Goal: Task Accomplishment & Management: Use online tool/utility

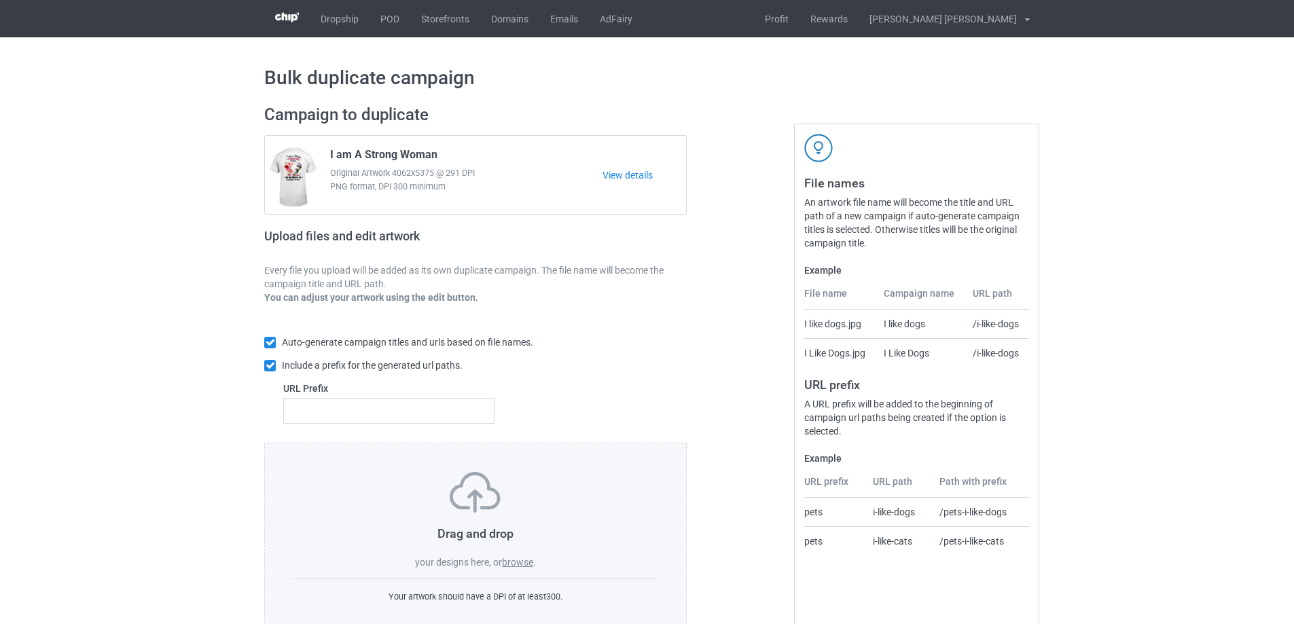
click at [514, 565] on label "browse" at bounding box center [517, 562] width 31 height 11
click at [0, 0] on input "browse" at bounding box center [0, 0] width 0 height 0
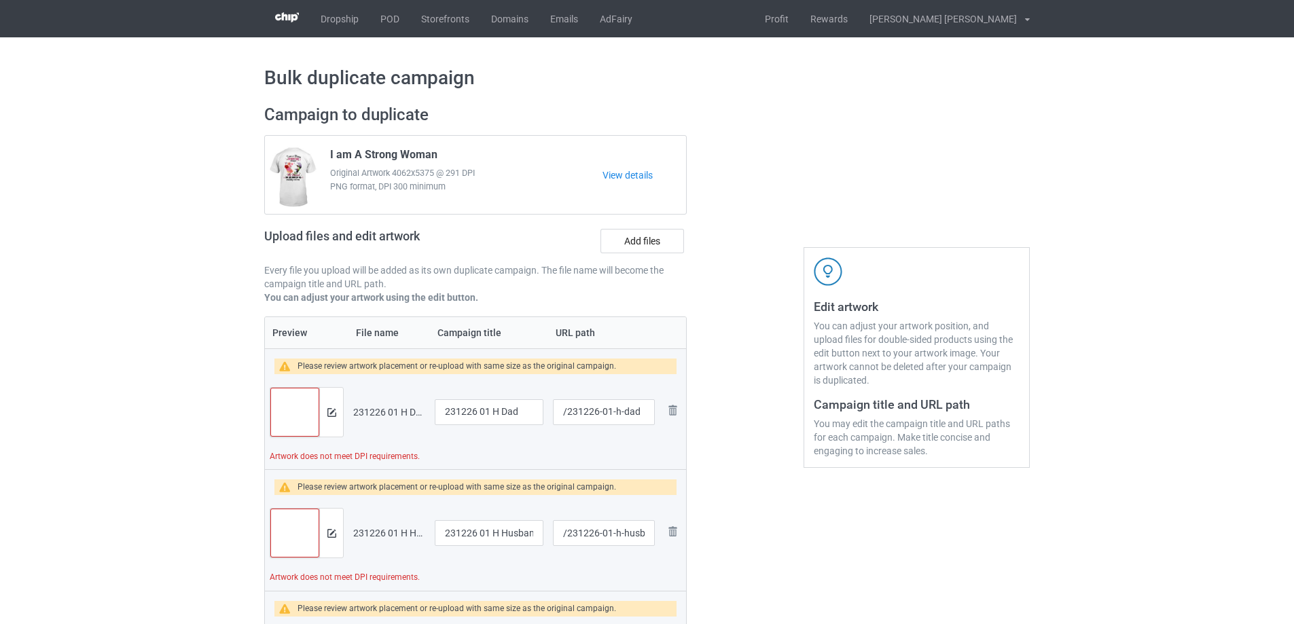
scroll to position [204, 0]
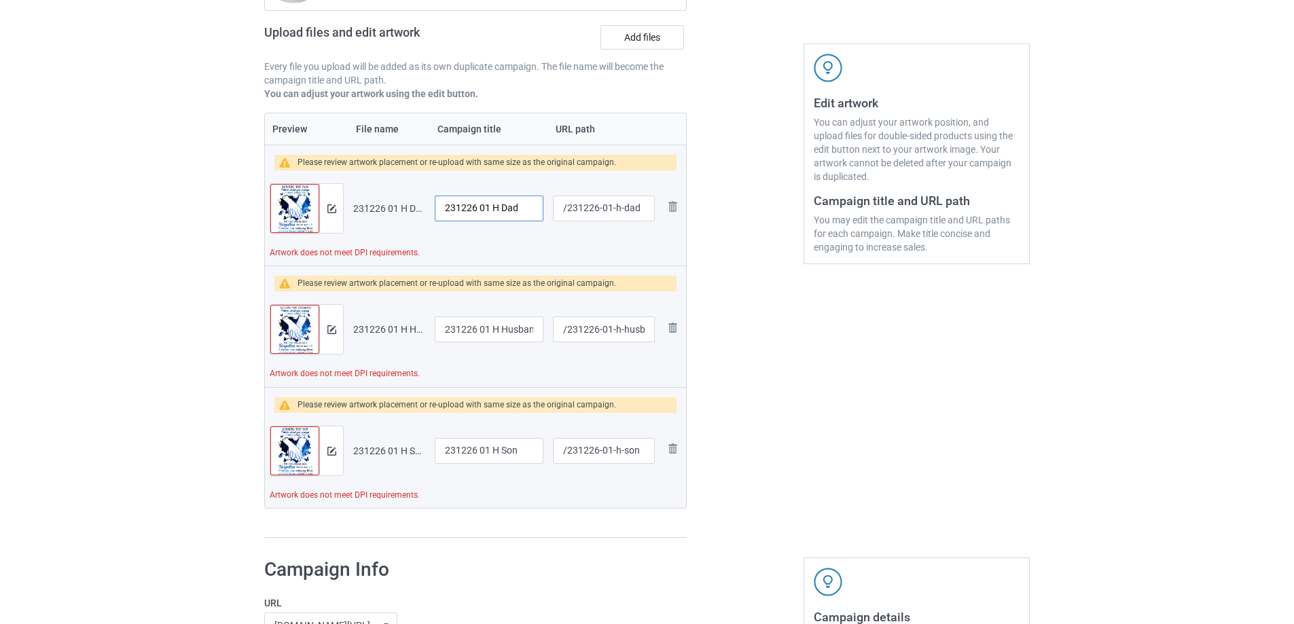
drag, startPoint x: 500, startPoint y: 207, endPoint x: 431, endPoint y: 198, distance: 69.1
click at [431, 198] on td "231226 01 H Dad" at bounding box center [489, 208] width 118 height 76
drag, startPoint x: 495, startPoint y: 211, endPoint x: 426, endPoint y: 208, distance: 68.7
click at [426, 208] on tr "Preview and edit artwork 231226 01 H Dad.png Missing you Dad /231226-01-h-dad R…" at bounding box center [475, 208] width 421 height 76
type input "Missing you Dad"
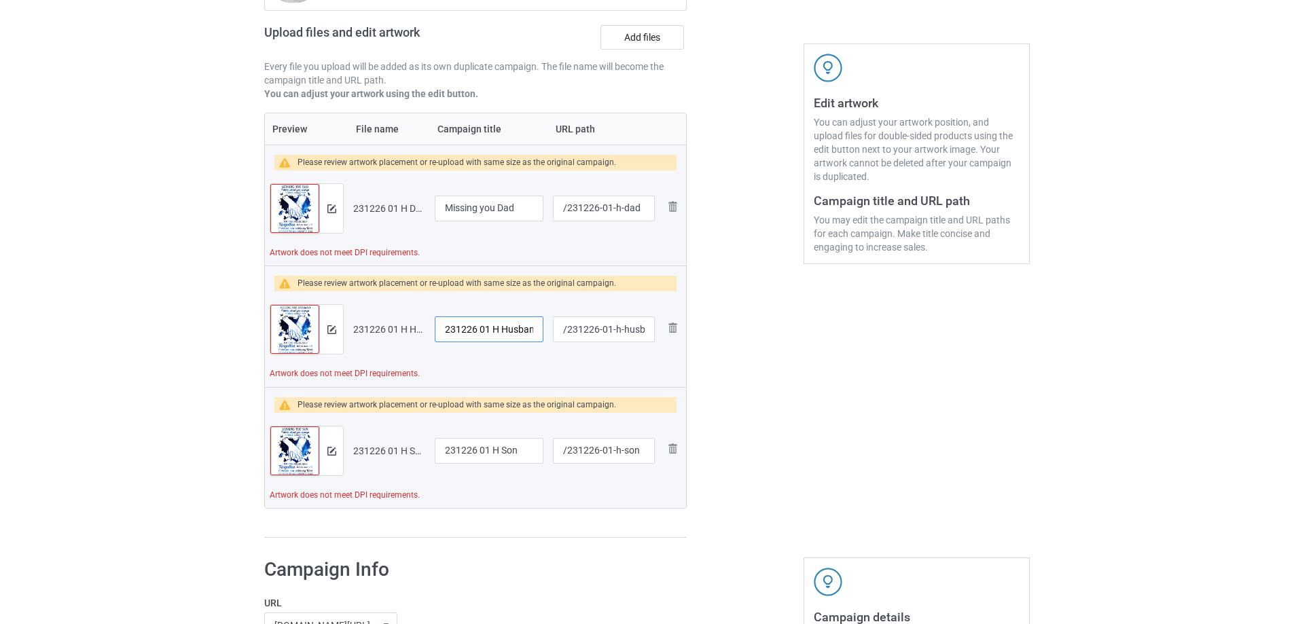
drag, startPoint x: 498, startPoint y: 333, endPoint x: 325, endPoint y: 312, distance: 174.3
click at [325, 312] on tr "Preview and edit artwork 231226 01 H Husband.png 231226 01 H Husband /231226-01…" at bounding box center [475, 329] width 421 height 76
paste input "Missing you"
type input "Missing you Husband"
drag, startPoint x: 500, startPoint y: 449, endPoint x: 375, endPoint y: 450, distance: 124.3
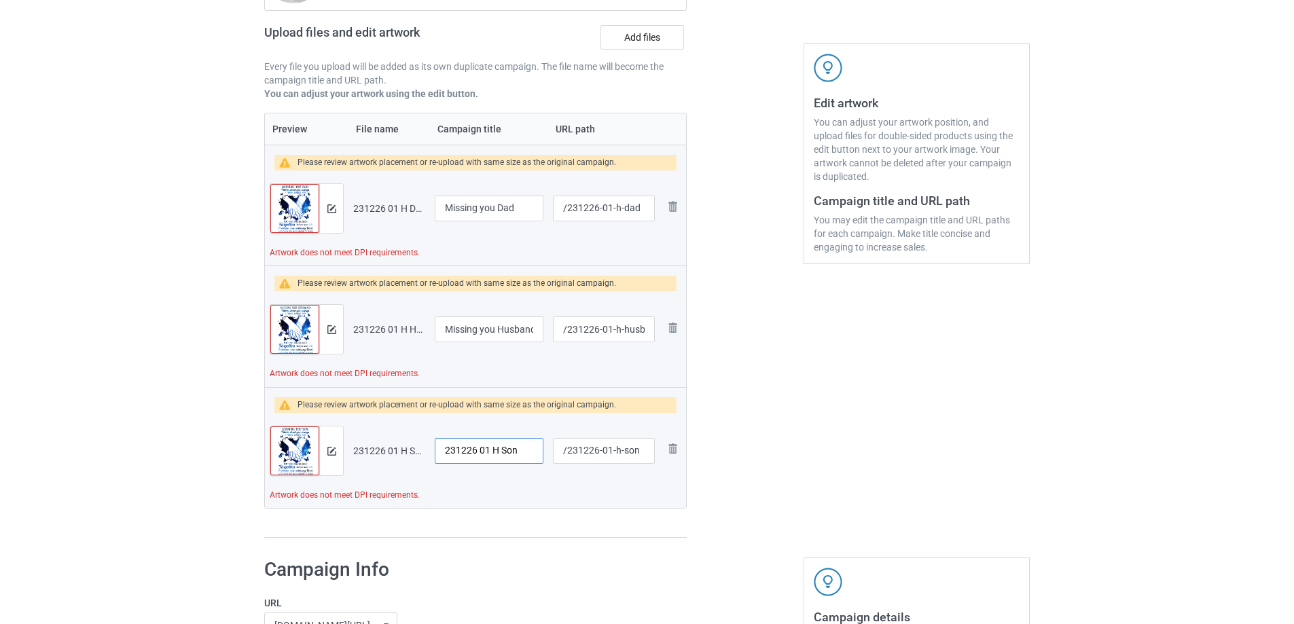
click at [366, 449] on tr "Preview and edit artwork 231226 01 H Son.png 231226 01 H Son /231226-01-h-son R…" at bounding box center [475, 451] width 421 height 76
paste input "Missing you"
type input "Missing you Son"
drag, startPoint x: 609, startPoint y: 210, endPoint x: 639, endPoint y: 210, distance: 29.9
click at [639, 210] on input "/231226-01-h-dad" at bounding box center [604, 209] width 102 height 26
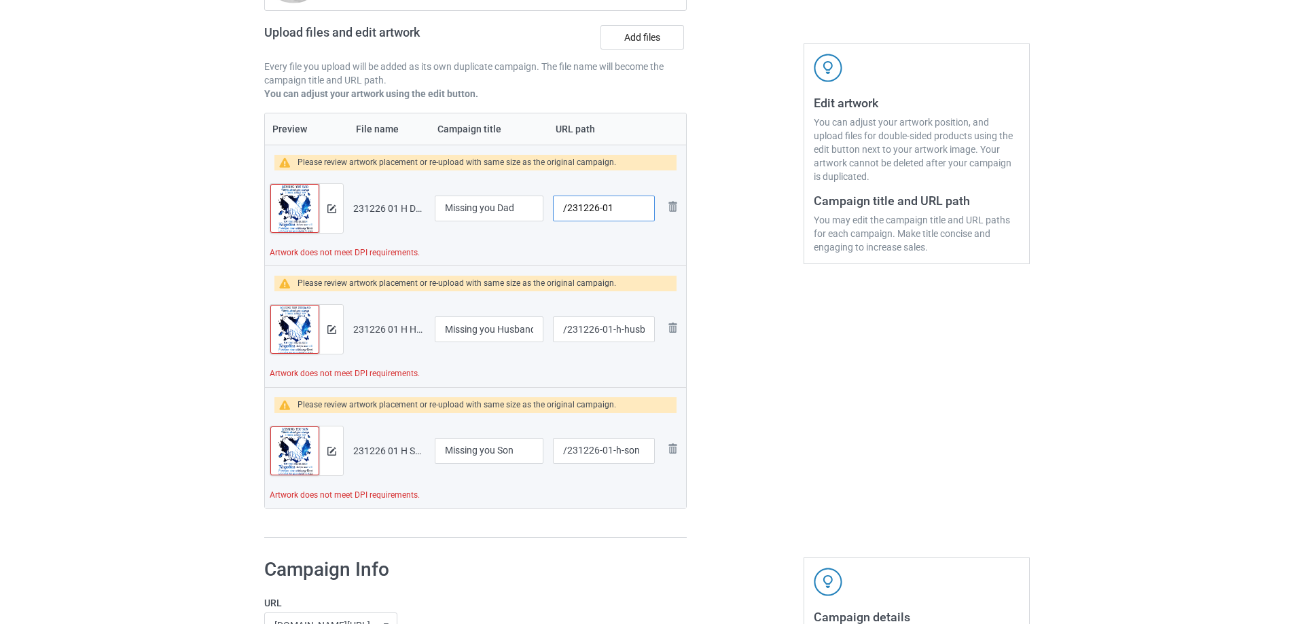
type input "/231226-01"
drag, startPoint x: 607, startPoint y: 333, endPoint x: 649, endPoint y: 333, distance: 42.1
click at [649, 333] on input "/231226-01-h-husband" at bounding box center [604, 329] width 102 height 26
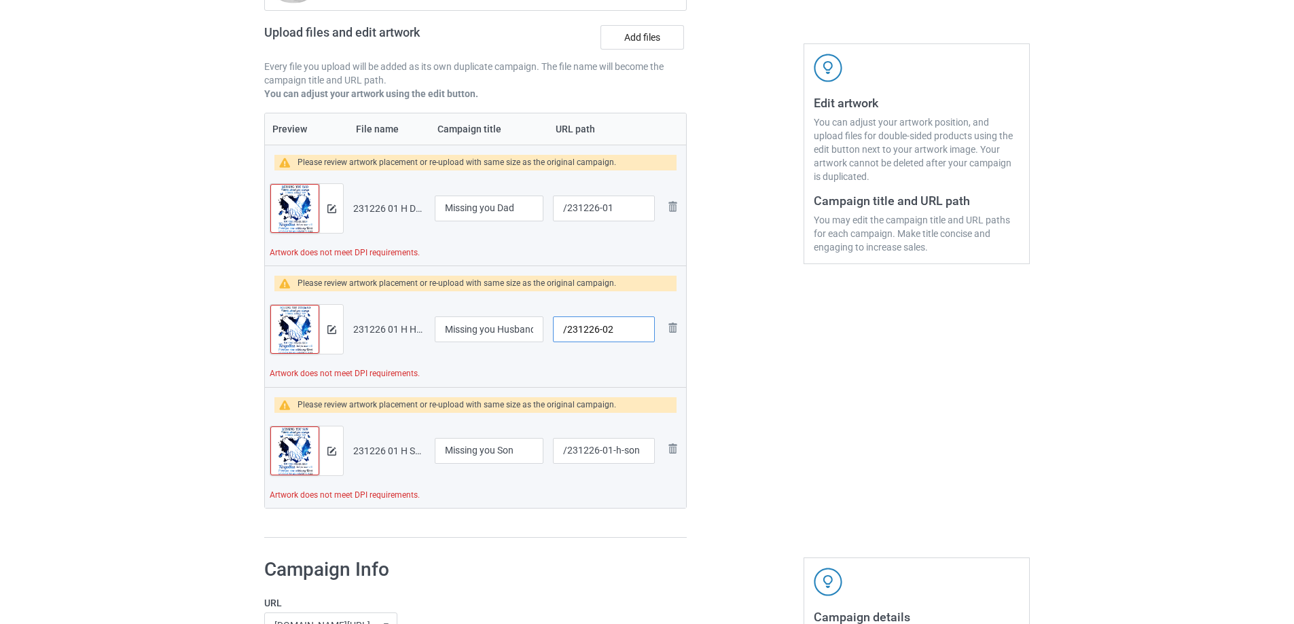
type input "/231226-02"
drag, startPoint x: 608, startPoint y: 452, endPoint x: 640, endPoint y: 453, distance: 31.9
click at [640, 453] on input "/231226-01-h-son" at bounding box center [604, 451] width 102 height 26
type input "/231226-03"
drag, startPoint x: 607, startPoint y: 330, endPoint x: 621, endPoint y: 331, distance: 13.6
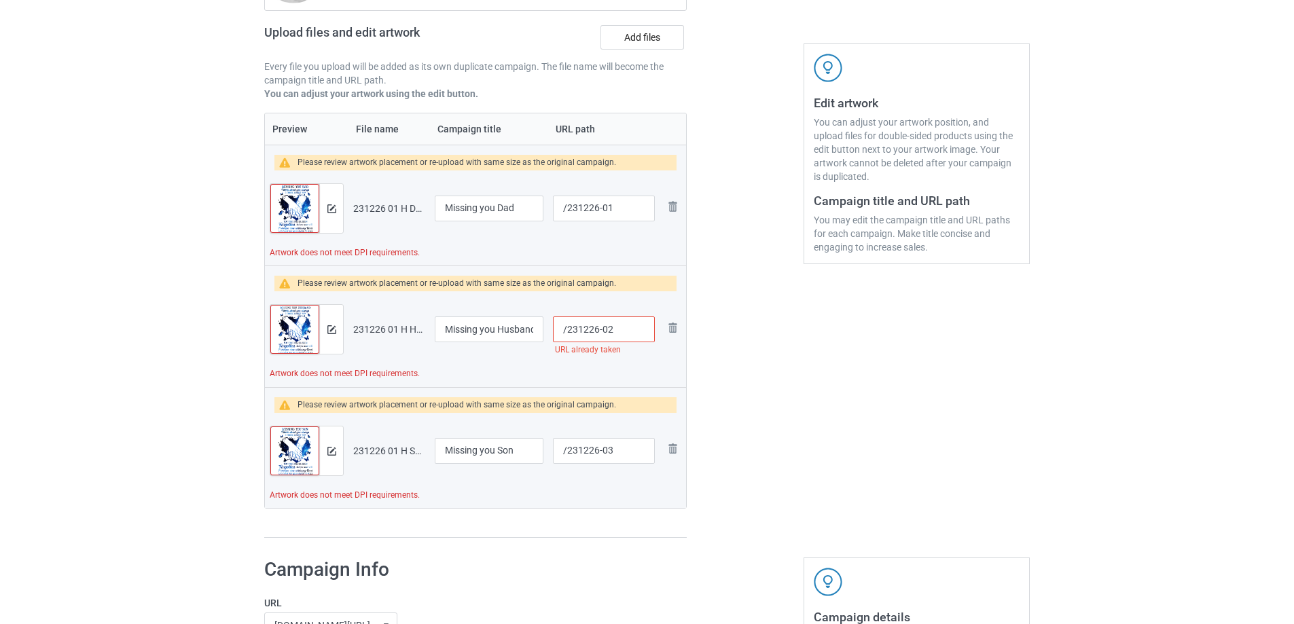
click at [621, 331] on input "/231226-02" at bounding box center [604, 329] width 102 height 26
type input "/231226-05"
click at [329, 210] on img at bounding box center [331, 208] width 9 height 9
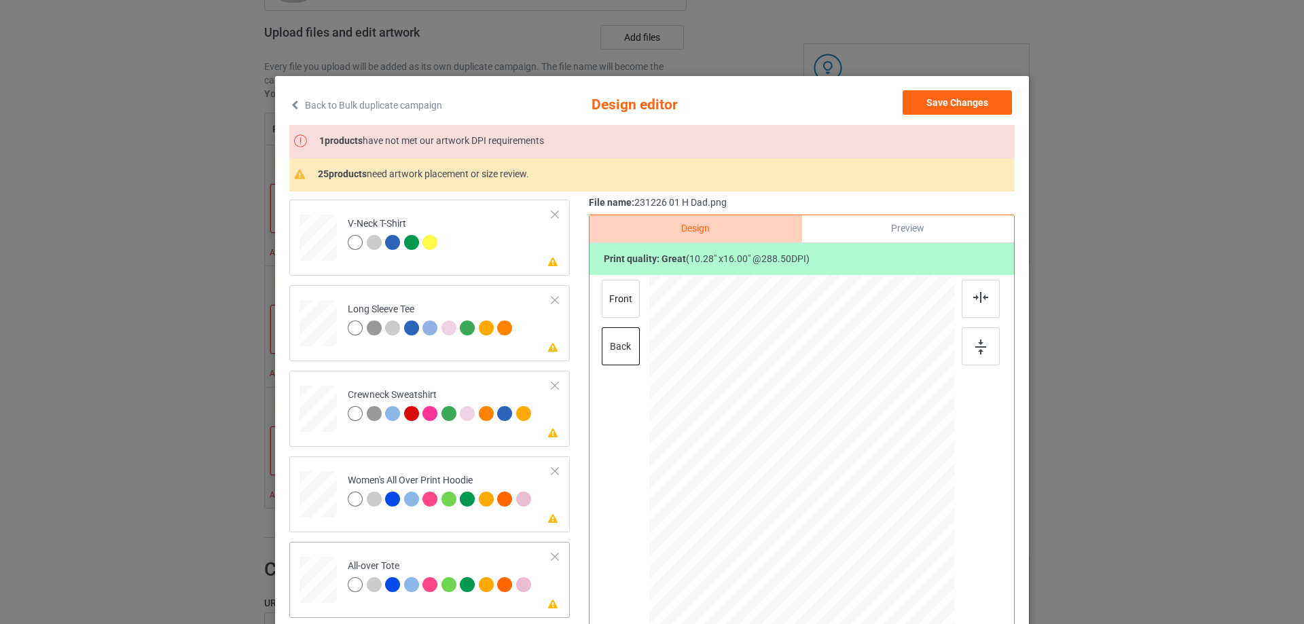
scroll to position [475, 0]
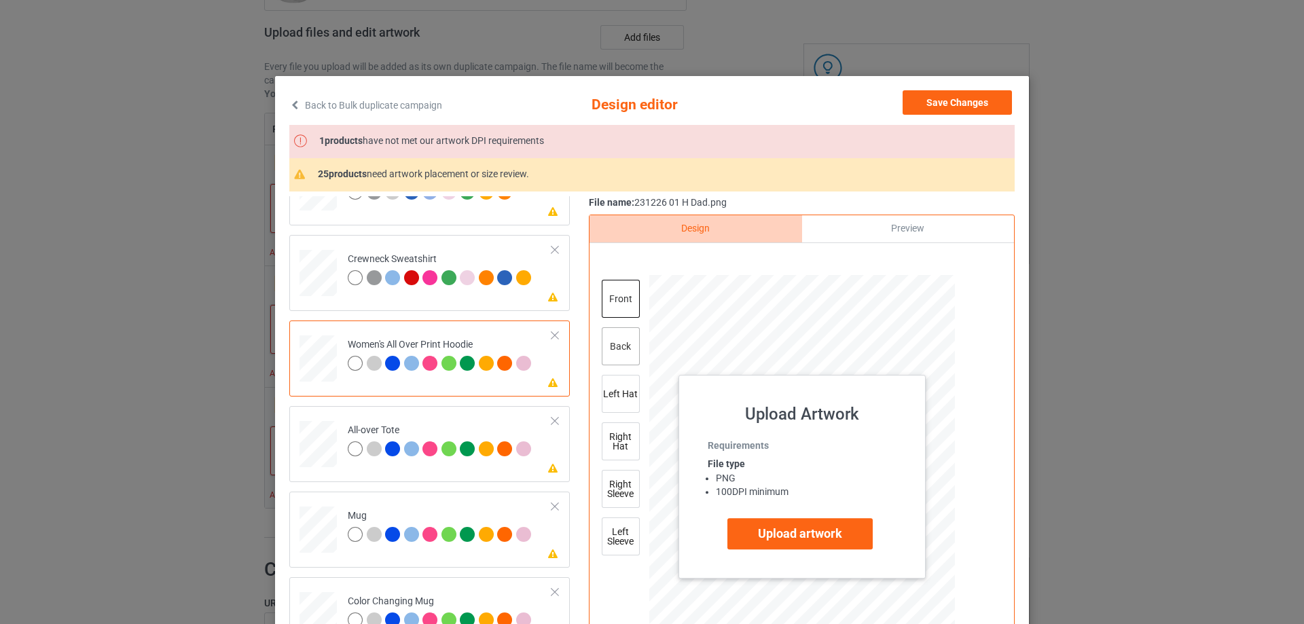
click at [627, 344] on div "back" at bounding box center [621, 346] width 38 height 38
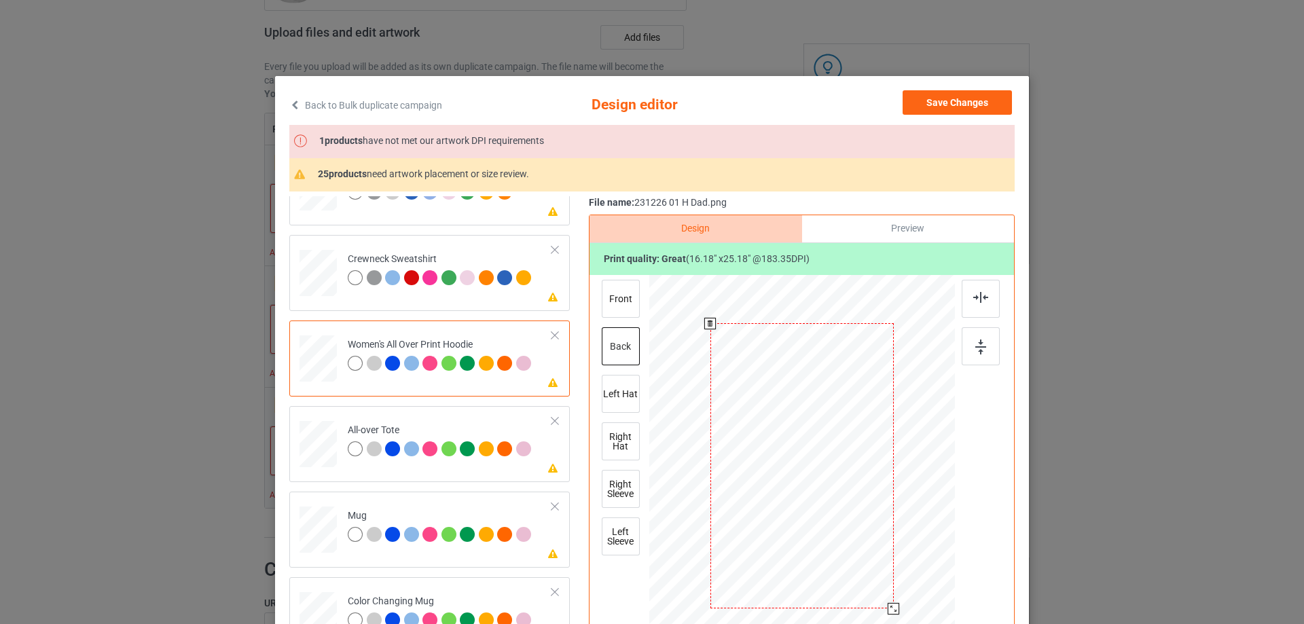
scroll to position [68, 0]
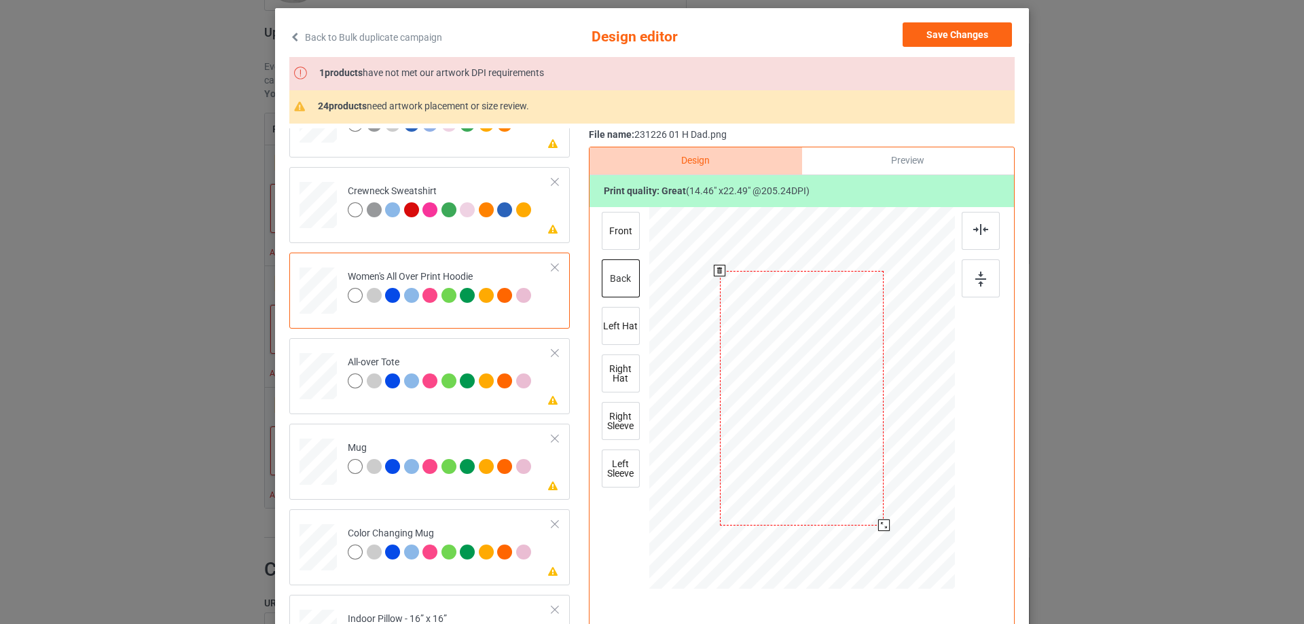
drag, startPoint x: 892, startPoint y: 543, endPoint x: 881, endPoint y: 528, distance: 18.5
click at [881, 528] on div at bounding box center [884, 525] width 12 height 12
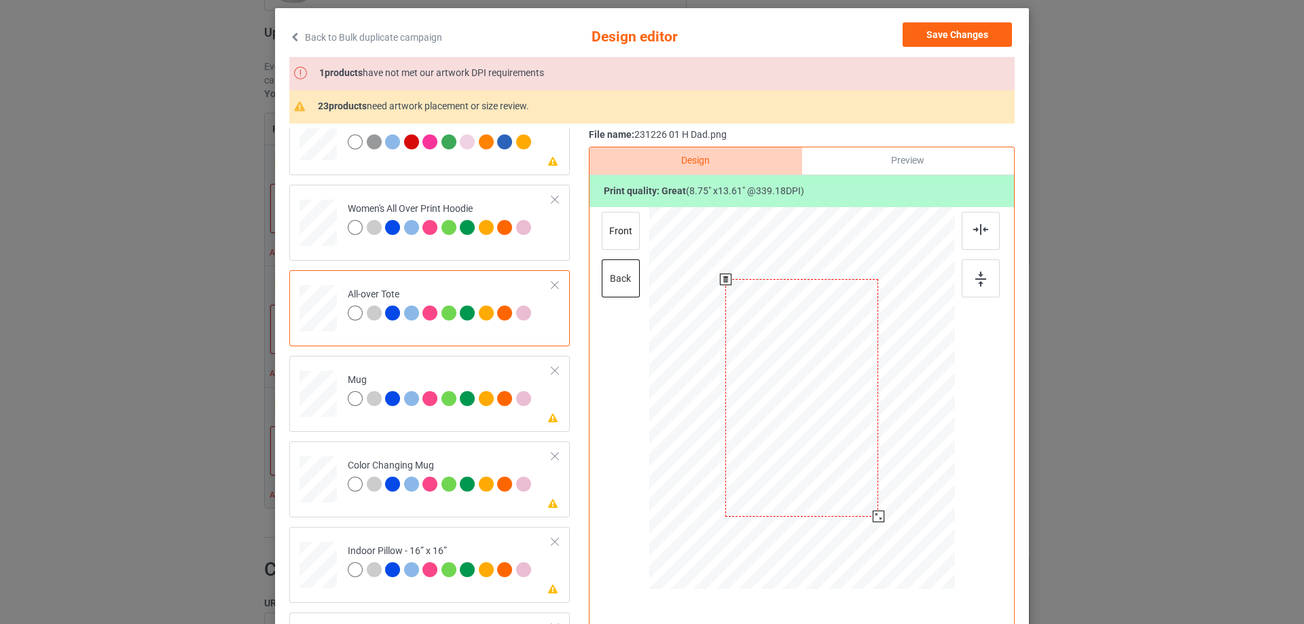
drag, startPoint x: 889, startPoint y: 543, endPoint x: 875, endPoint y: 519, distance: 28.6
click at [875, 519] on div at bounding box center [879, 517] width 12 height 12
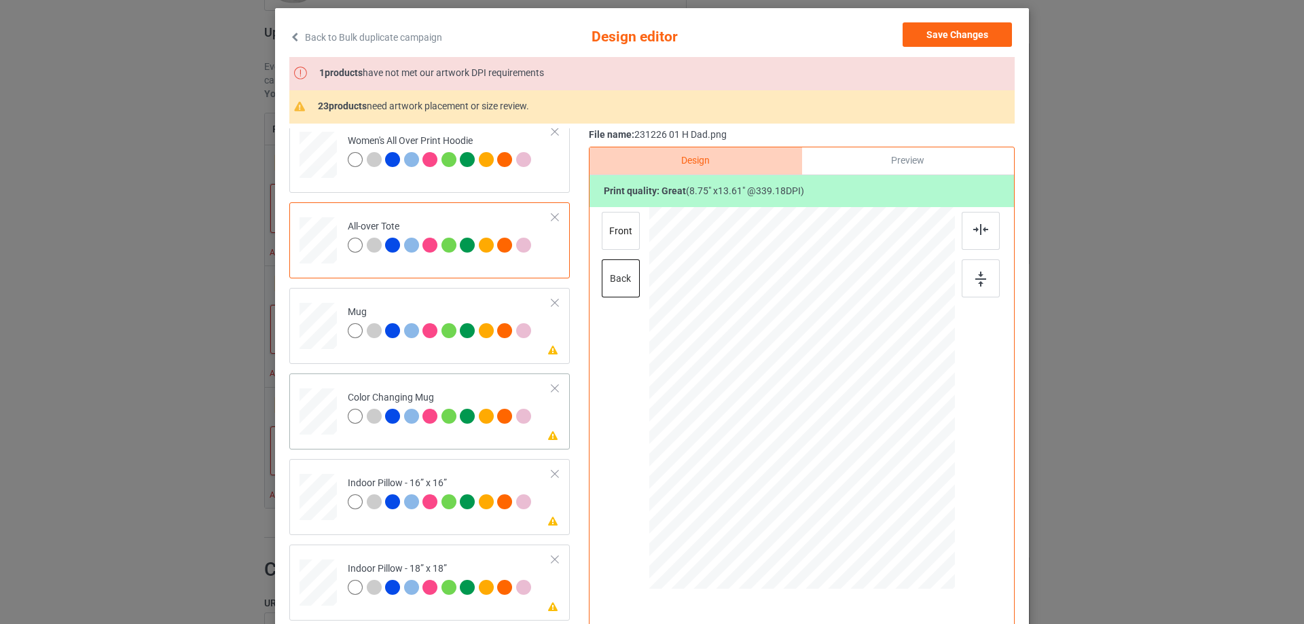
scroll to position [679, 0]
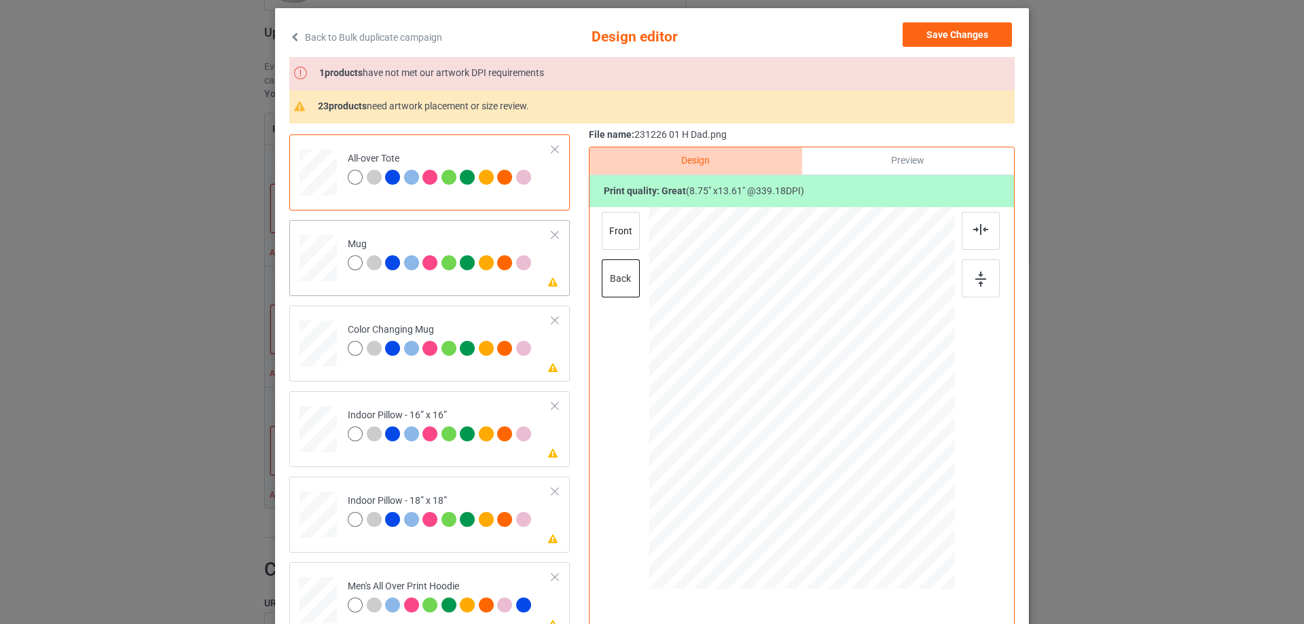
drag, startPoint x: 889, startPoint y: 540, endPoint x: 853, endPoint y: 443, distance: 103.6
click at [853, 443] on div at bounding box center [802, 397] width 306 height 127
drag, startPoint x: 819, startPoint y: 423, endPoint x: 904, endPoint y: 422, distance: 84.9
click at [904, 422] on div at bounding box center [886, 397] width 77 height 120
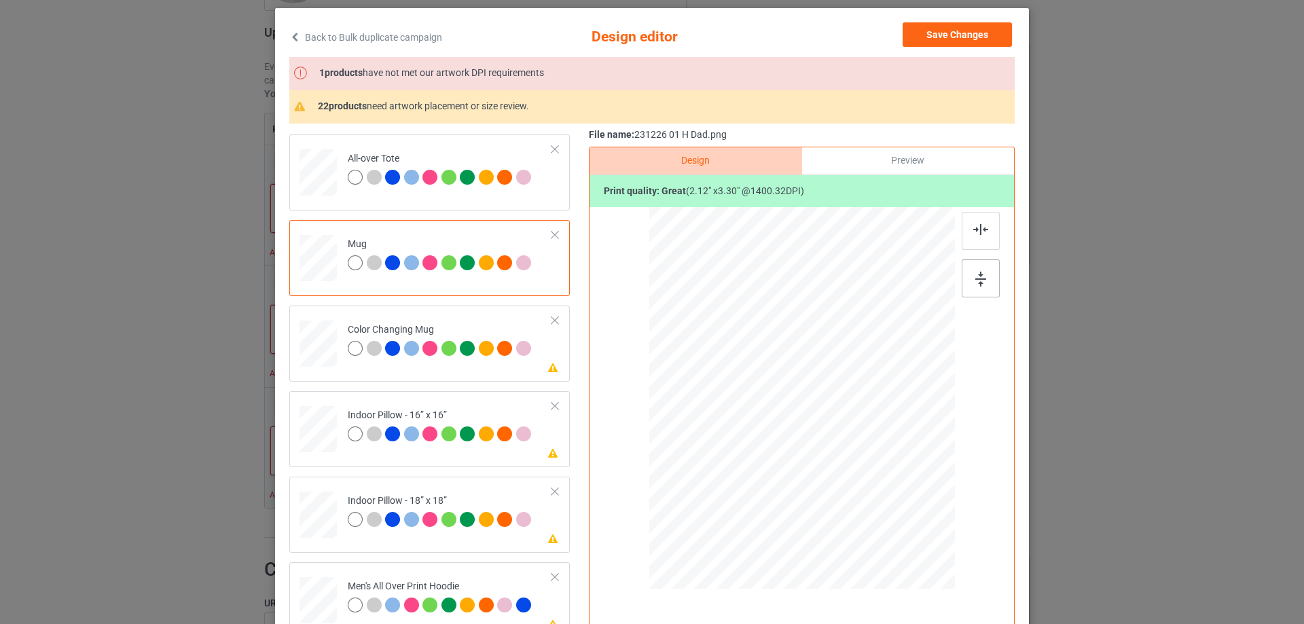
click at [977, 276] on img at bounding box center [980, 279] width 11 height 15
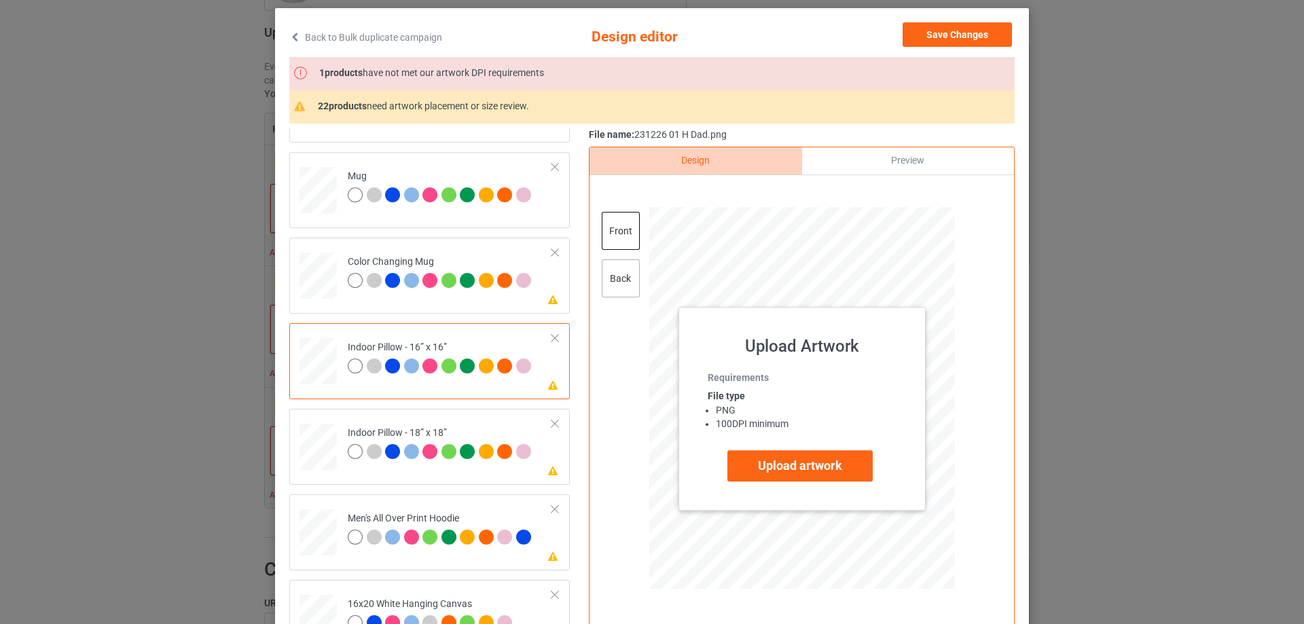
click at [609, 278] on div "back" at bounding box center [621, 278] width 38 height 38
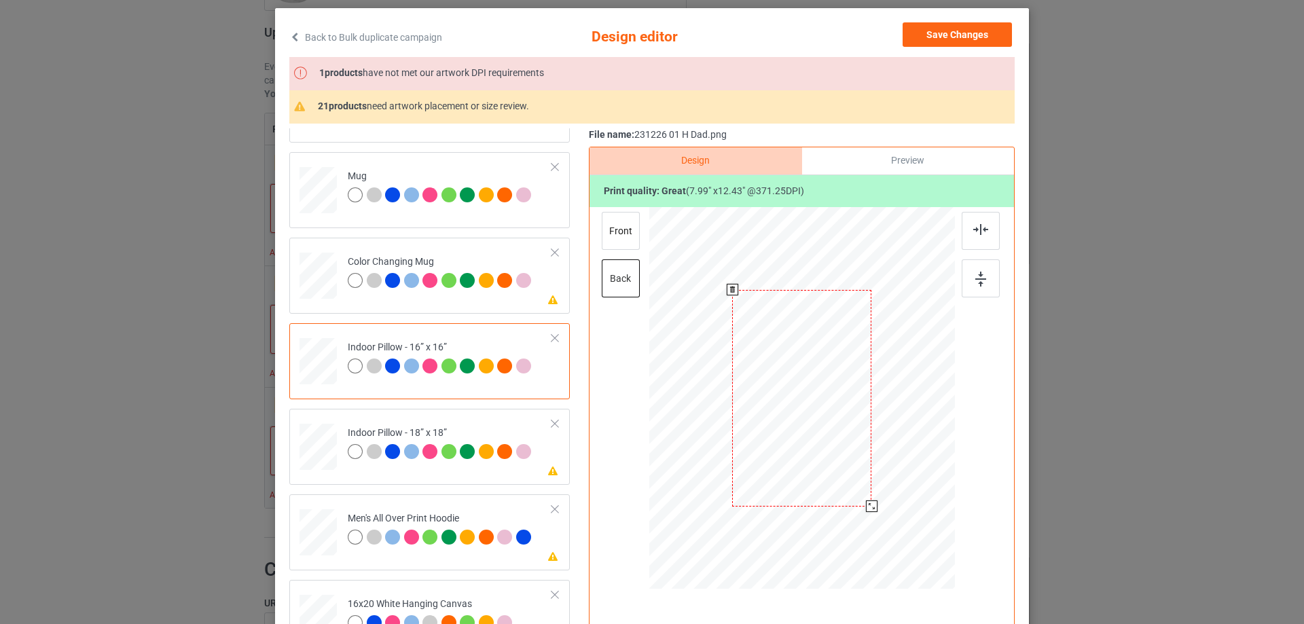
drag, startPoint x: 887, startPoint y: 543, endPoint x: 873, endPoint y: 503, distance: 41.9
click at [873, 503] on div at bounding box center [801, 398] width 305 height 304
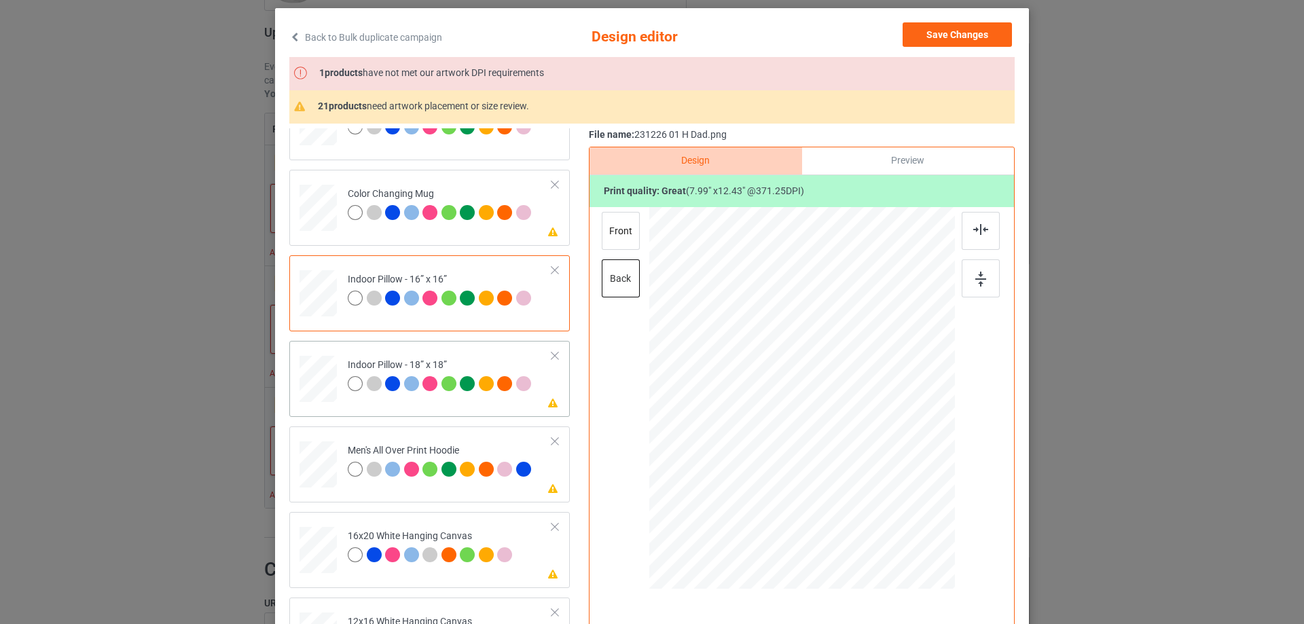
drag, startPoint x: 889, startPoint y: 540, endPoint x: 875, endPoint y: 500, distance: 42.5
click at [875, 500] on div at bounding box center [801, 398] width 305 height 304
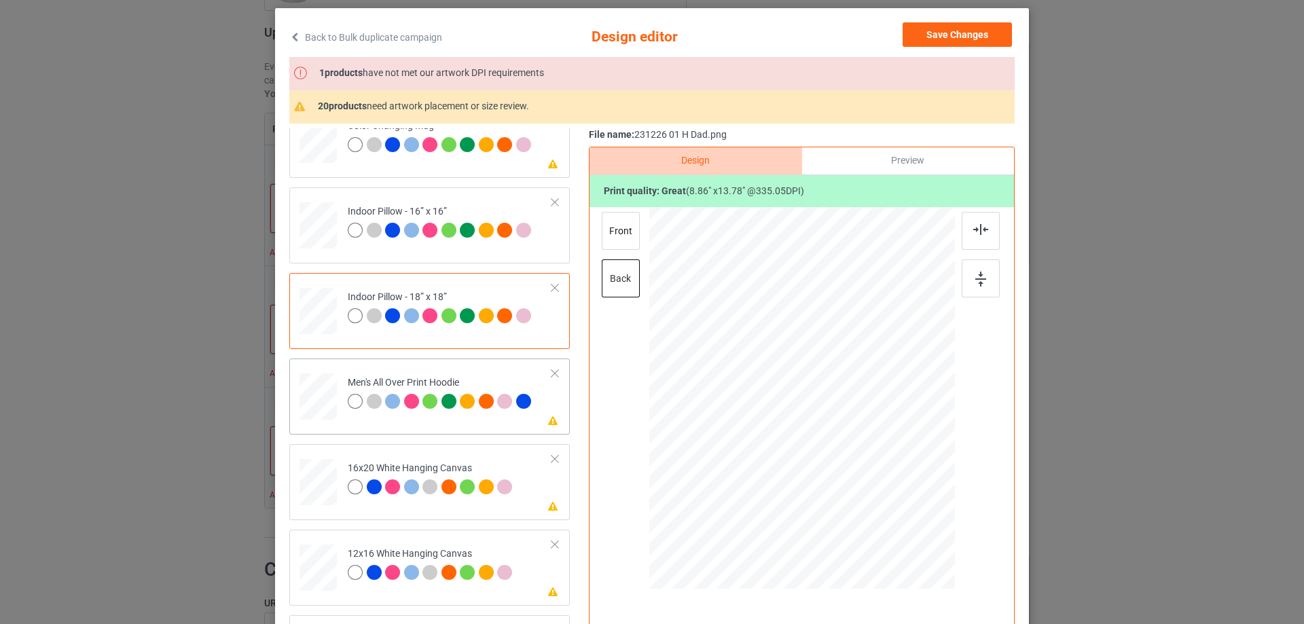
click at [614, 270] on div "back" at bounding box center [621, 278] width 38 height 38
drag, startPoint x: 889, startPoint y: 545, endPoint x: 882, endPoint y: 515, distance: 30.6
click at [882, 515] on div at bounding box center [802, 398] width 306 height 323
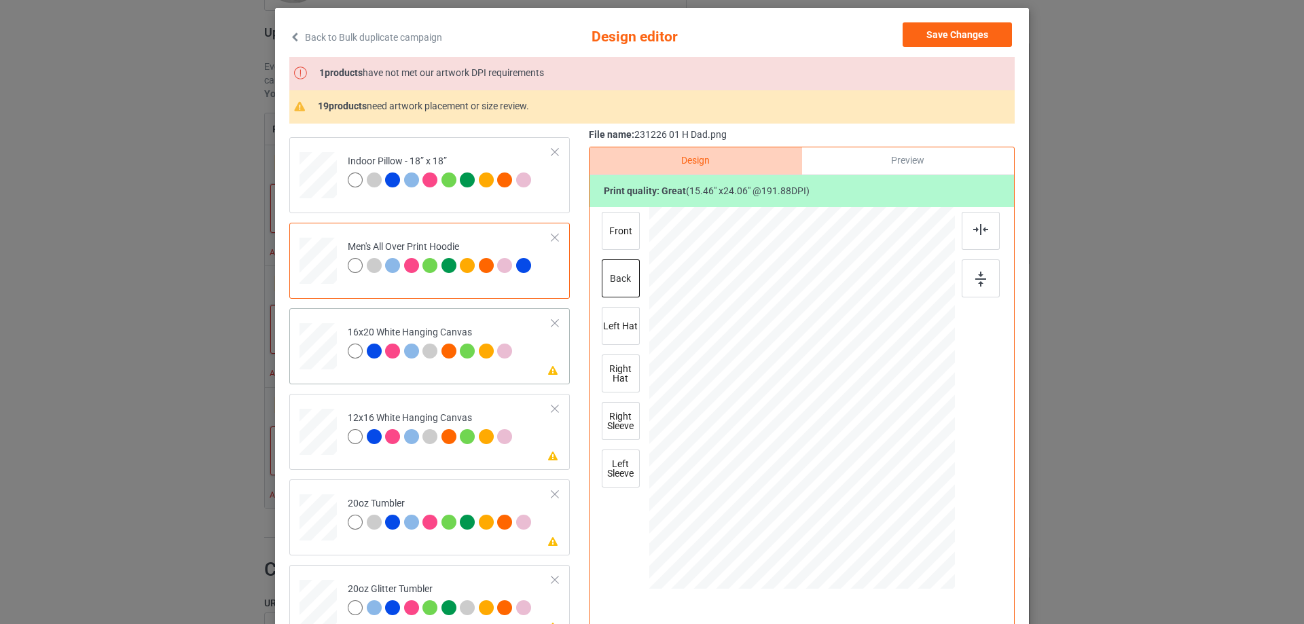
drag, startPoint x: 889, startPoint y: 540, endPoint x: 915, endPoint y: 578, distance: 45.4
click at [915, 578] on div at bounding box center [918, 579] width 12 height 12
click at [333, 435] on td at bounding box center [319, 429] width 41 height 60
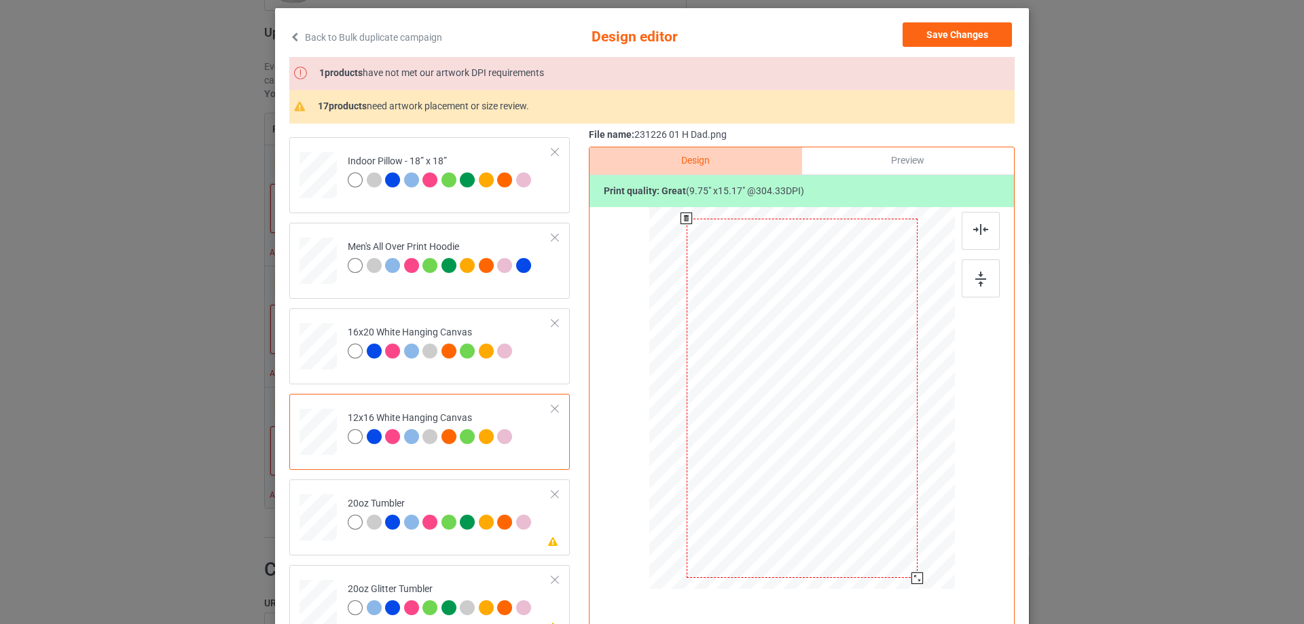
drag, startPoint x: 880, startPoint y: 532, endPoint x: 906, endPoint y: 578, distance: 53.2
click at [911, 578] on div at bounding box center [917, 578] width 12 height 12
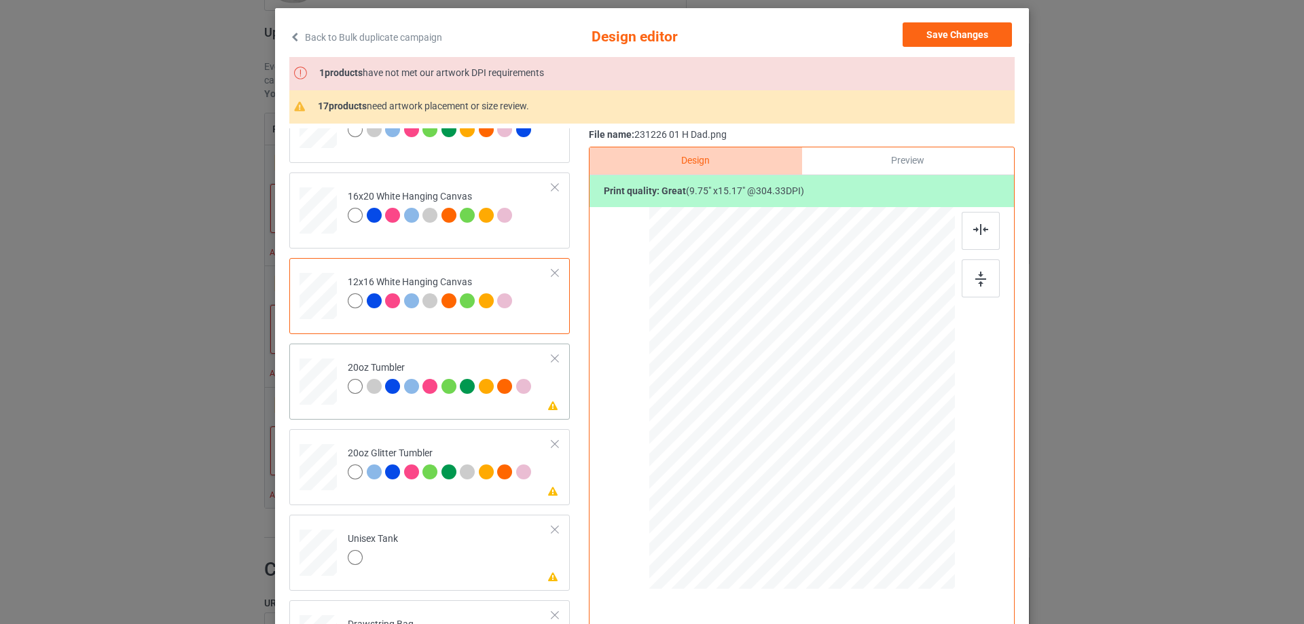
drag, startPoint x: 886, startPoint y: 535, endPoint x: 848, endPoint y: 464, distance: 80.2
click at [848, 464] on div at bounding box center [801, 397] width 289 height 175
click at [759, 454] on div at bounding box center [731, 398] width 89 height 138
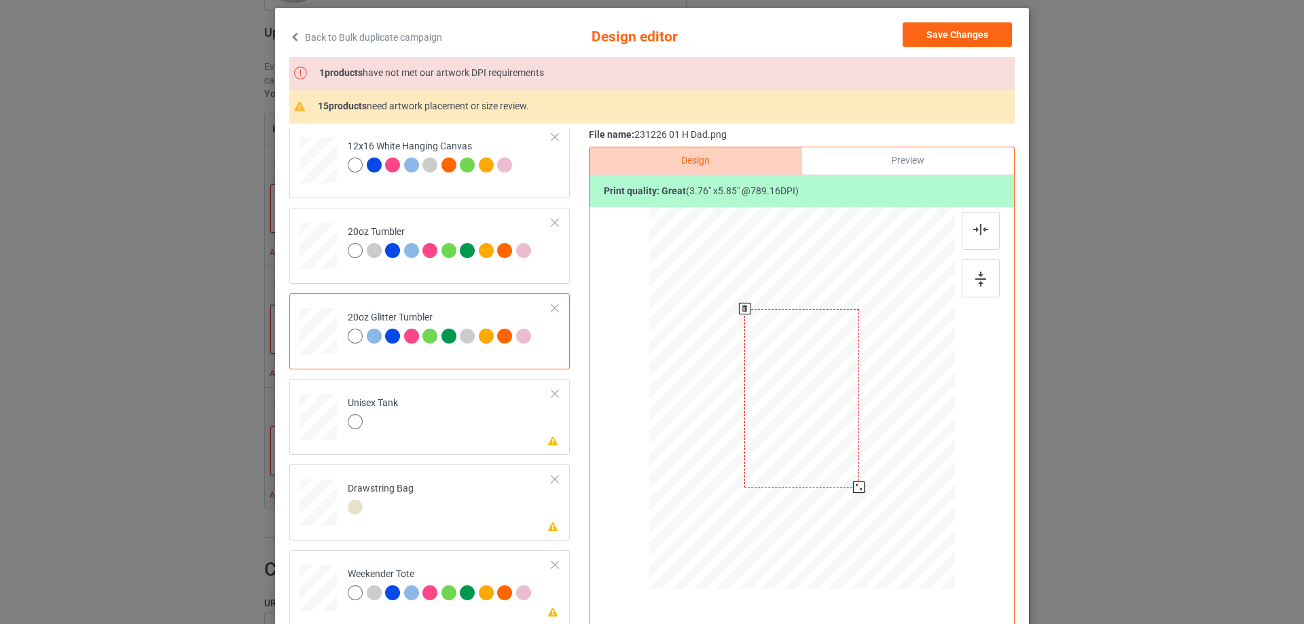
drag, startPoint x: 883, startPoint y: 532, endPoint x: 842, endPoint y: 494, distance: 56.2
click at [842, 494] on div at bounding box center [801, 398] width 289 height 246
click at [759, 461] on div at bounding box center [734, 393] width 115 height 179
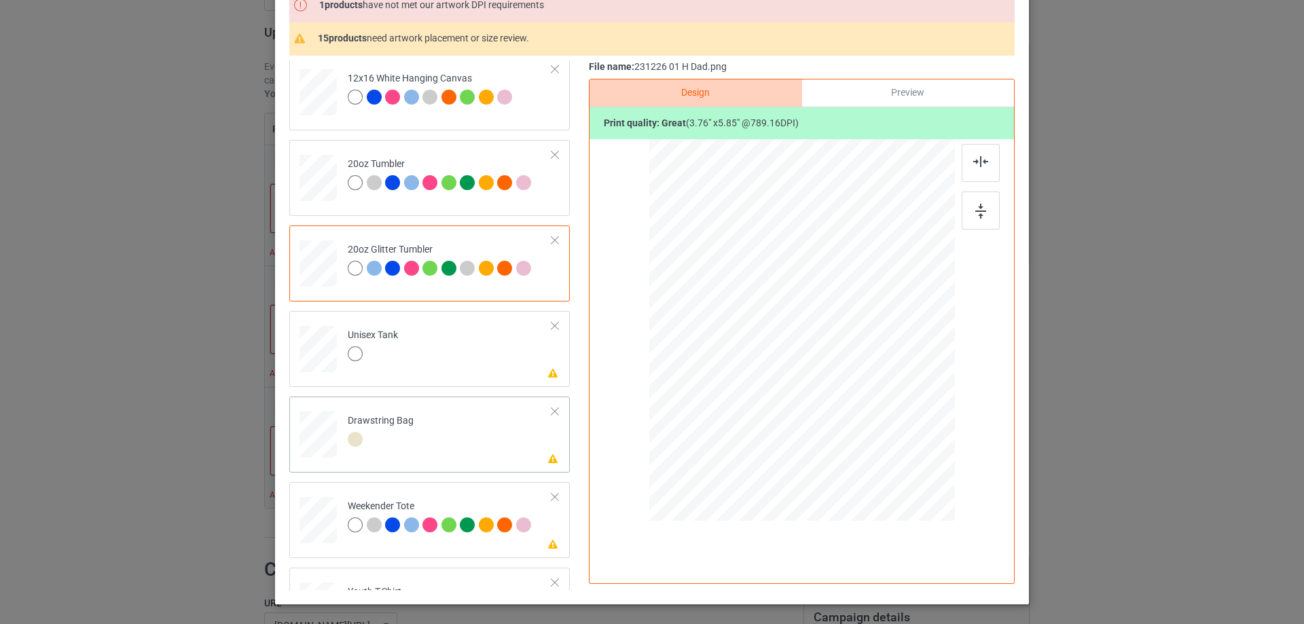
scroll to position [1358, 0]
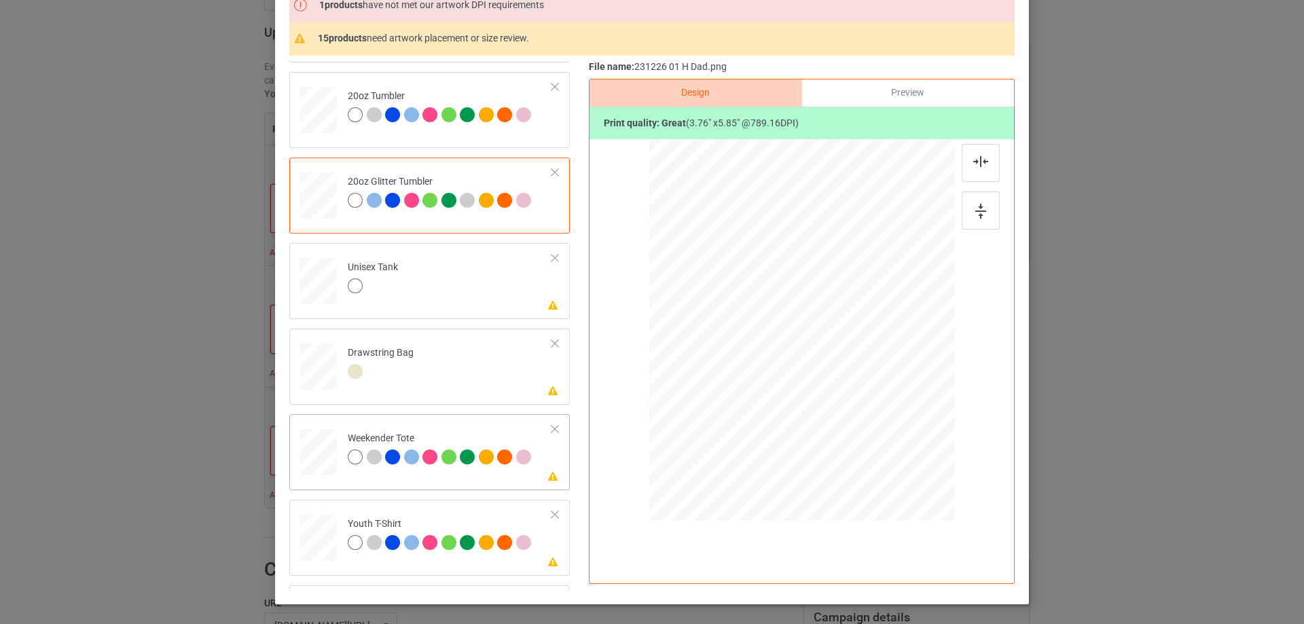
drag, startPoint x: 887, startPoint y: 471, endPoint x: 857, endPoint y: 395, distance: 82.0
click at [857, 395] on div at bounding box center [801, 330] width 304 height 197
click at [823, 387] on div at bounding box center [802, 325] width 96 height 150
click at [980, 172] on div at bounding box center [980, 163] width 38 height 38
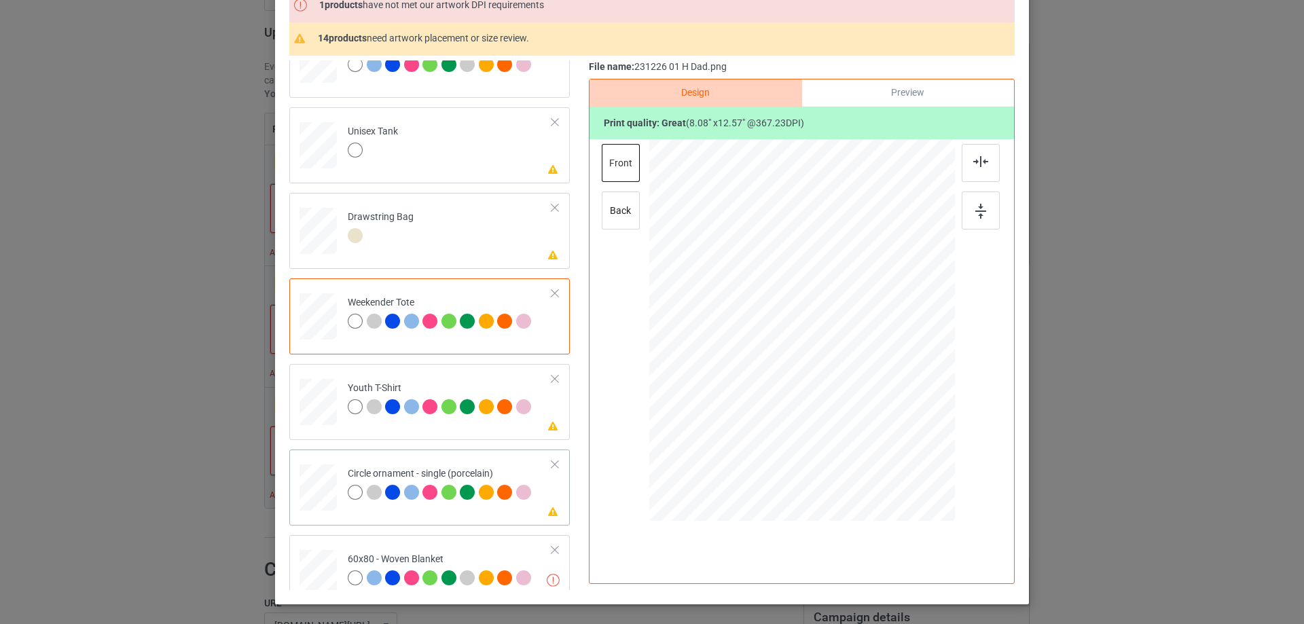
scroll to position [1562, 0]
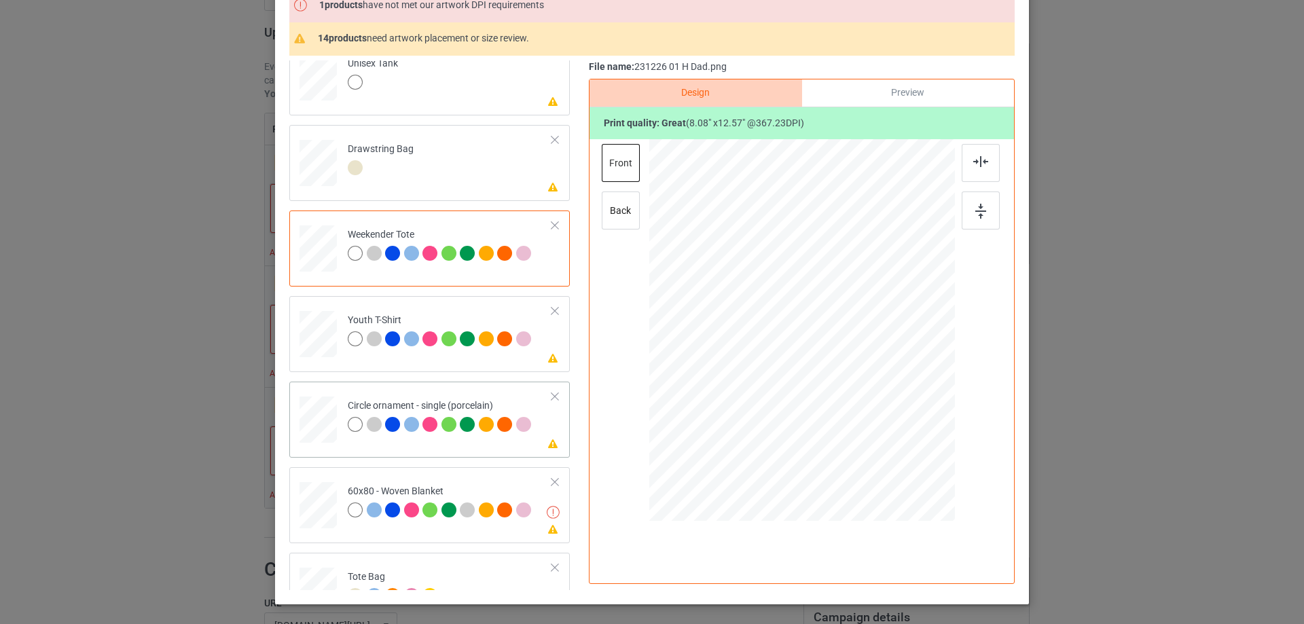
drag, startPoint x: 887, startPoint y: 473, endPoint x: 881, endPoint y: 442, distance: 31.3
click at [881, 442] on div at bounding box center [802, 331] width 306 height 306
drag, startPoint x: 862, startPoint y: 426, endPoint x: 861, endPoint y: 438, distance: 12.3
click at [861, 438] on div at bounding box center [799, 343] width 151 height 236
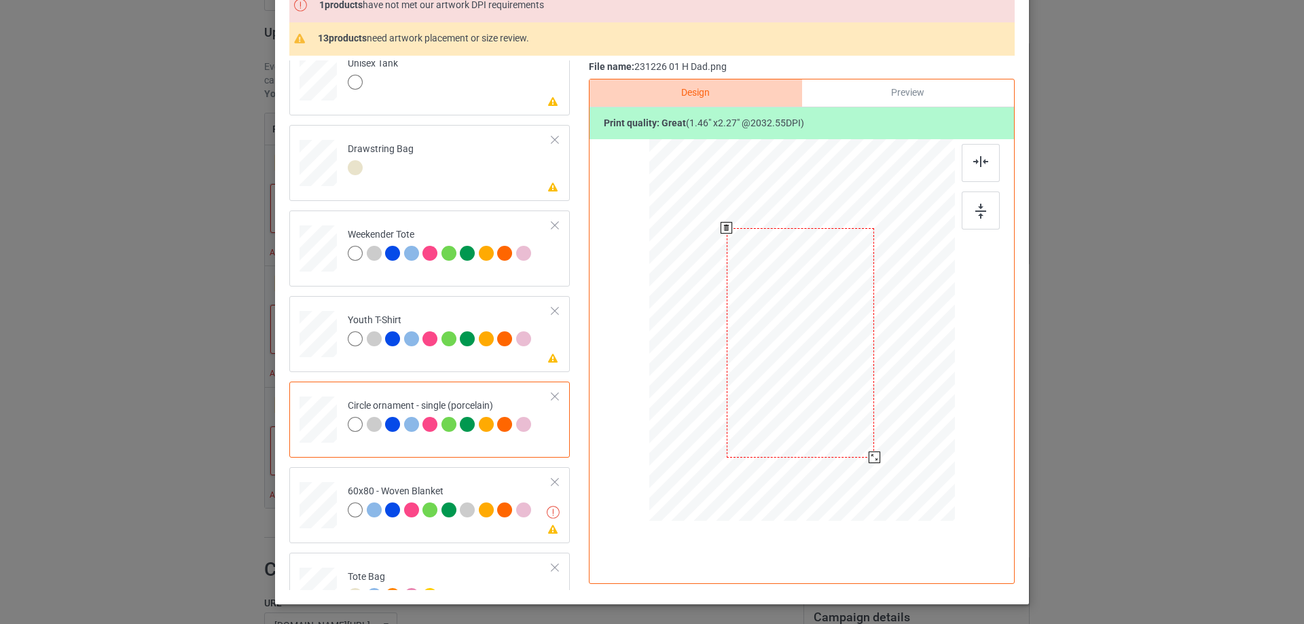
click at [870, 458] on div at bounding box center [874, 458] width 12 height 12
click at [977, 156] on img at bounding box center [980, 161] width 15 height 11
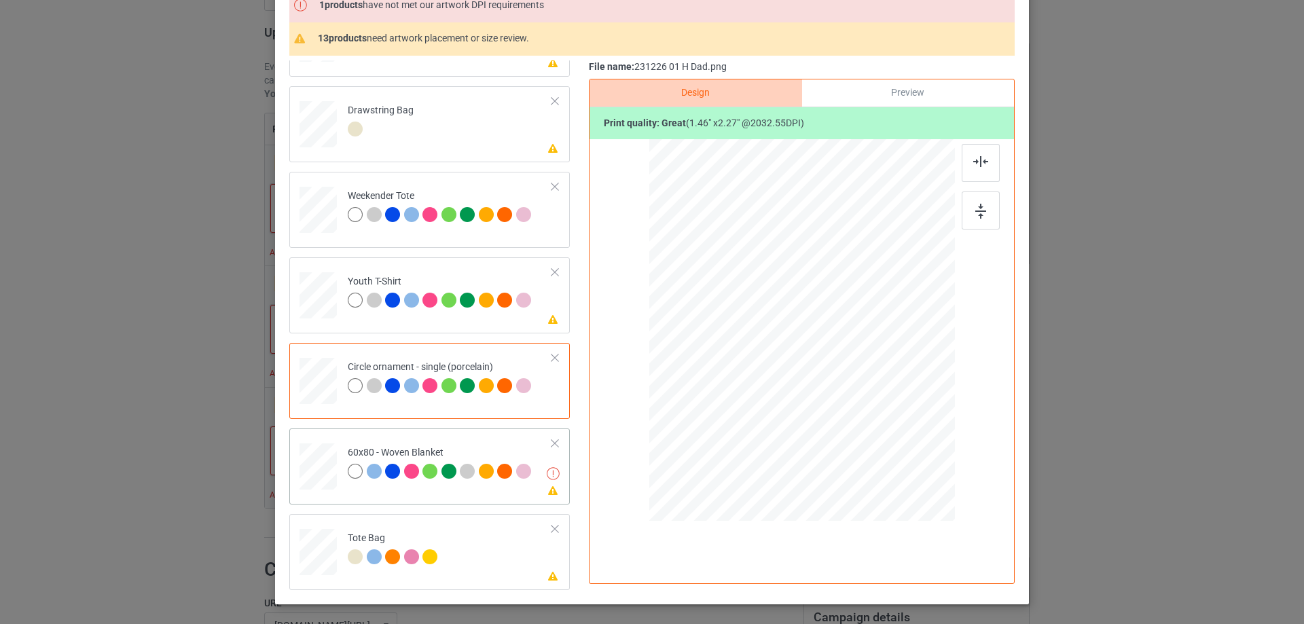
drag, startPoint x: 316, startPoint y: 470, endPoint x: 535, endPoint y: 454, distance: 219.9
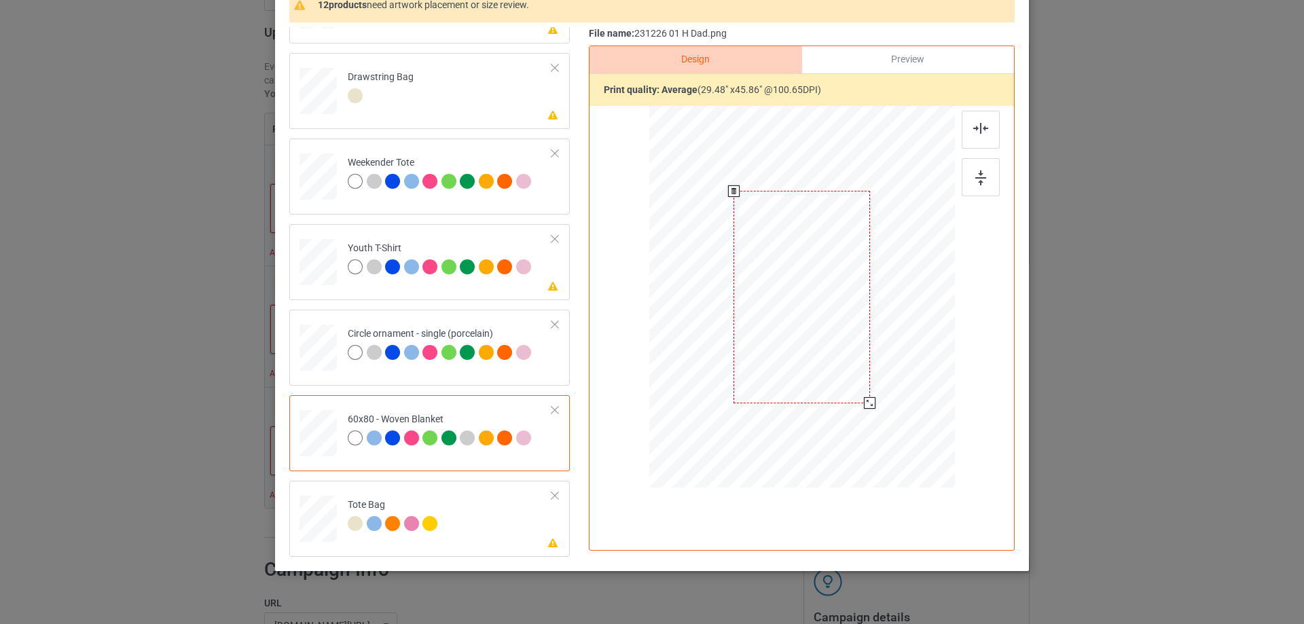
scroll to position [103, 0]
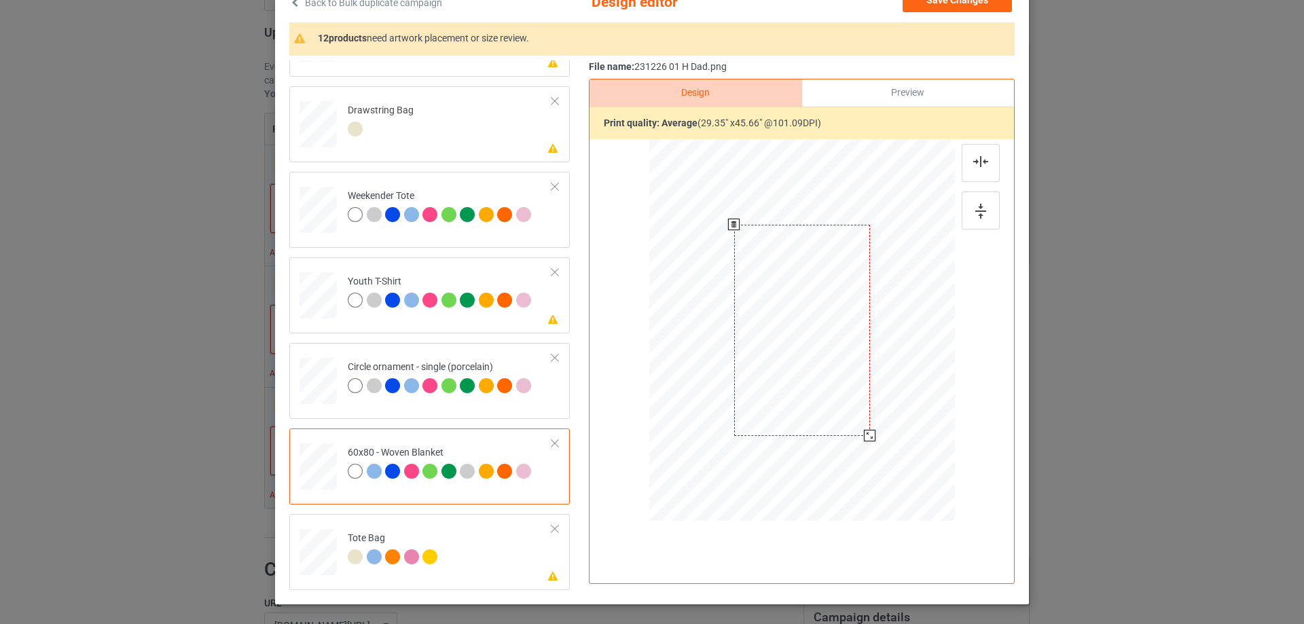
drag, startPoint x: 880, startPoint y: 454, endPoint x: 870, endPoint y: 435, distance: 20.7
click at [870, 435] on div at bounding box center [802, 330] width 278 height 370
drag, startPoint x: 828, startPoint y: 401, endPoint x: 830, endPoint y: 374, distance: 27.2
click at [830, 374] on div at bounding box center [804, 303] width 136 height 211
click at [965, 163] on div at bounding box center [980, 163] width 38 height 38
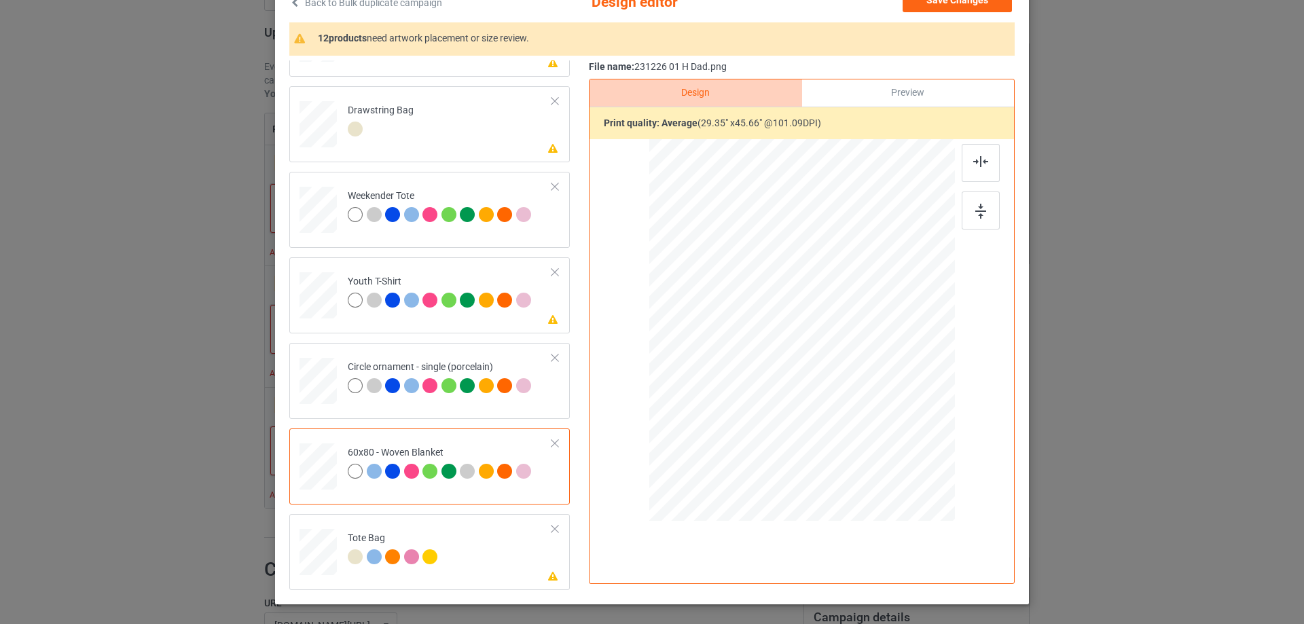
scroll to position [160, 0]
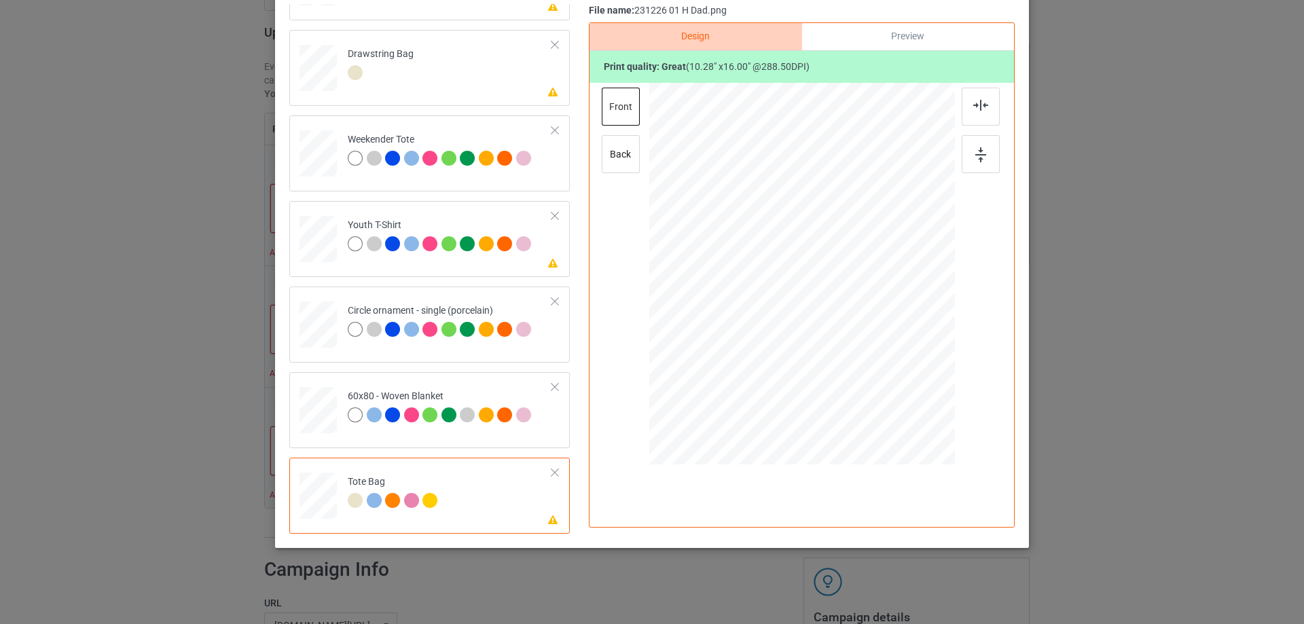
scroll to position [0, 0]
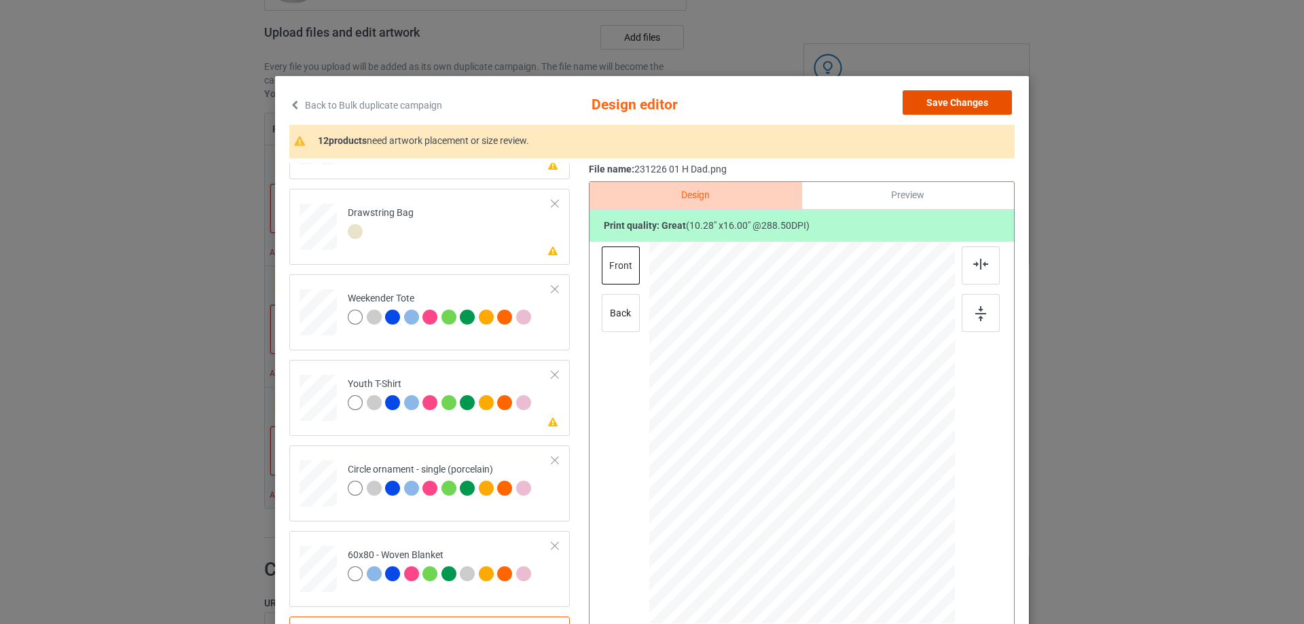
click at [957, 106] on button "Save Changes" at bounding box center [956, 102] width 109 height 24
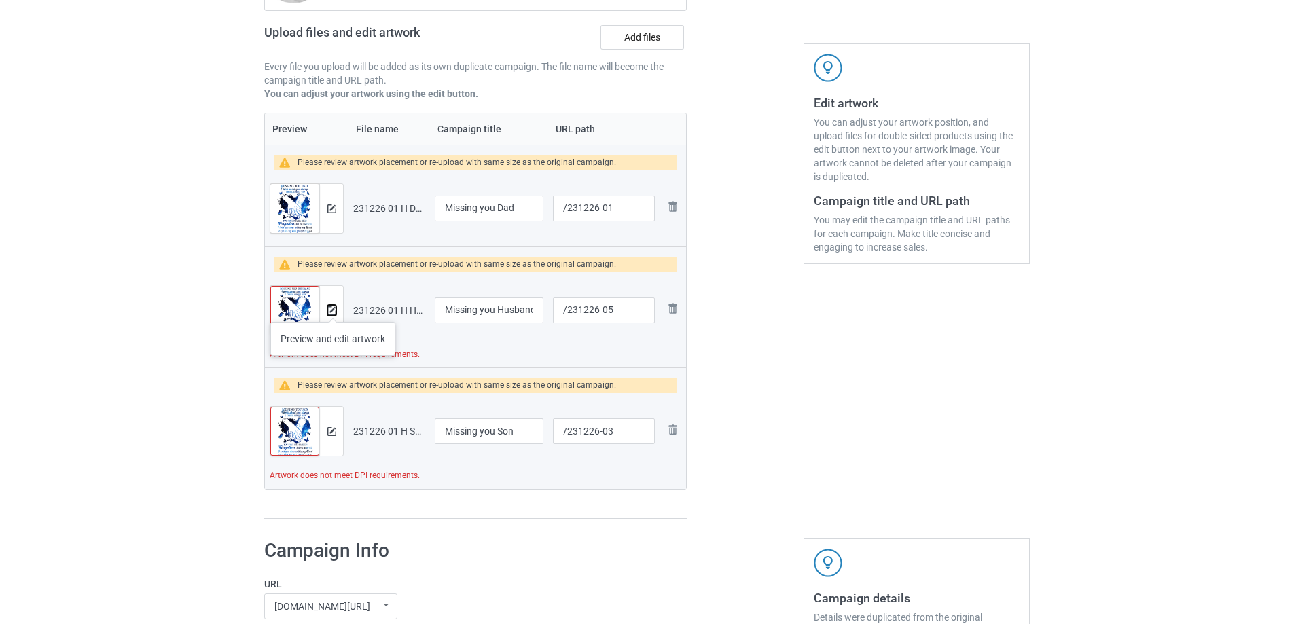
click at [333, 308] on img at bounding box center [331, 310] width 9 height 9
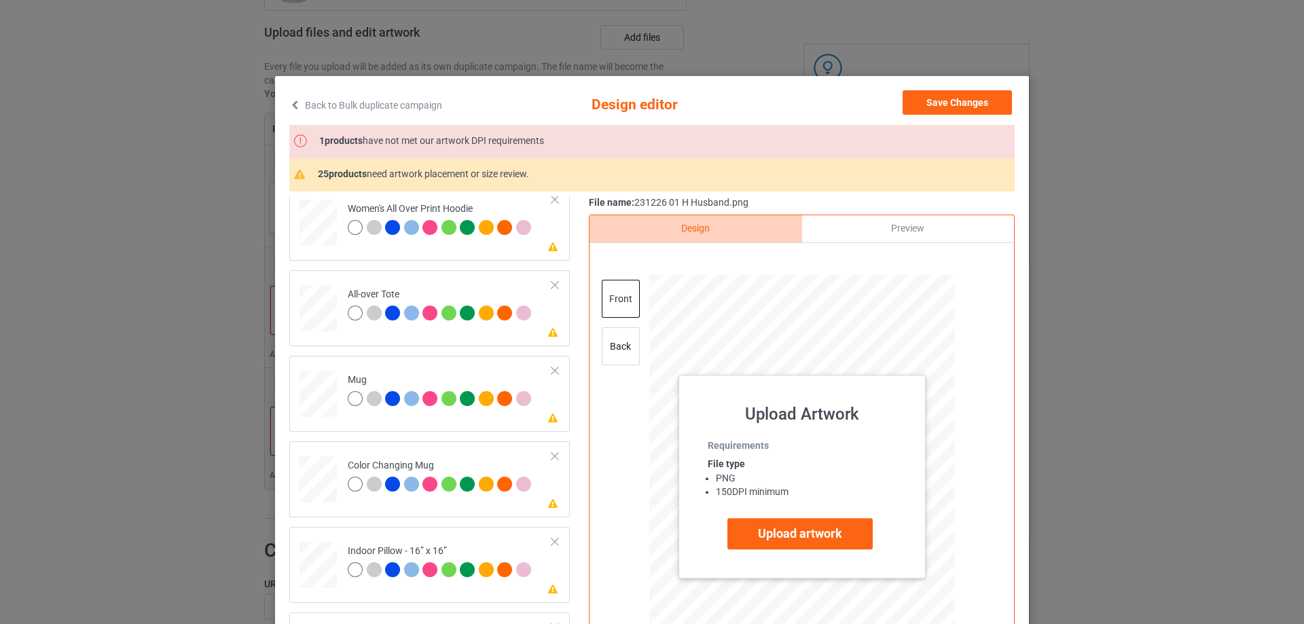
scroll to position [475, 0]
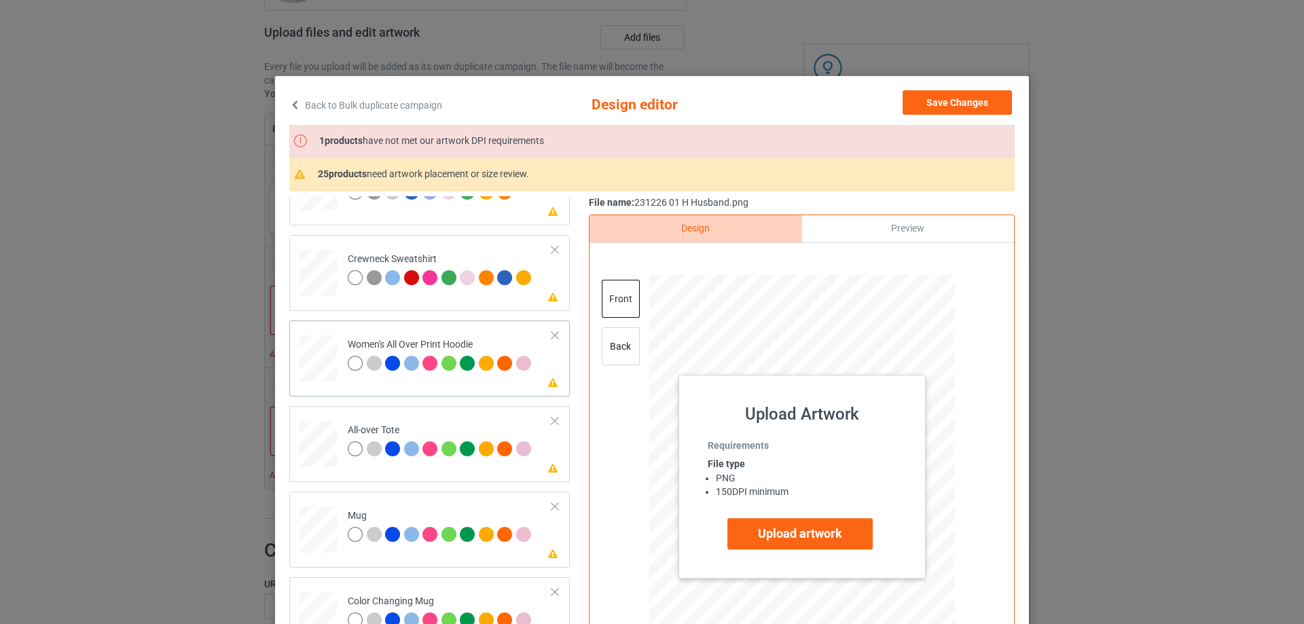
click at [623, 354] on div "back" at bounding box center [621, 346] width 38 height 38
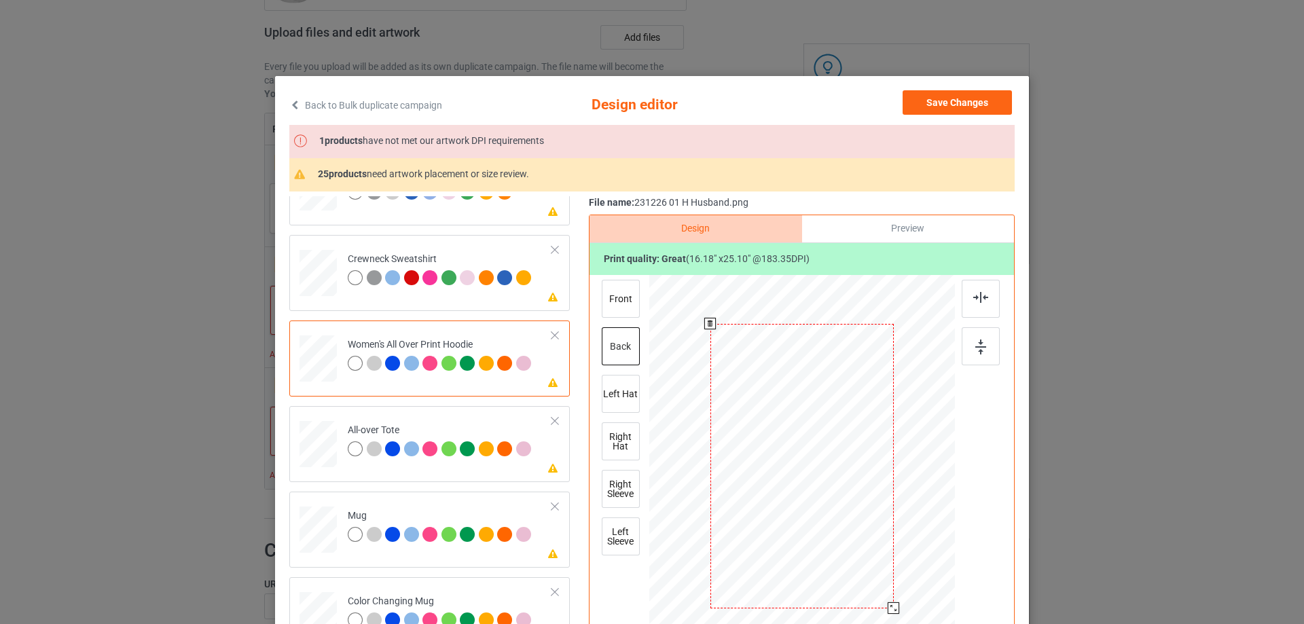
scroll to position [68, 0]
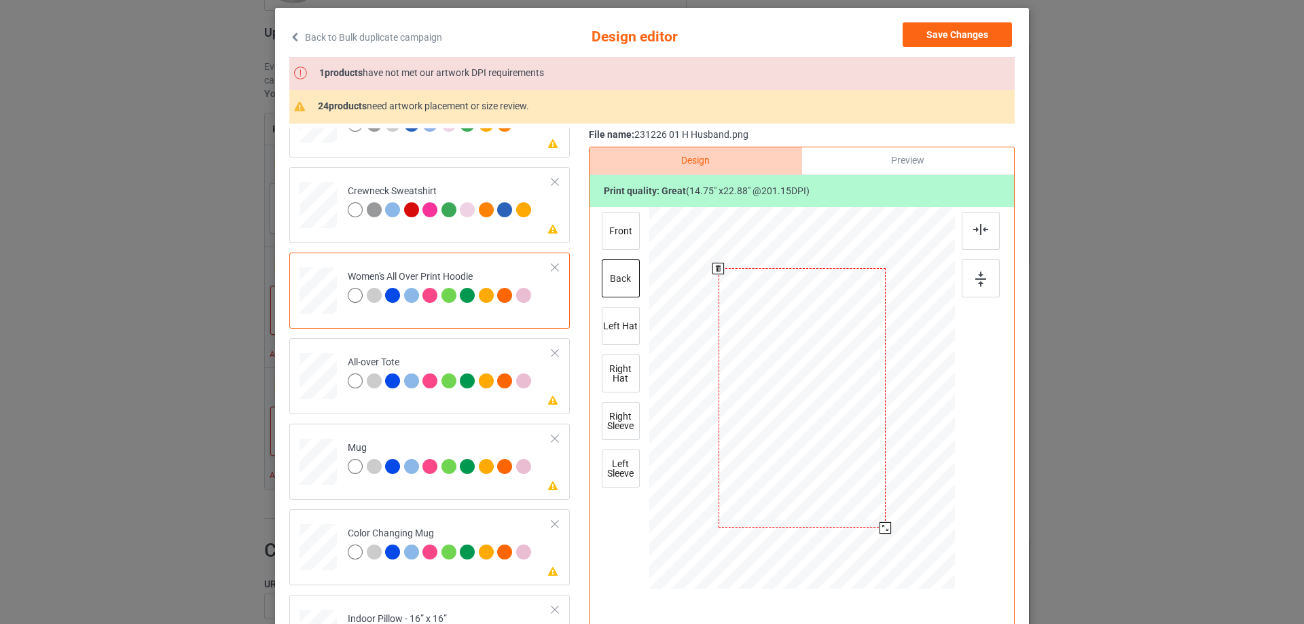
drag, startPoint x: 892, startPoint y: 540, endPoint x: 885, endPoint y: 526, distance: 15.2
click at [885, 526] on div at bounding box center [885, 528] width 12 height 12
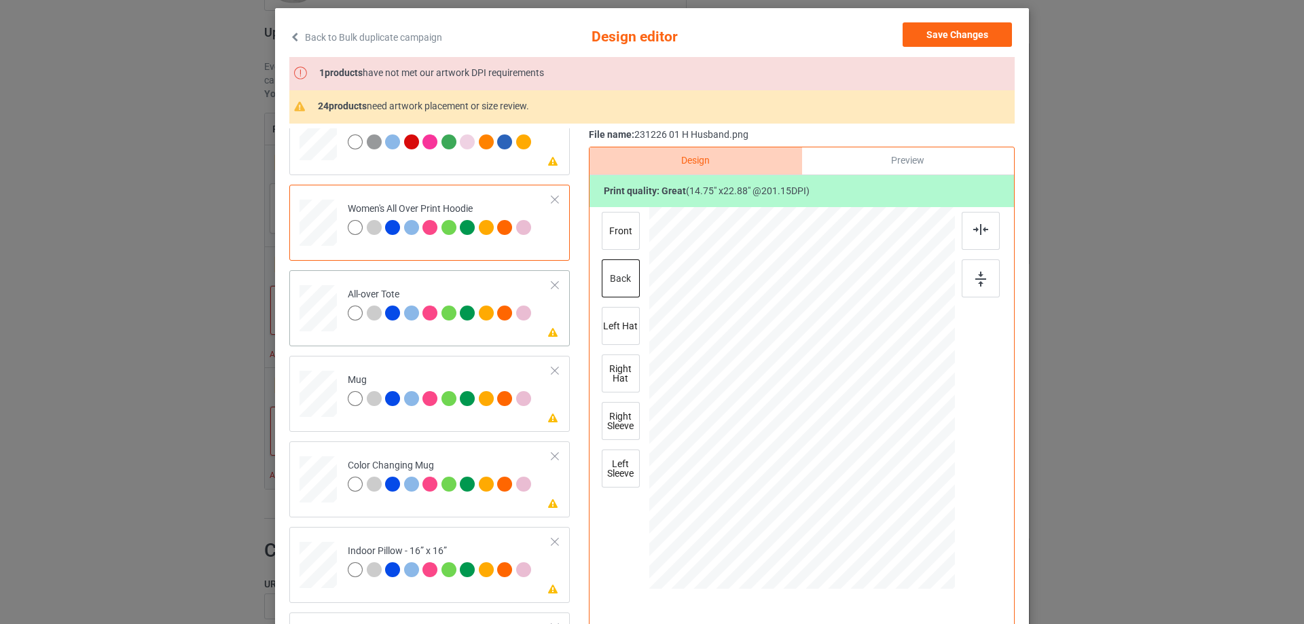
drag, startPoint x: 888, startPoint y: 540, endPoint x: 873, endPoint y: 511, distance: 33.7
click at [873, 511] on div at bounding box center [875, 512] width 12 height 12
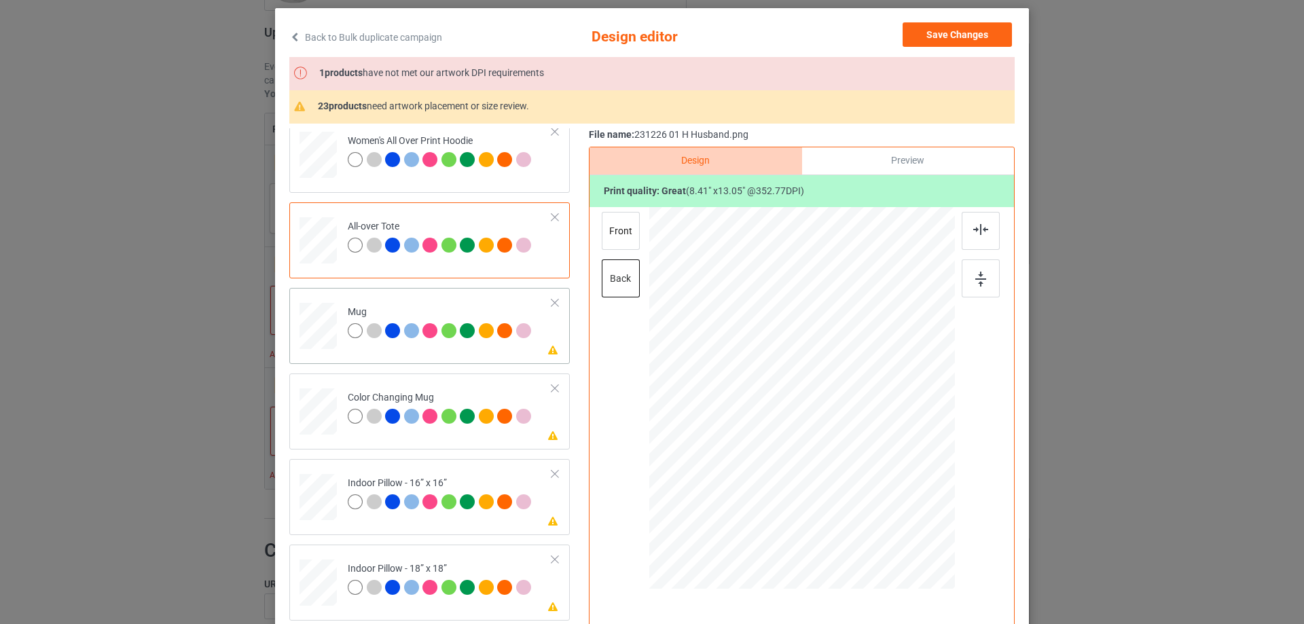
click at [342, 347] on td "Please review artwork placement Mug" at bounding box center [449, 323] width 219 height 60
drag, startPoint x: 885, startPoint y: 543, endPoint x: 841, endPoint y: 457, distance: 97.2
click at [841, 457] on div at bounding box center [841, 460] width 12 height 12
drag, startPoint x: 800, startPoint y: 437, endPoint x: 884, endPoint y: 436, distance: 84.2
click at [884, 436] on div at bounding box center [886, 397] width 79 height 122
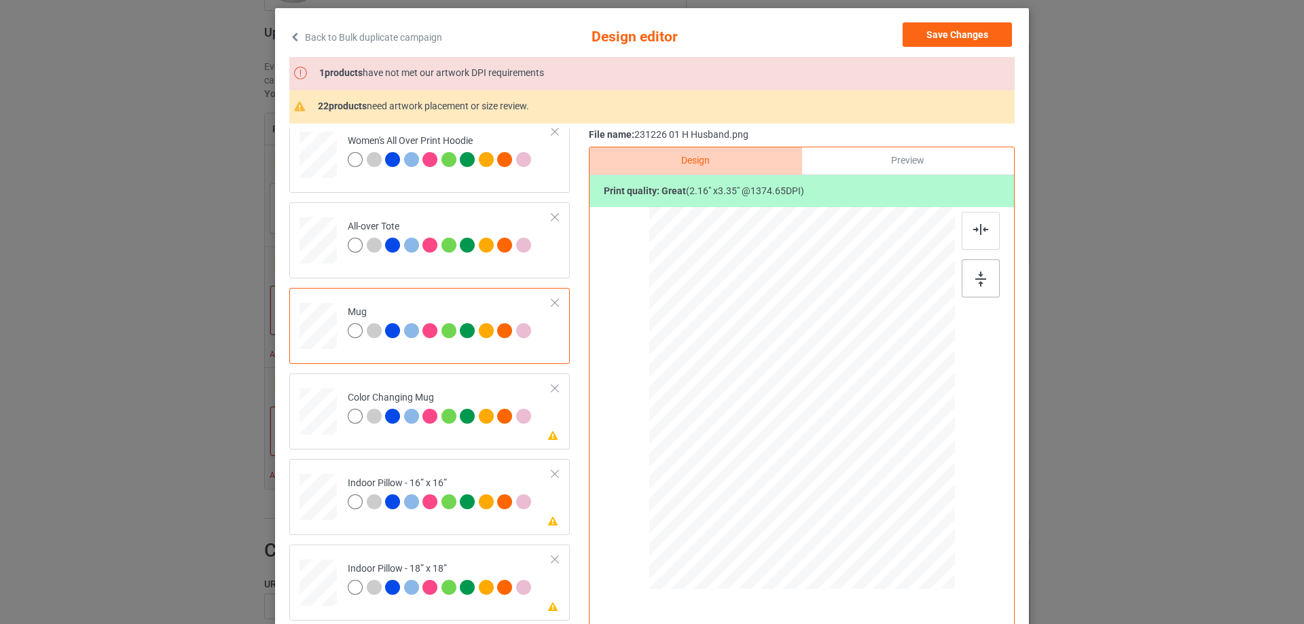
click at [977, 273] on img at bounding box center [980, 279] width 11 height 15
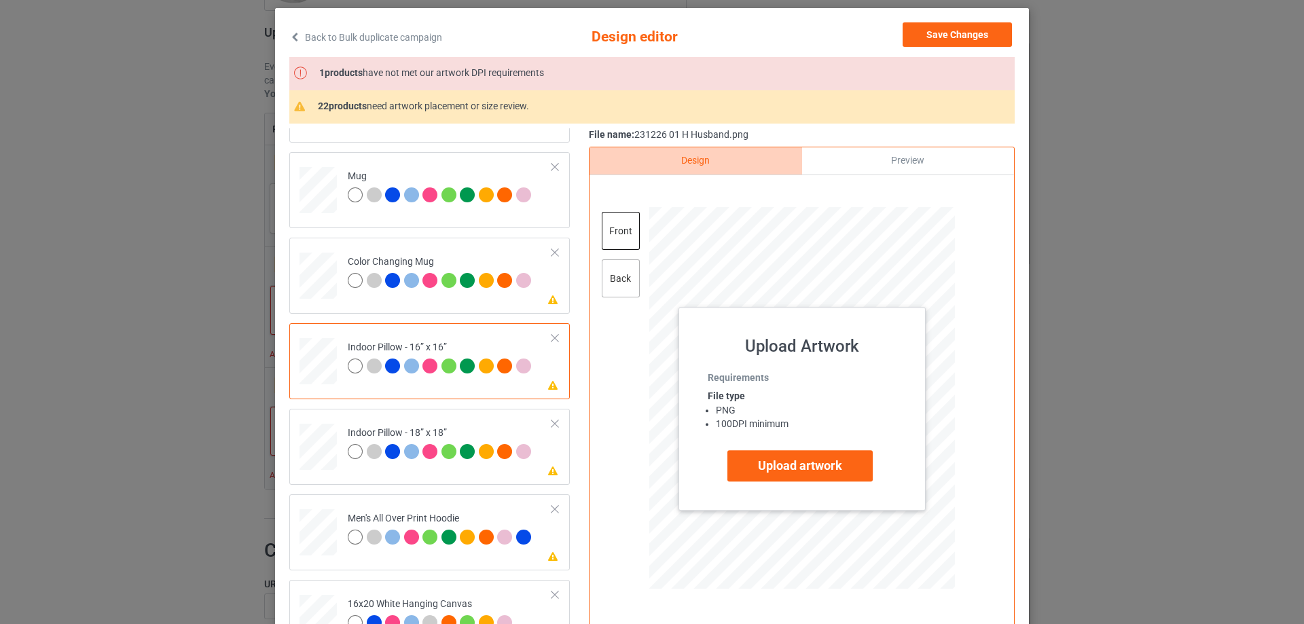
click at [613, 283] on div "back" at bounding box center [621, 278] width 38 height 38
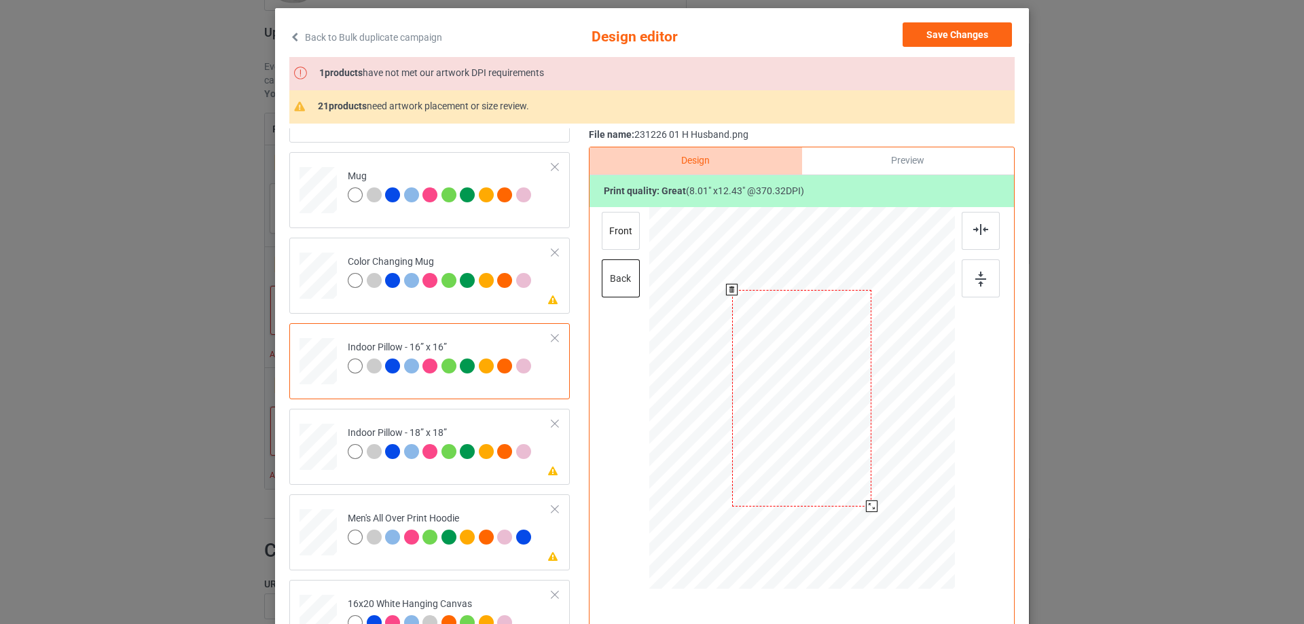
drag, startPoint x: 889, startPoint y: 542, endPoint x: 856, endPoint y: 500, distance: 54.1
click at [878, 500] on div at bounding box center [801, 398] width 305 height 304
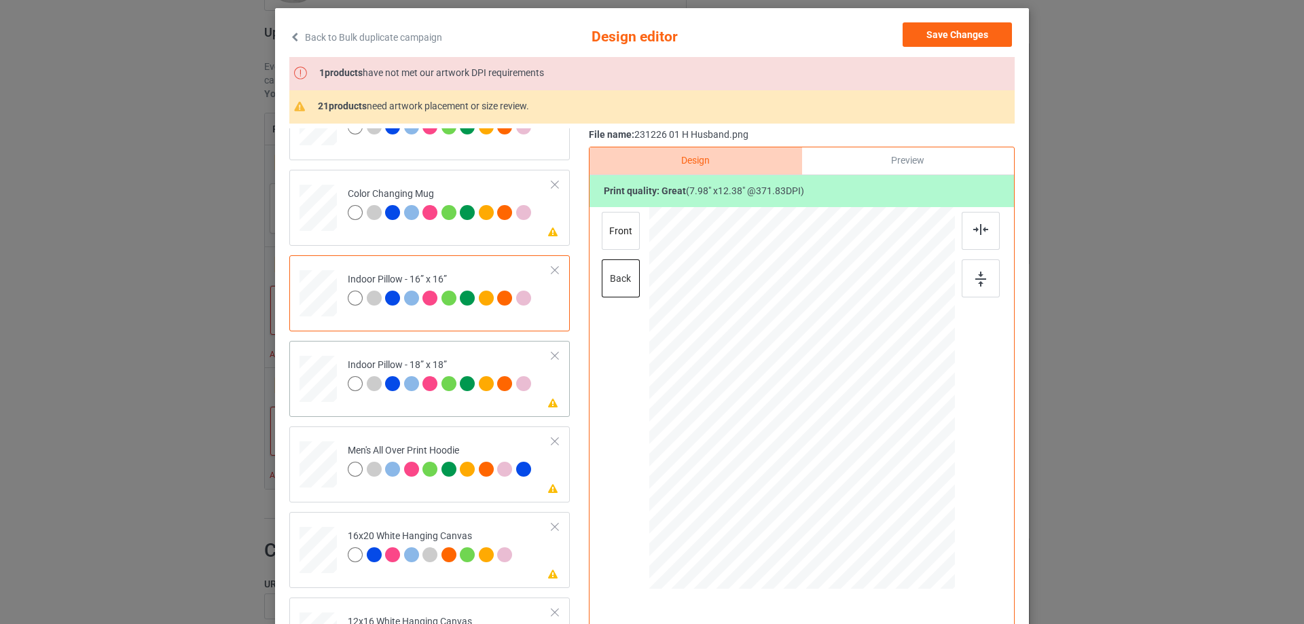
drag, startPoint x: 887, startPoint y: 541, endPoint x: 868, endPoint y: 508, distance: 38.0
click at [868, 508] on div at bounding box center [872, 508] width 12 height 12
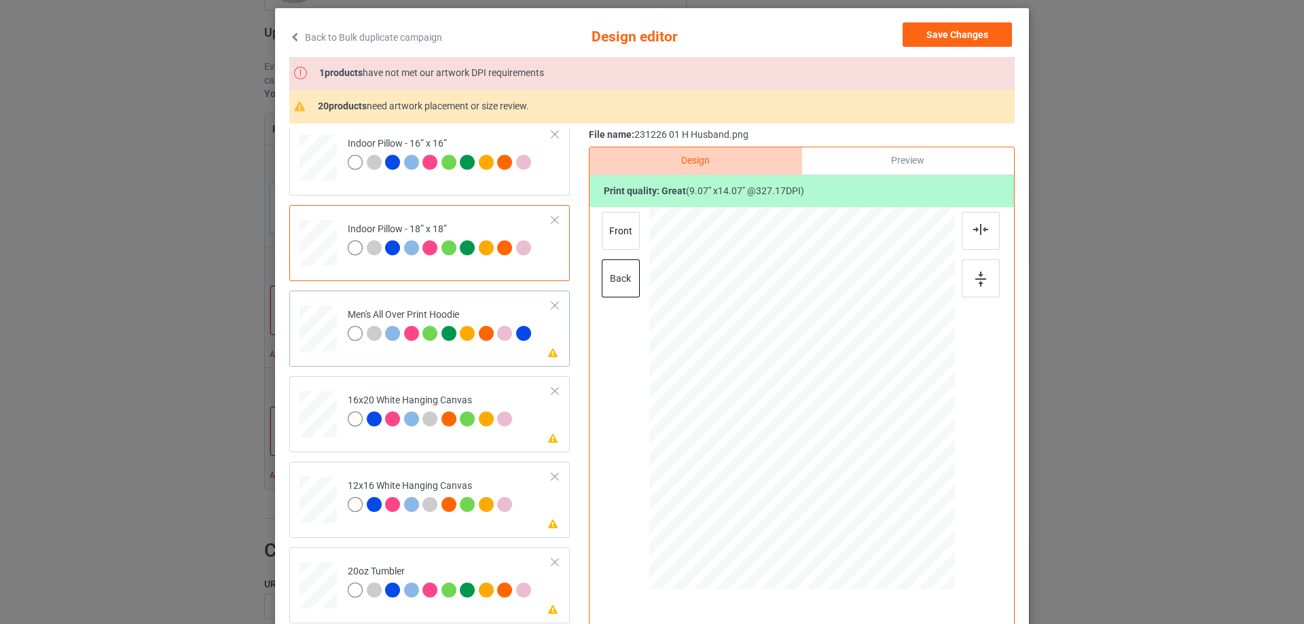
drag, startPoint x: 890, startPoint y: 543, endPoint x: 558, endPoint y: 428, distance: 351.3
click at [881, 517] on div at bounding box center [802, 398] width 306 height 323
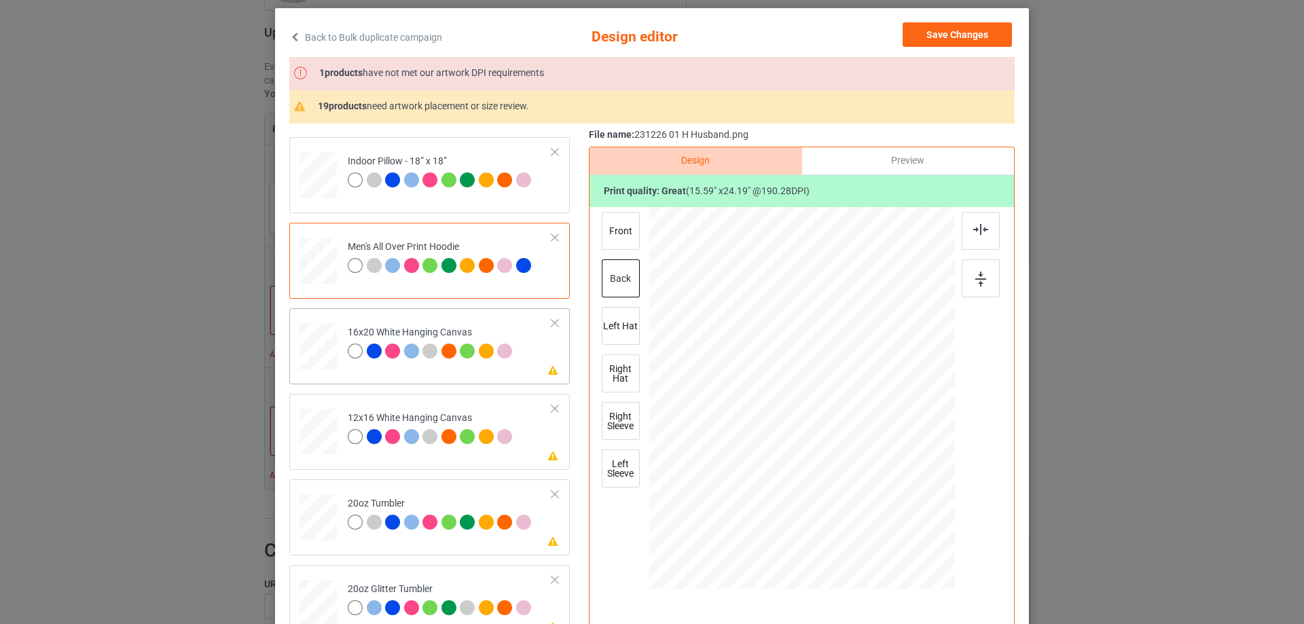
drag, startPoint x: 889, startPoint y: 538, endPoint x: 900, endPoint y: 583, distance: 46.6
click at [900, 583] on div at bounding box center [802, 399] width 306 height 382
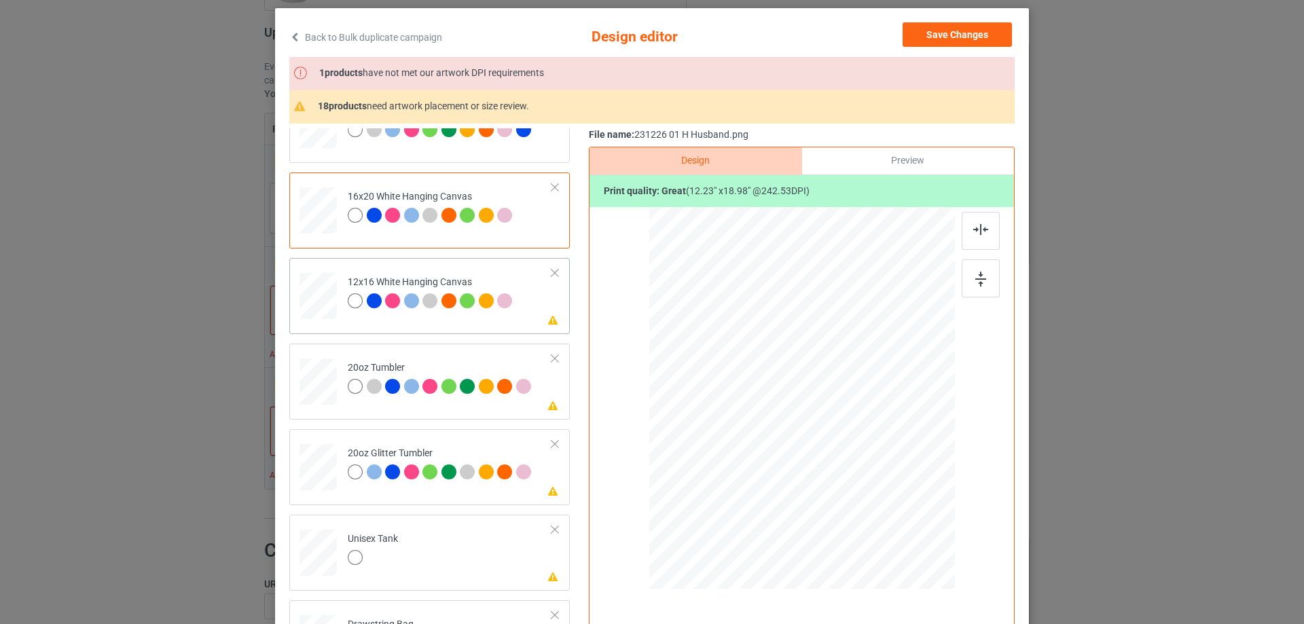
click at [401, 321] on td "Please review artwork placement 12x16 White Hanging Canvas" at bounding box center [449, 293] width 219 height 60
drag, startPoint x: 883, startPoint y: 535, endPoint x: 318, endPoint y: 413, distance: 578.0
click at [913, 582] on div at bounding box center [918, 578] width 12 height 12
drag, startPoint x: 884, startPoint y: 534, endPoint x: 841, endPoint y: 470, distance: 77.8
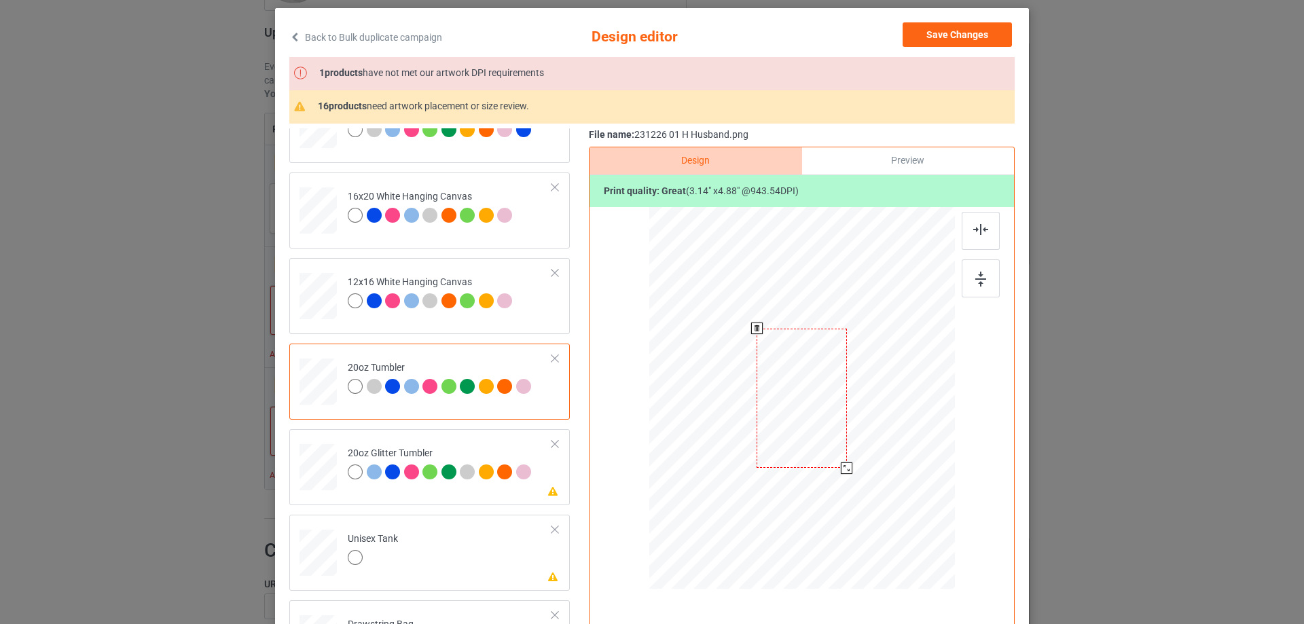
click at [841, 470] on div at bounding box center [847, 468] width 12 height 12
drag, startPoint x: 809, startPoint y: 445, endPoint x: 738, endPoint y: 445, distance: 70.6
click at [738, 445] on div at bounding box center [731, 397] width 90 height 139
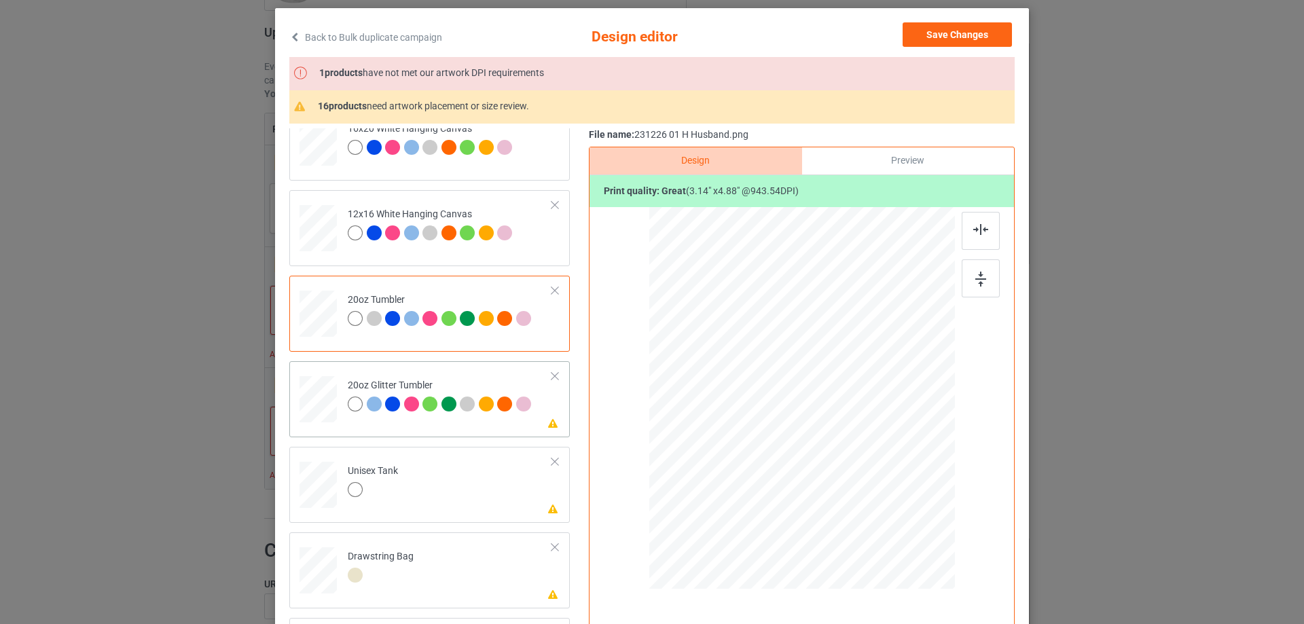
drag, startPoint x: 884, startPoint y: 536, endPoint x: 852, endPoint y: 488, distance: 58.4
click at [852, 488] on div at bounding box center [857, 485] width 12 height 12
drag, startPoint x: 758, startPoint y: 478, endPoint x: 766, endPoint y: 466, distance: 14.1
click at [766, 466] on div at bounding box center [733, 387] width 111 height 172
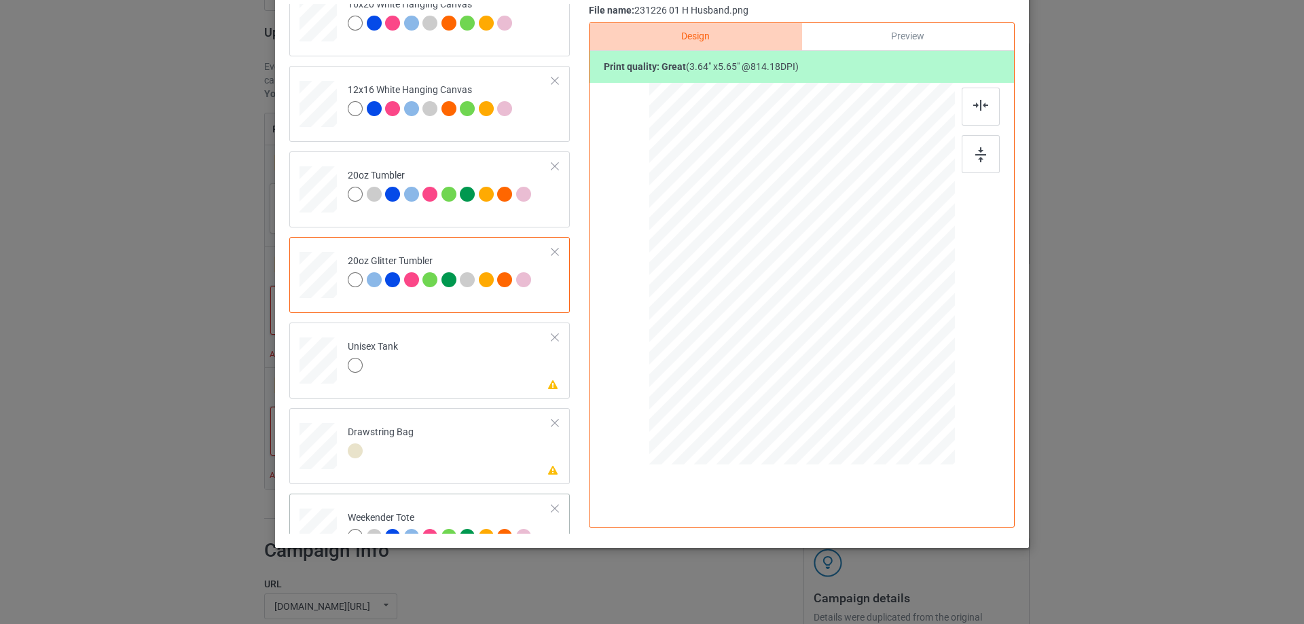
scroll to position [1358, 0]
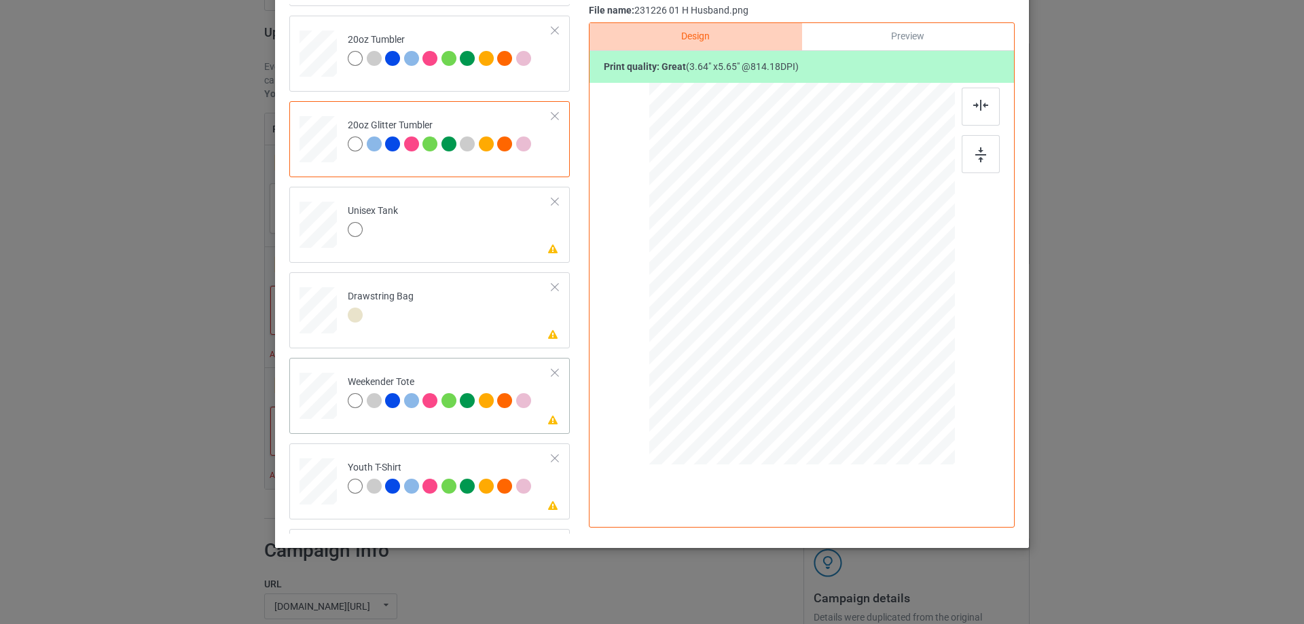
drag, startPoint x: 889, startPoint y: 416, endPoint x: 851, endPoint y: 345, distance: 80.8
click at [851, 345] on div at bounding box center [801, 274] width 304 height 197
click at [802, 316] on div at bounding box center [801, 268] width 96 height 149
click at [973, 111] on div at bounding box center [980, 107] width 38 height 38
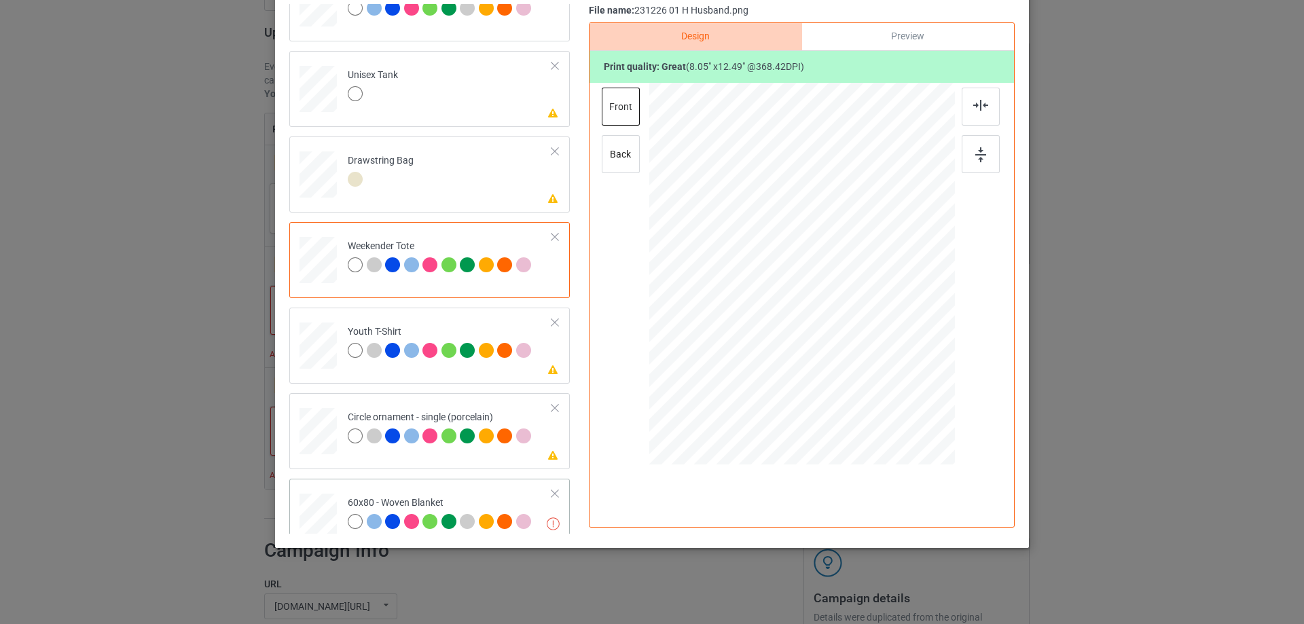
scroll to position [1600, 0]
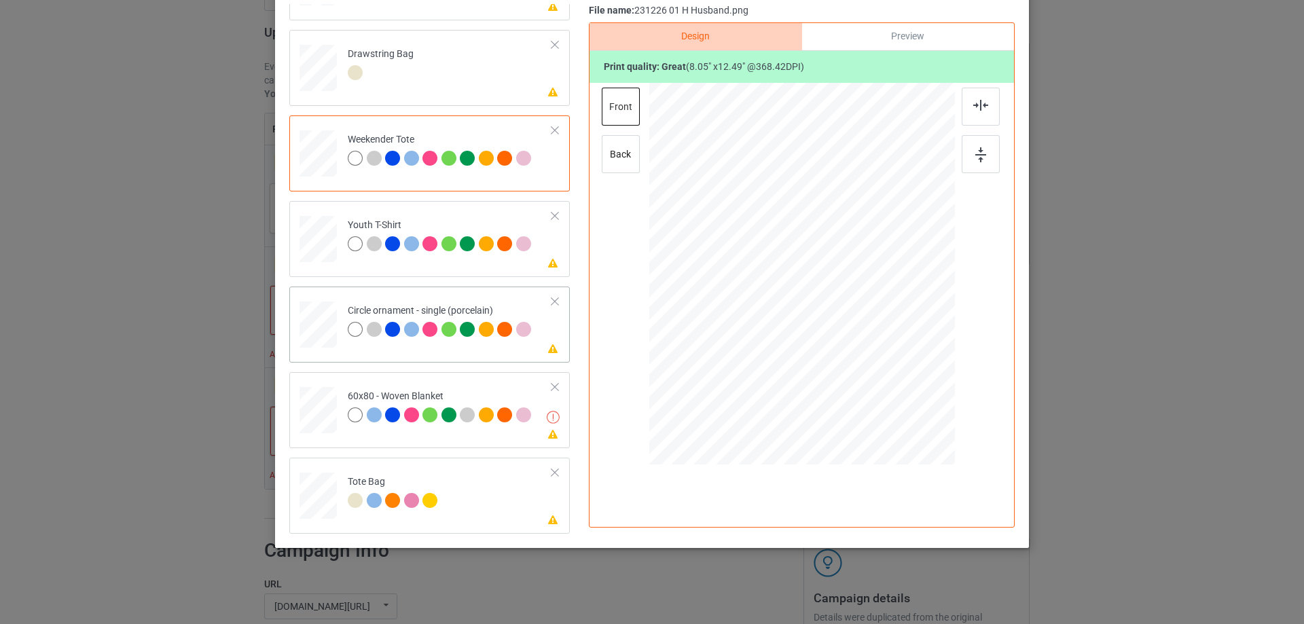
drag, startPoint x: 889, startPoint y: 417, endPoint x: 875, endPoint y: 377, distance: 42.8
click at [875, 377] on div at bounding box center [802, 275] width 306 height 306
drag, startPoint x: 832, startPoint y: 346, endPoint x: 832, endPoint y: 359, distance: 12.9
click at [832, 359] on div at bounding box center [801, 286] width 139 height 215
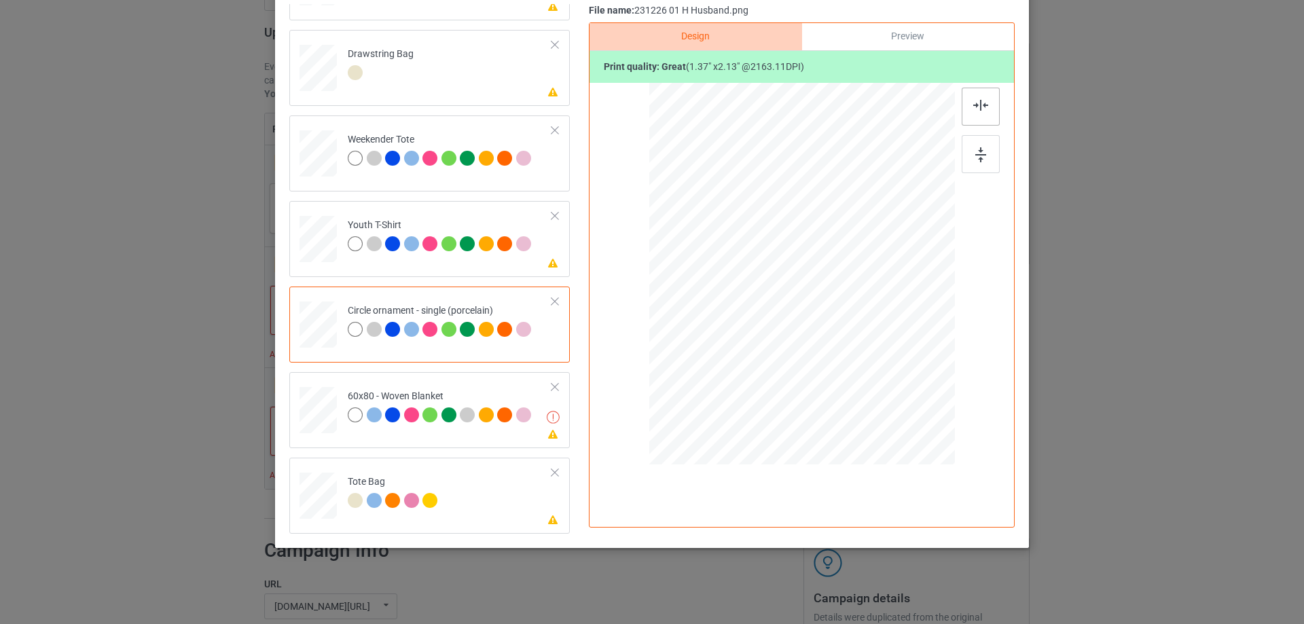
click at [976, 100] on img at bounding box center [980, 105] width 15 height 11
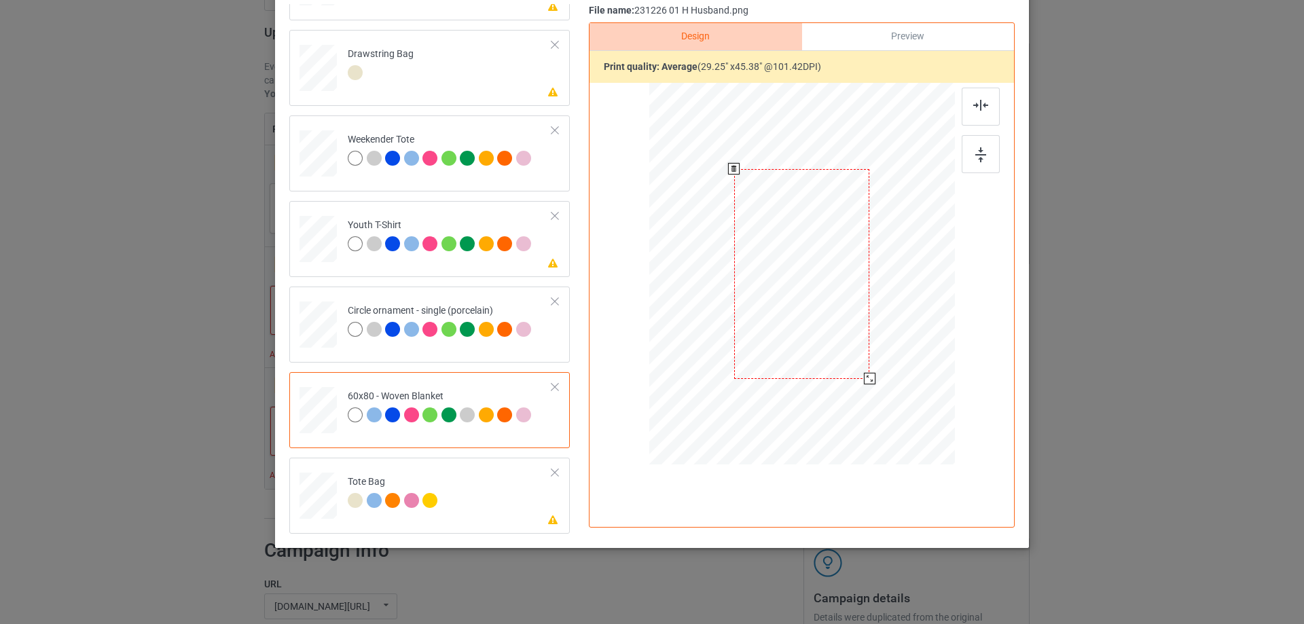
drag, startPoint x: 878, startPoint y: 403, endPoint x: 862, endPoint y: 379, distance: 28.4
click at [864, 379] on div at bounding box center [870, 379] width 12 height 12
drag, startPoint x: 825, startPoint y: 342, endPoint x: 825, endPoint y: 332, distance: 10.2
click at [825, 332] on div at bounding box center [801, 244] width 135 height 210
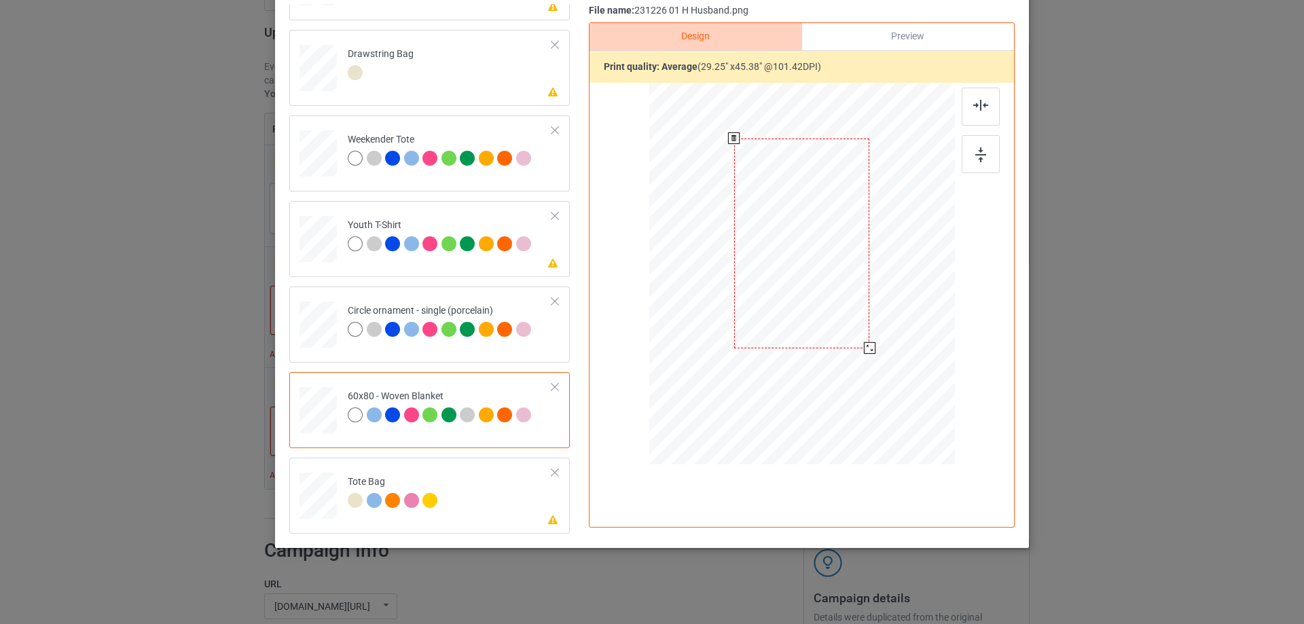
scroll to position [0, 0]
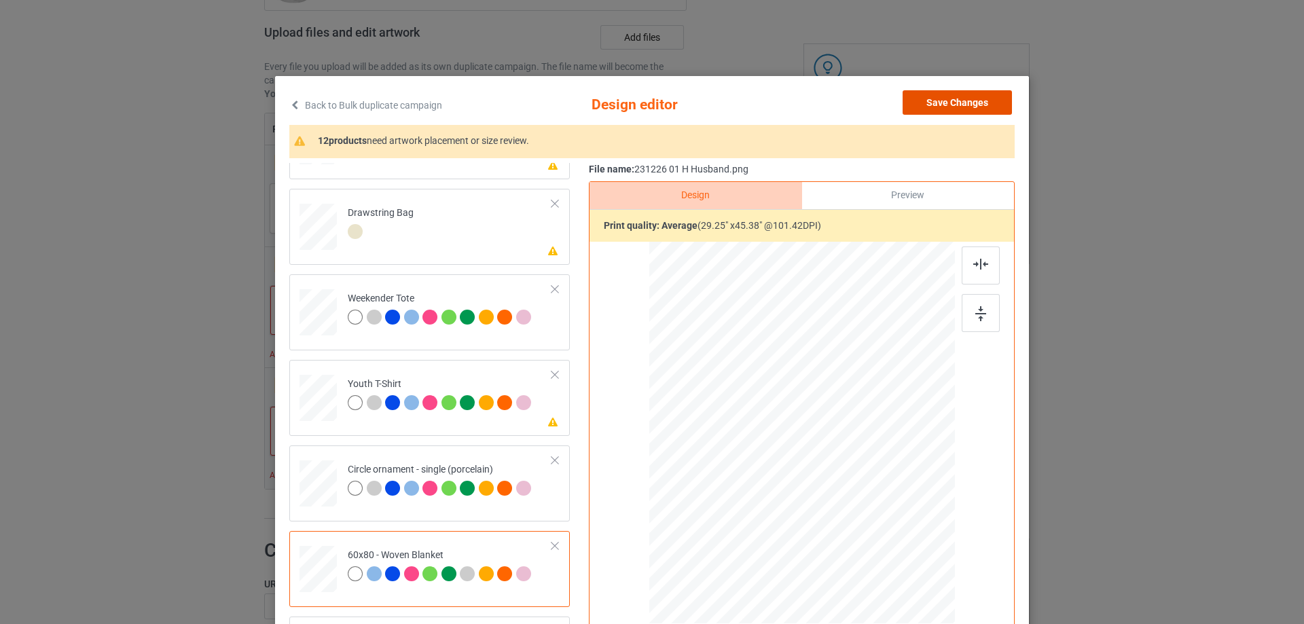
click at [945, 96] on button "Save Changes" at bounding box center [956, 102] width 109 height 24
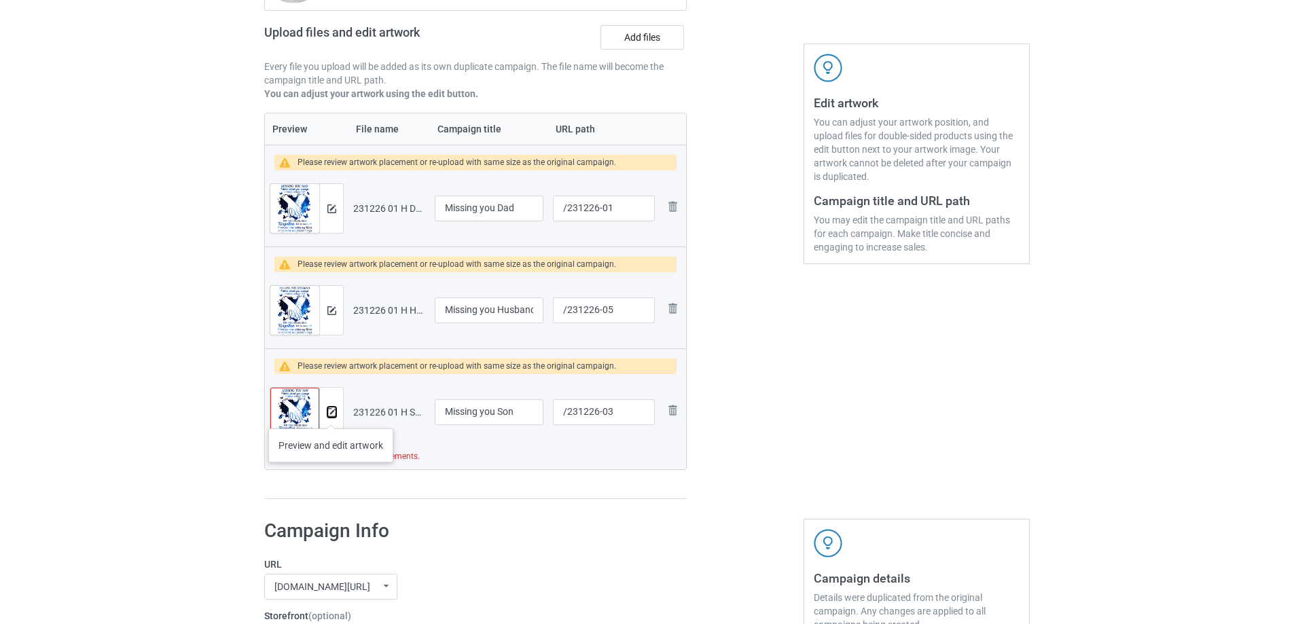
click at [331, 415] on img at bounding box center [331, 412] width 9 height 9
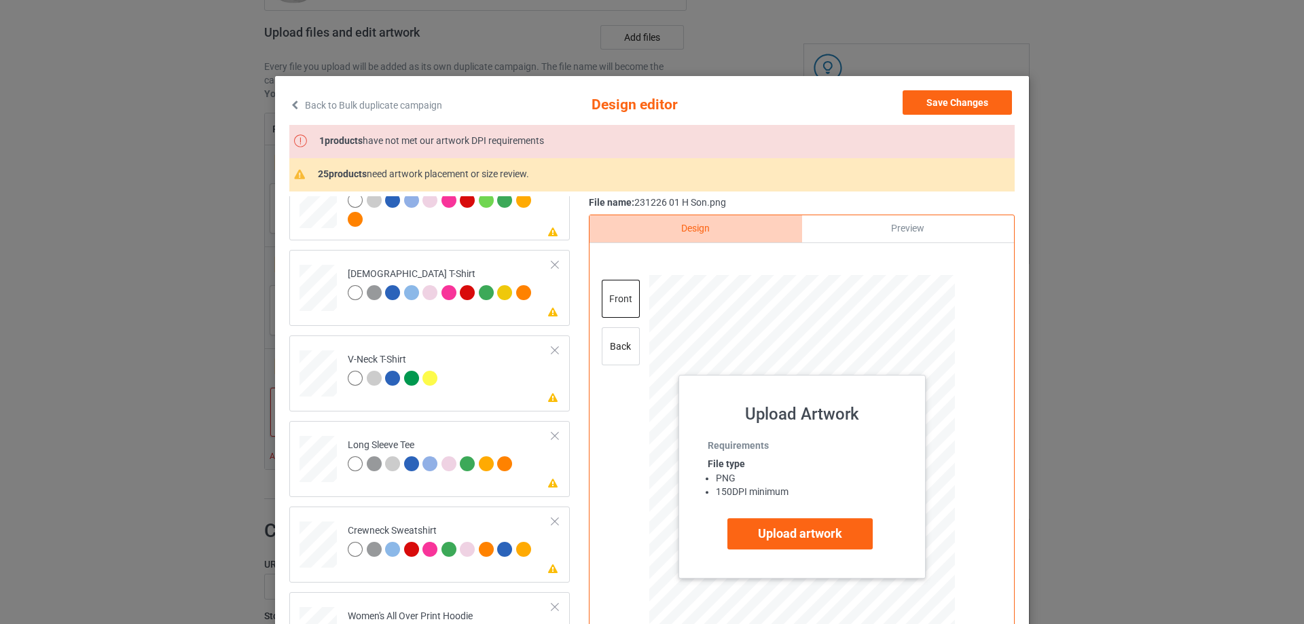
scroll to position [543, 0]
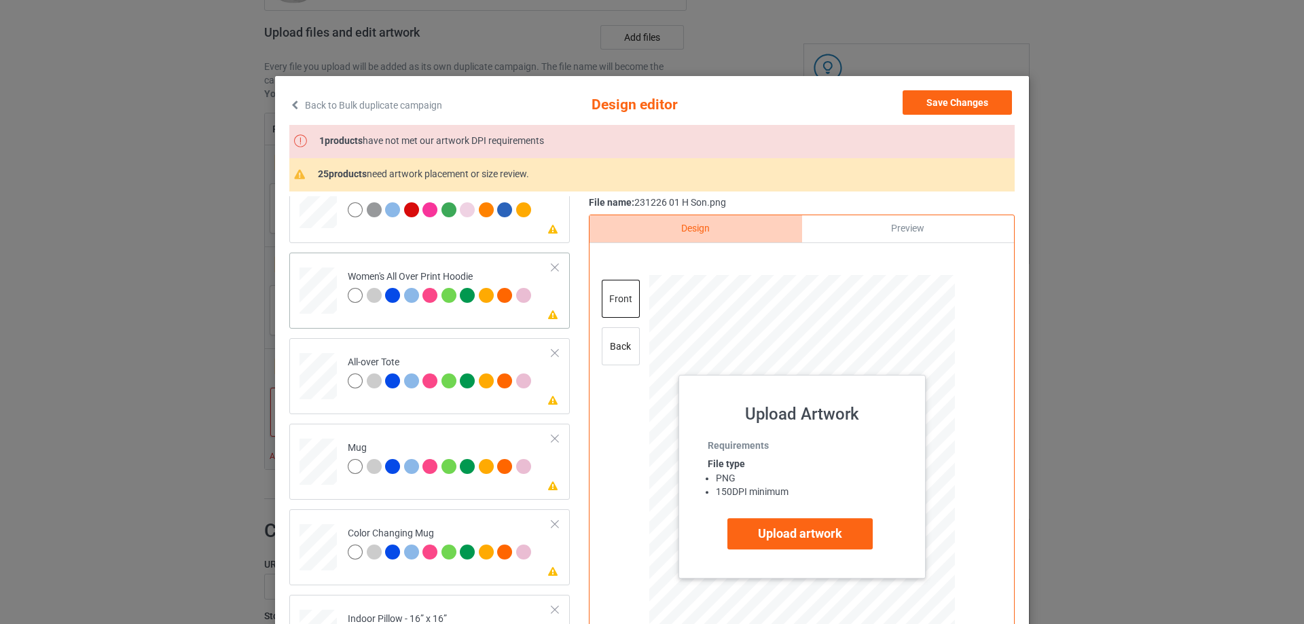
click at [614, 348] on div "back" at bounding box center [621, 346] width 38 height 38
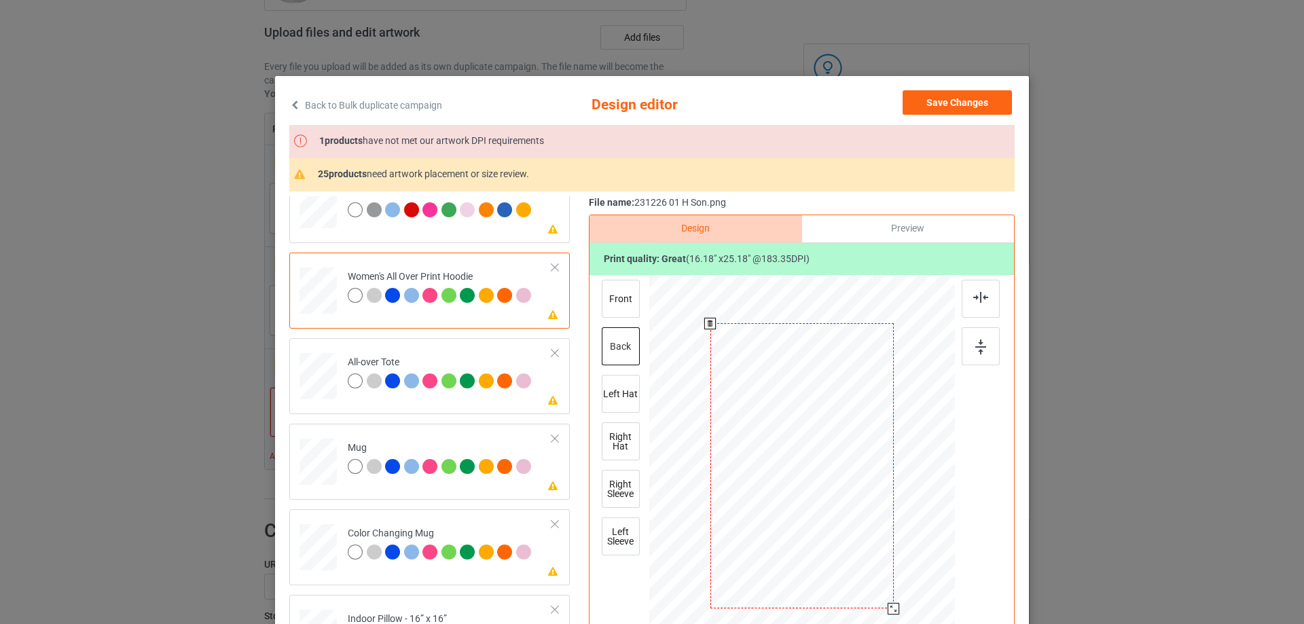
scroll to position [68, 0]
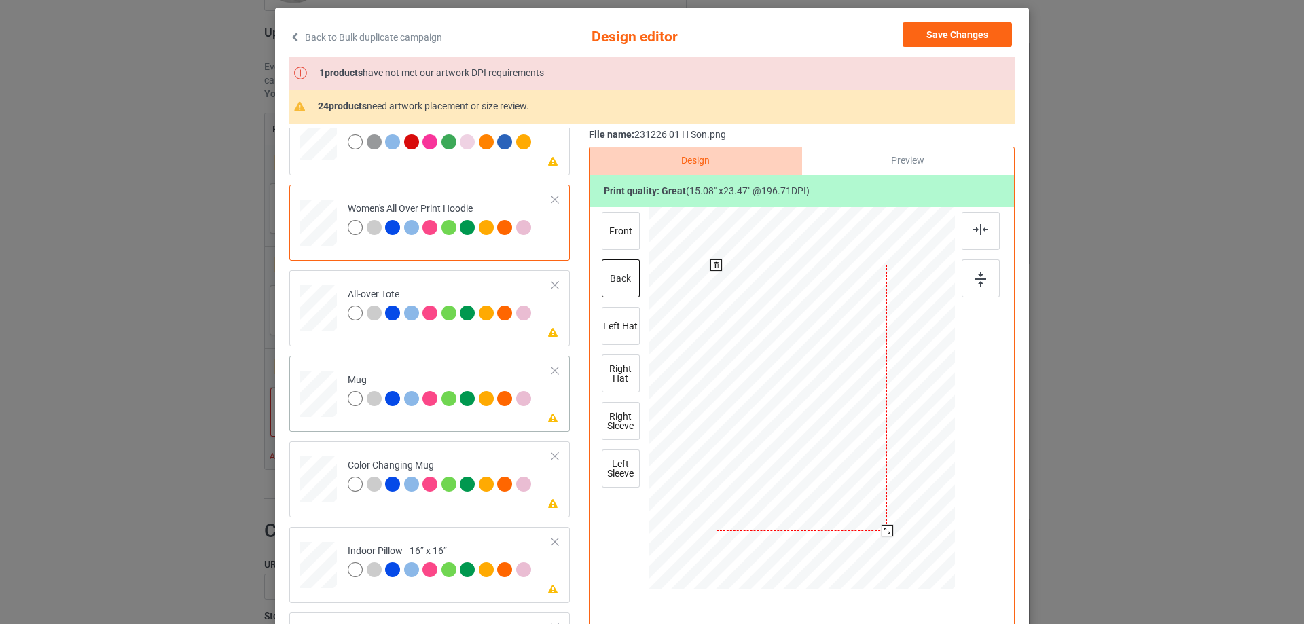
drag, startPoint x: 889, startPoint y: 545, endPoint x: 418, endPoint y: 380, distance: 498.6
click at [883, 533] on div at bounding box center [887, 531] width 12 height 12
drag, startPoint x: 888, startPoint y: 542, endPoint x: 877, endPoint y: 511, distance: 33.3
click at [877, 511] on div at bounding box center [876, 513] width 12 height 12
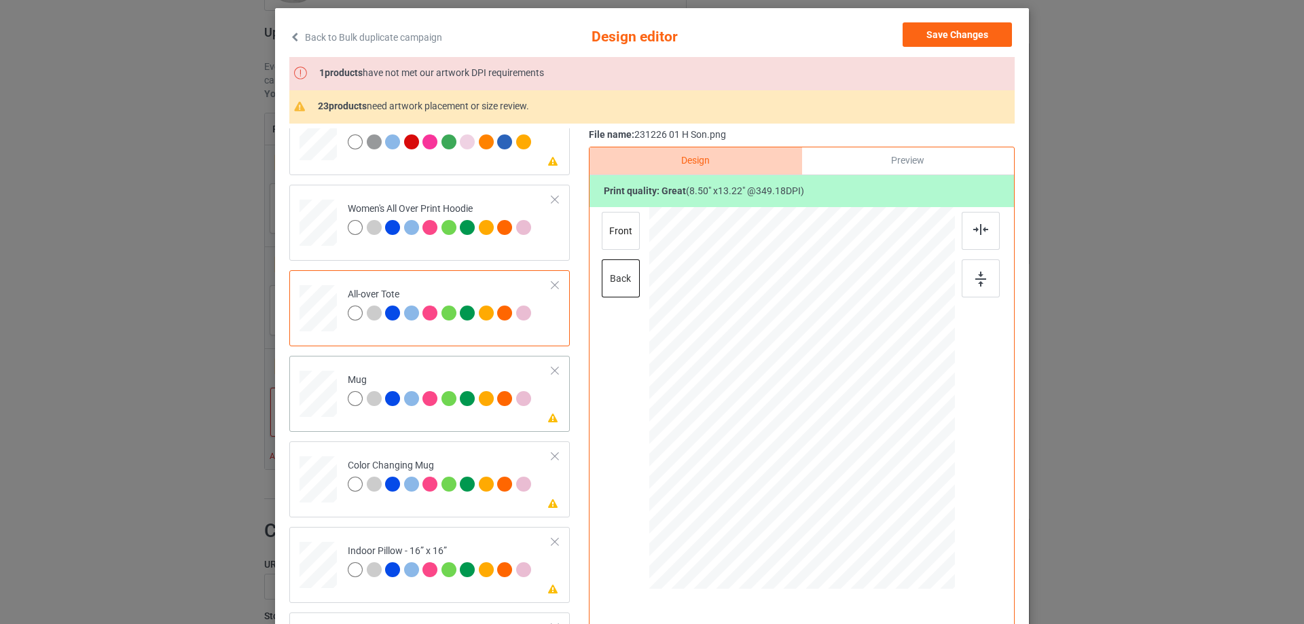
scroll to position [679, 0]
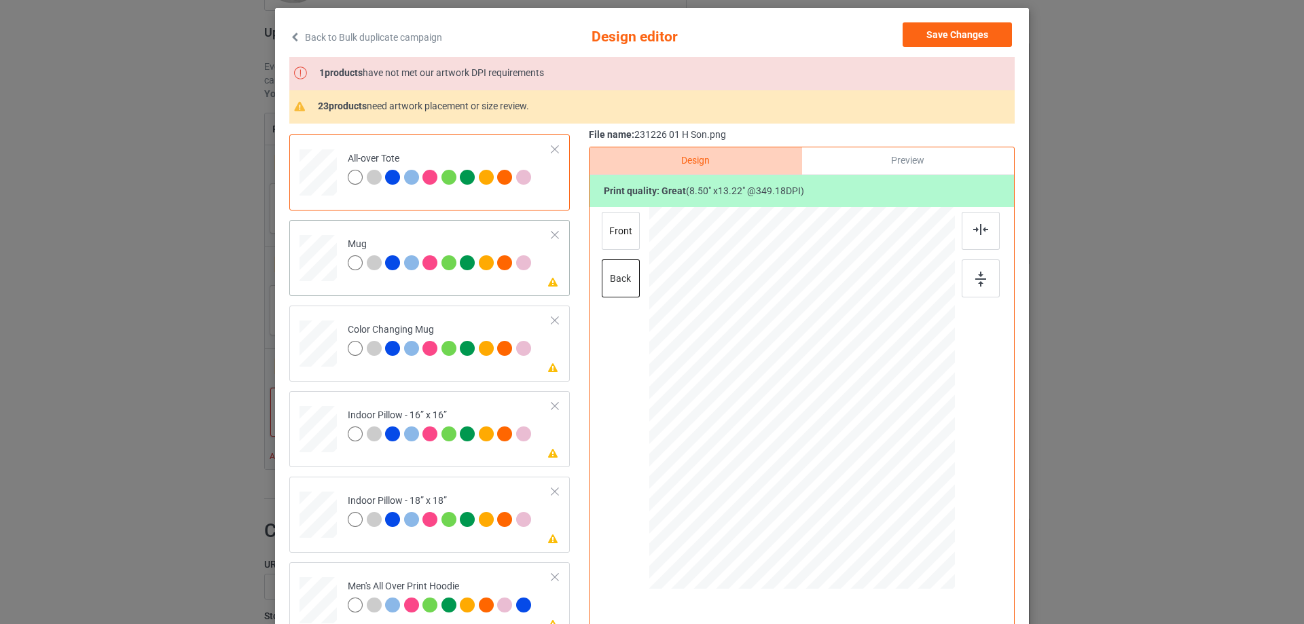
drag, startPoint x: 886, startPoint y: 541, endPoint x: 846, endPoint y: 450, distance: 99.4
click at [846, 450] on div at bounding box center [802, 397] width 306 height 127
drag, startPoint x: 811, startPoint y: 432, endPoint x: 895, endPoint y: 432, distance: 84.2
click at [895, 432] on div at bounding box center [885, 397] width 77 height 121
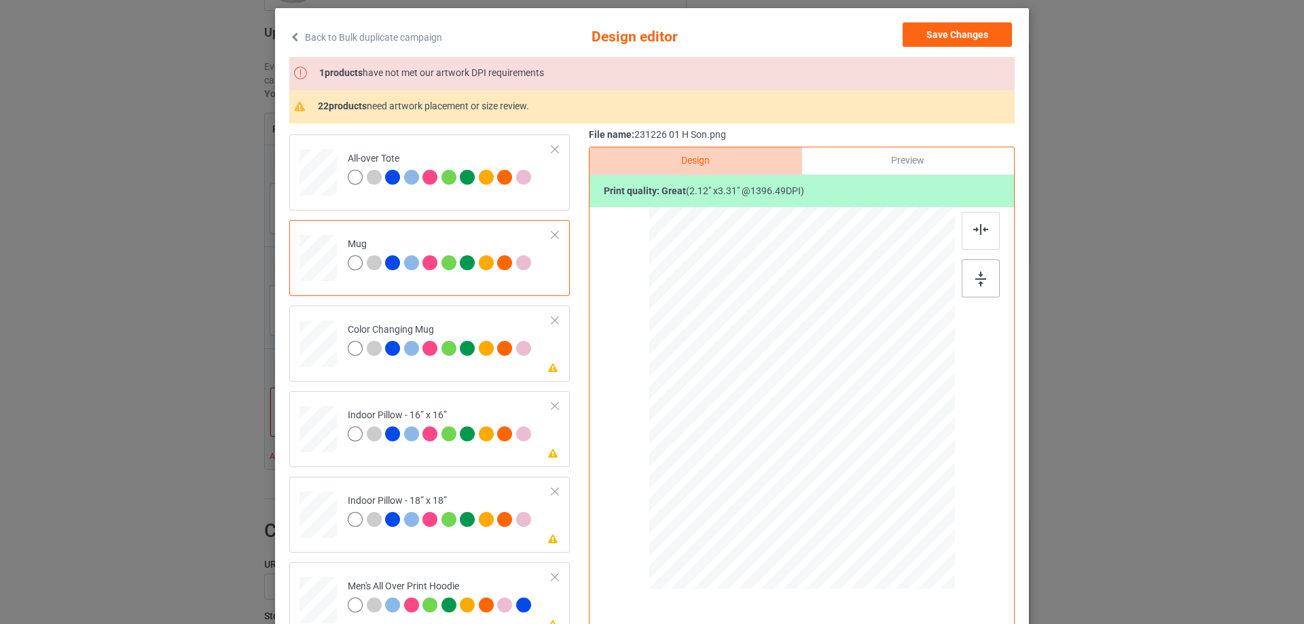
click at [979, 282] on img at bounding box center [980, 279] width 11 height 15
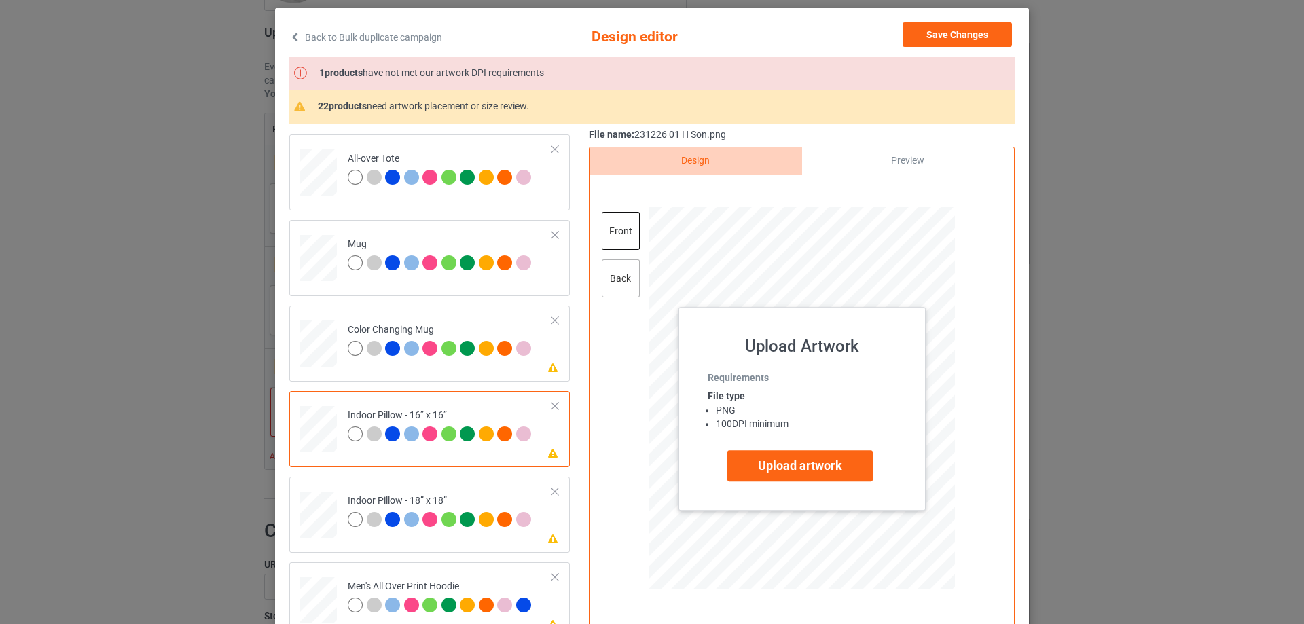
click at [627, 280] on div "back" at bounding box center [621, 278] width 38 height 38
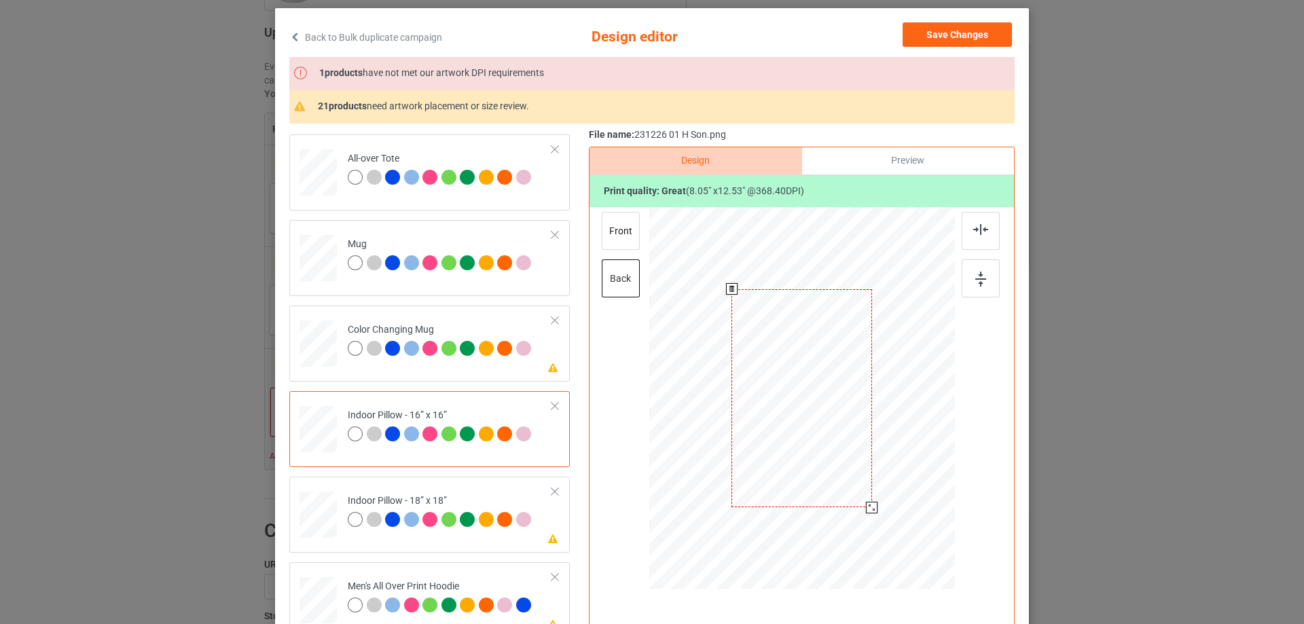
drag, startPoint x: 888, startPoint y: 541, endPoint x: 873, endPoint y: 500, distance: 44.3
click at [873, 500] on div at bounding box center [801, 398] width 305 height 304
drag, startPoint x: 893, startPoint y: 540, endPoint x: 883, endPoint y: 541, distance: 9.5
click at [890, 541] on div at bounding box center [893, 541] width 12 height 12
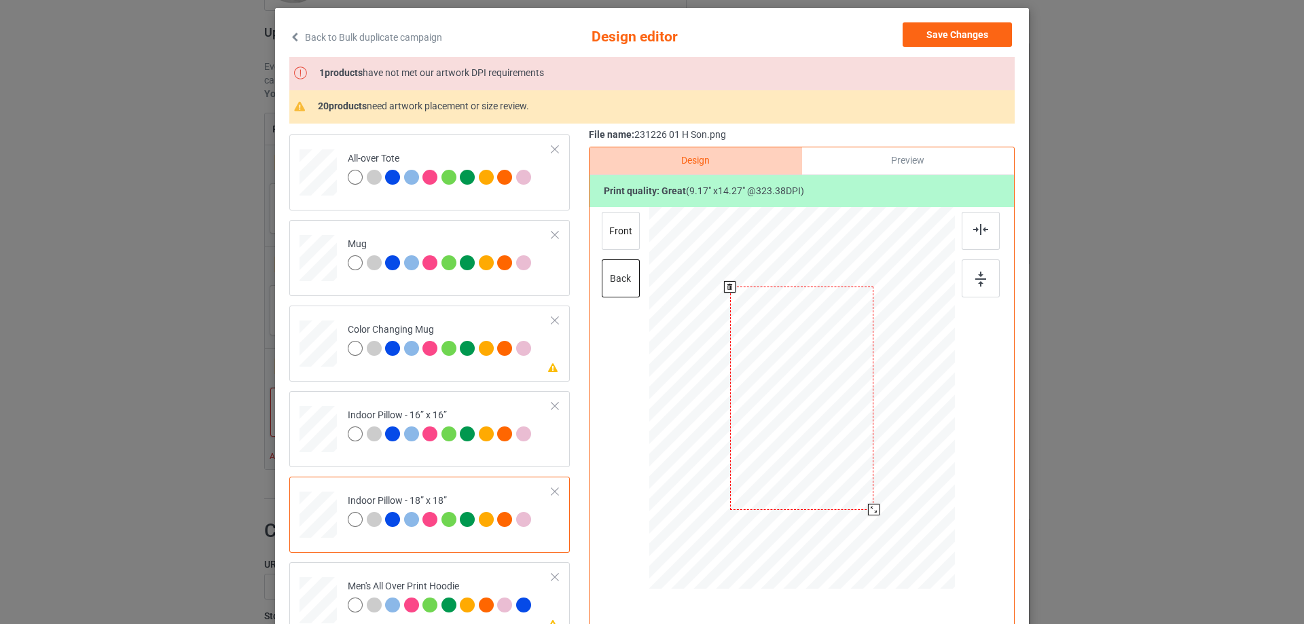
drag, startPoint x: 888, startPoint y: 541, endPoint x: 873, endPoint y: 509, distance: 36.1
click at [873, 509] on div at bounding box center [874, 510] width 12 height 12
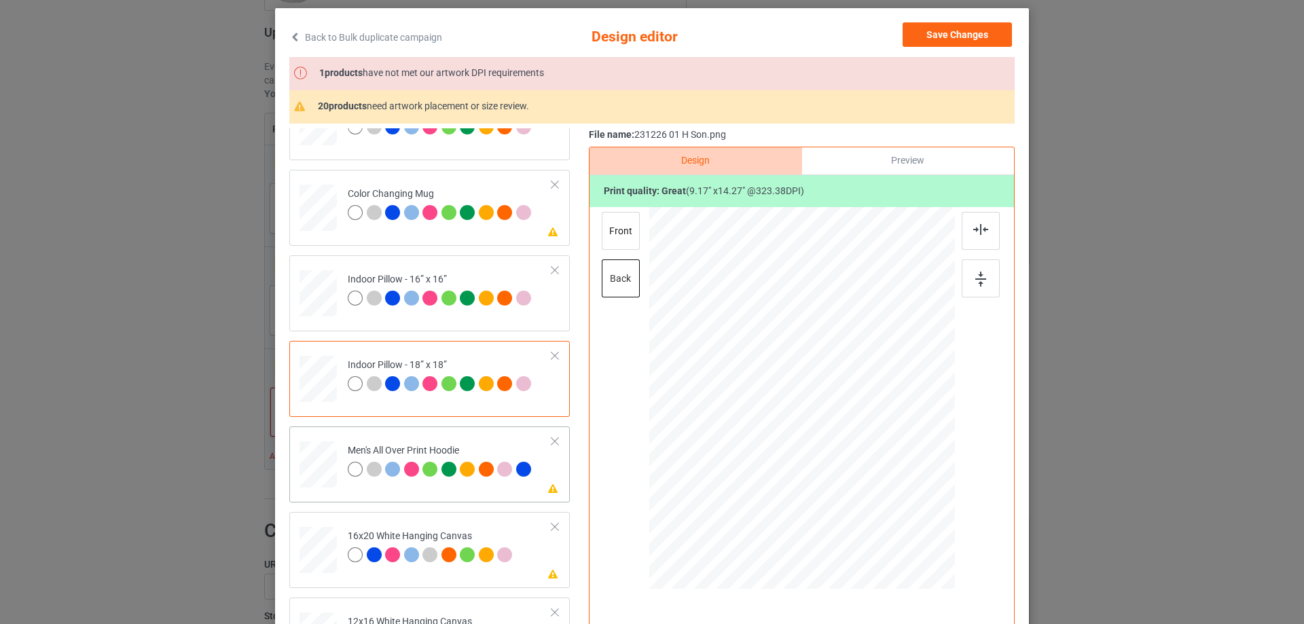
drag, startPoint x: 888, startPoint y: 537, endPoint x: 385, endPoint y: 428, distance: 514.7
click at [880, 514] on div at bounding box center [802, 398] width 306 height 323
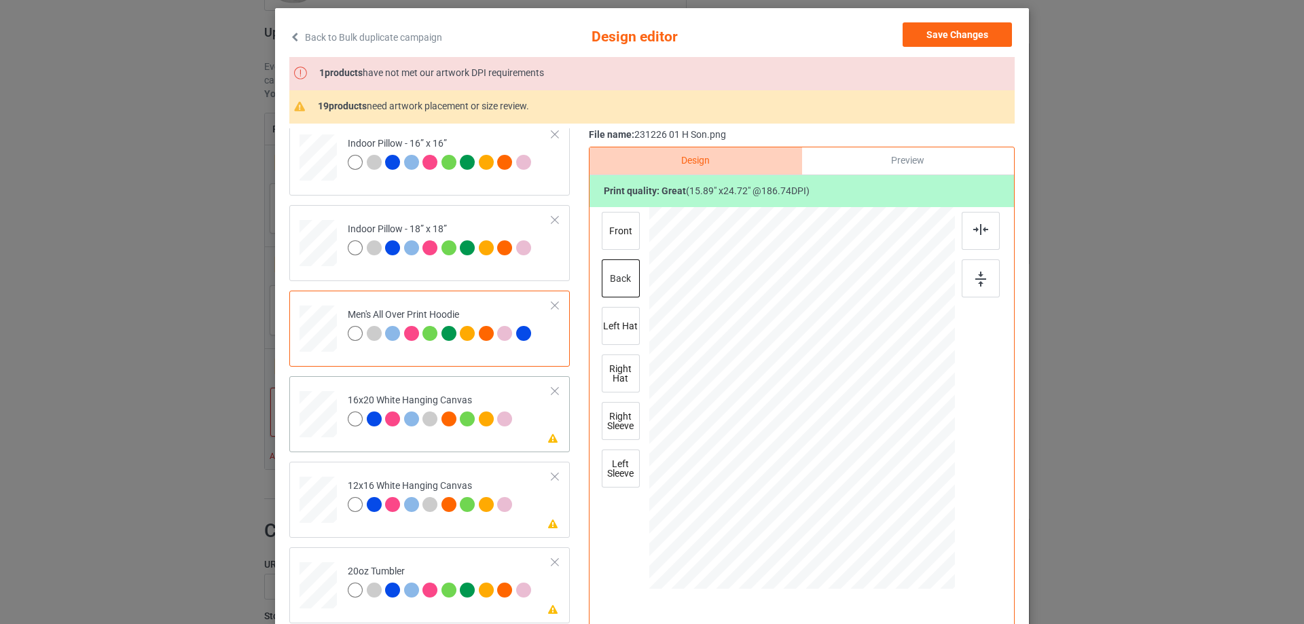
drag, startPoint x: 888, startPoint y: 540, endPoint x: 906, endPoint y: 577, distance: 41.0
click at [910, 577] on div at bounding box center [916, 576] width 12 height 12
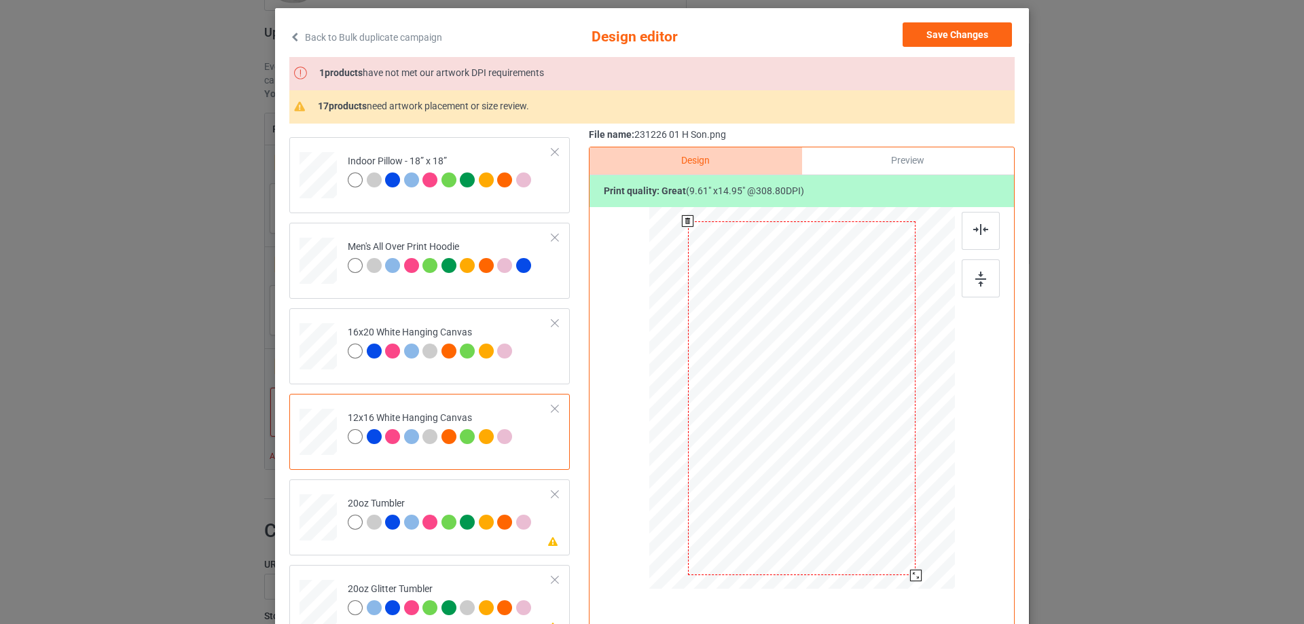
drag, startPoint x: 884, startPoint y: 532, endPoint x: 911, endPoint y: 575, distance: 50.9
click at [911, 575] on div at bounding box center [916, 576] width 12 height 12
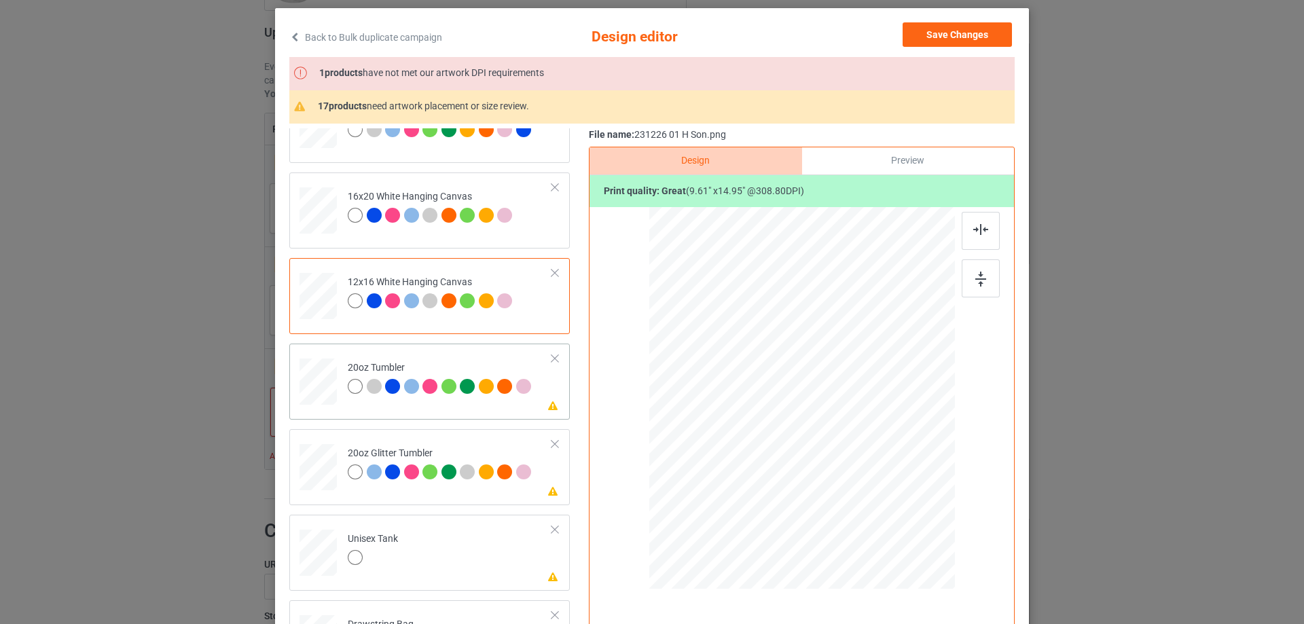
drag, startPoint x: 881, startPoint y: 534, endPoint x: 834, endPoint y: 469, distance: 80.8
click at [839, 469] on div at bounding box center [845, 466] width 12 height 12
drag, startPoint x: 805, startPoint y: 435, endPoint x: 733, endPoint y: 433, distance: 72.0
click at [733, 433] on div at bounding box center [729, 397] width 86 height 134
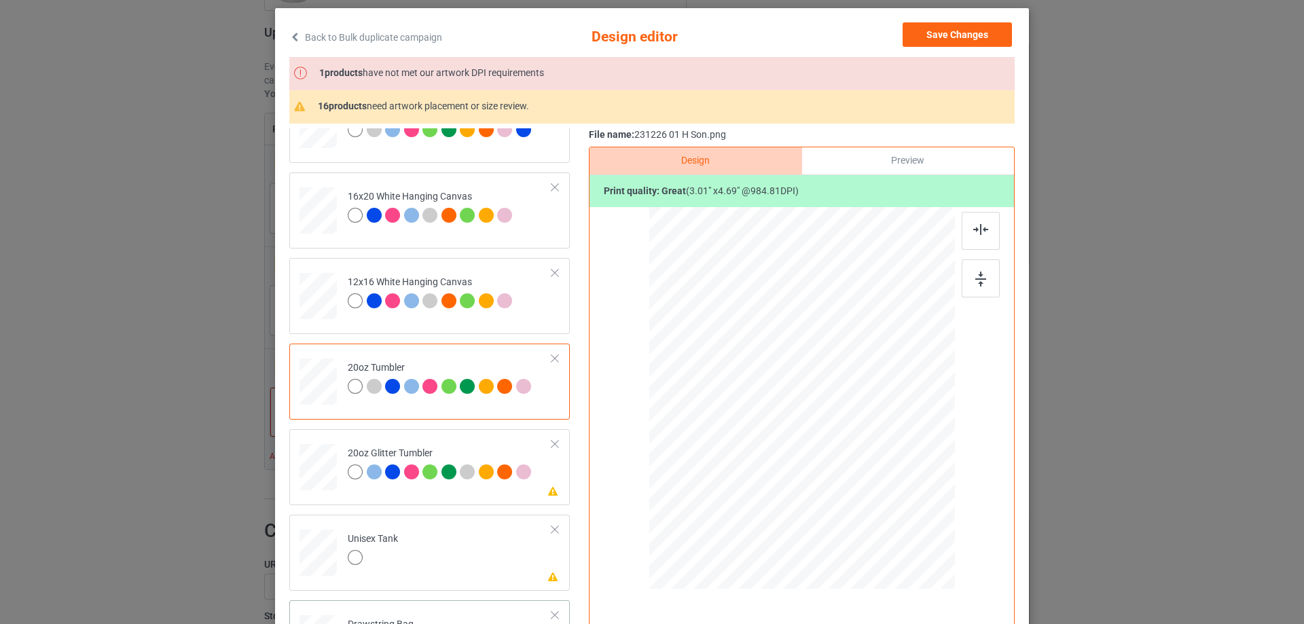
scroll to position [1290, 0]
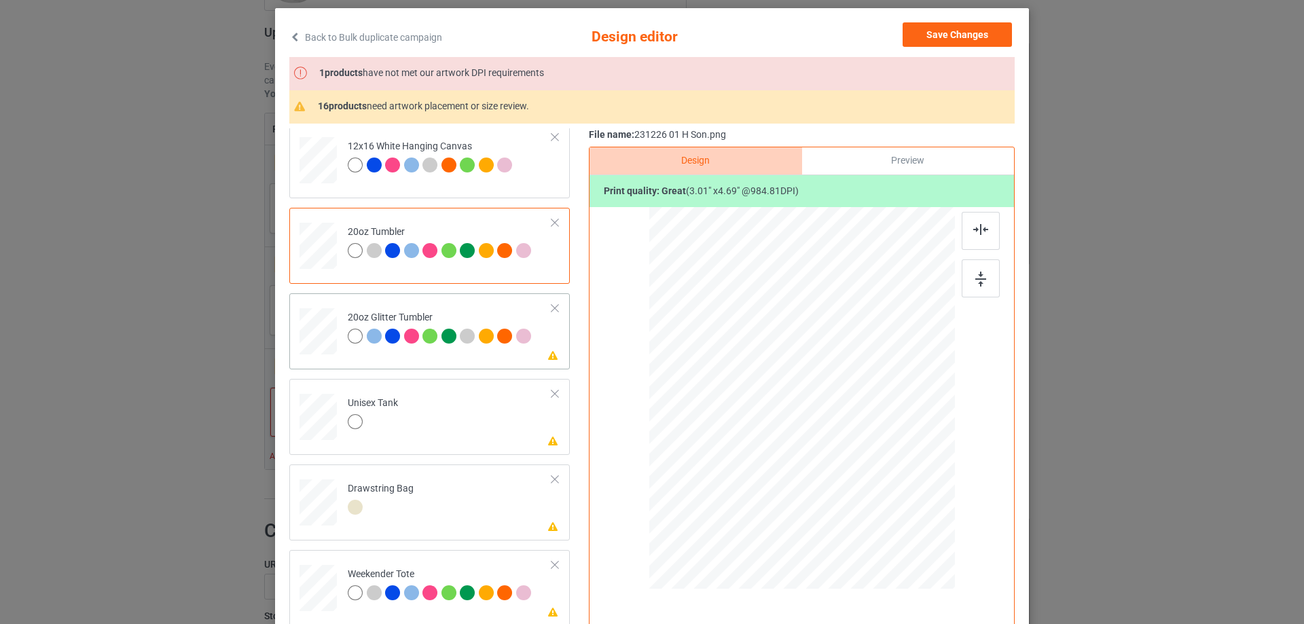
drag, startPoint x: 883, startPoint y: 532, endPoint x: 838, endPoint y: 485, distance: 65.3
click at [850, 495] on div at bounding box center [801, 398] width 289 height 246
click at [756, 463] on div at bounding box center [733, 394] width 120 height 186
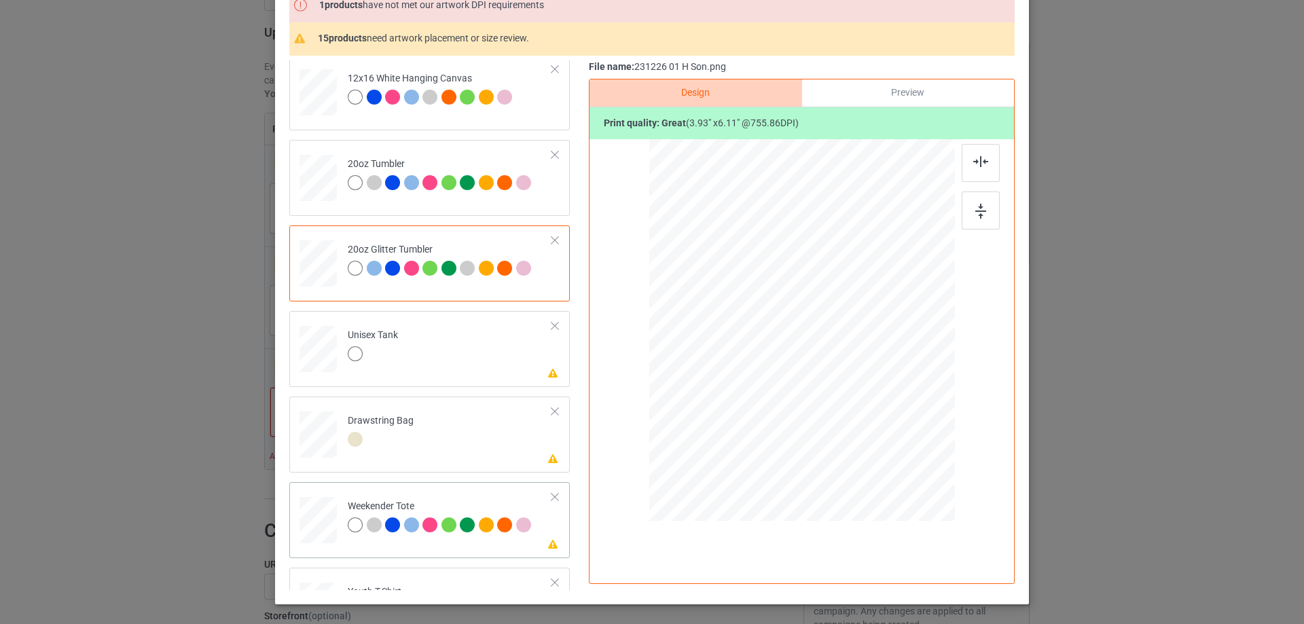
scroll to position [1358, 0]
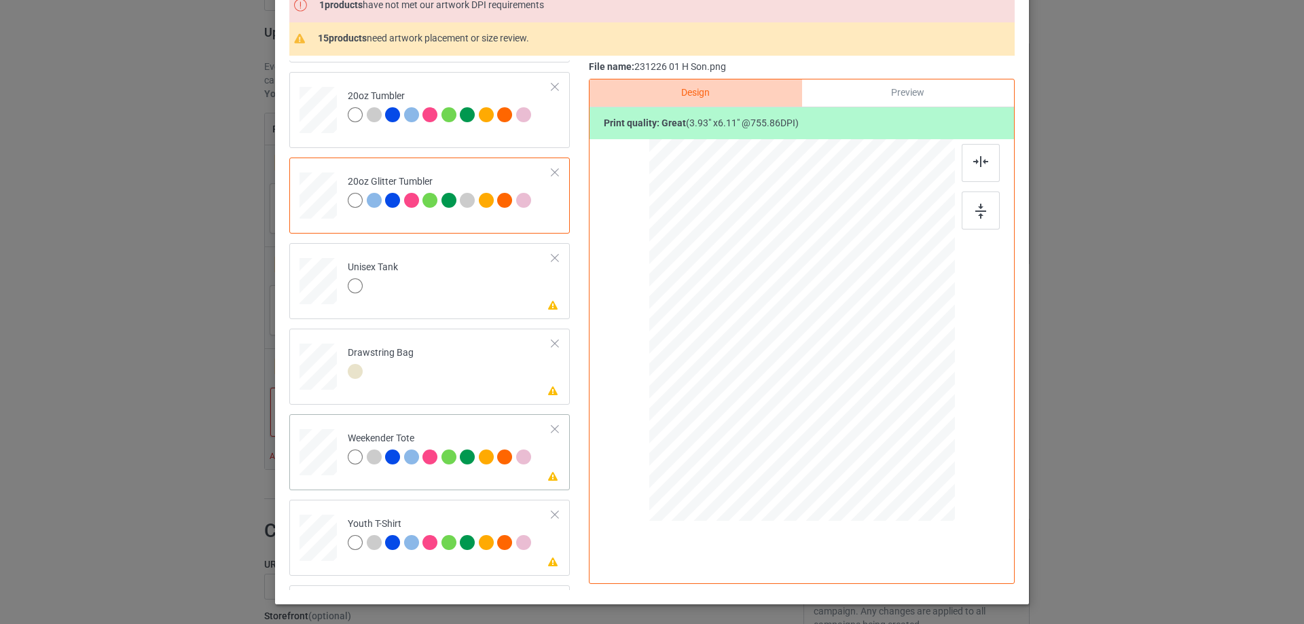
drag, startPoint x: 887, startPoint y: 473, endPoint x: 856, endPoint y: 399, distance: 80.7
click at [856, 399] on div at bounding box center [801, 330] width 304 height 197
drag, startPoint x: 835, startPoint y: 398, endPoint x: 835, endPoint y: 390, distance: 7.5
click at [835, 390] on div at bounding box center [802, 323] width 98 height 152
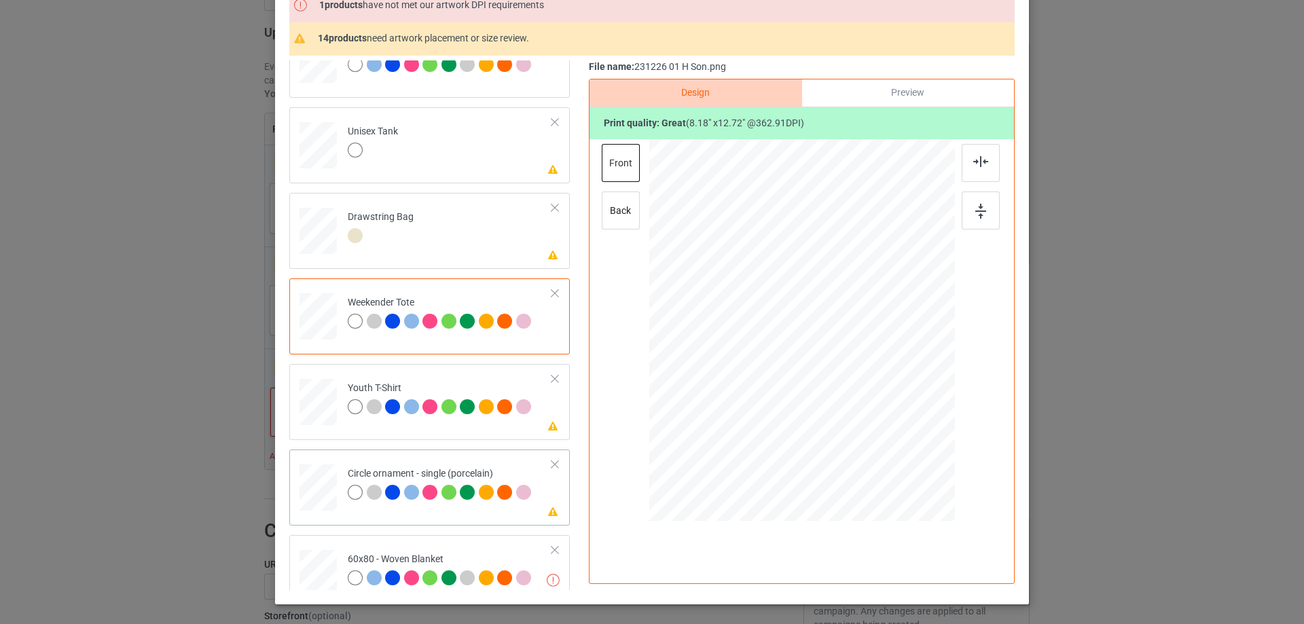
scroll to position [1562, 0]
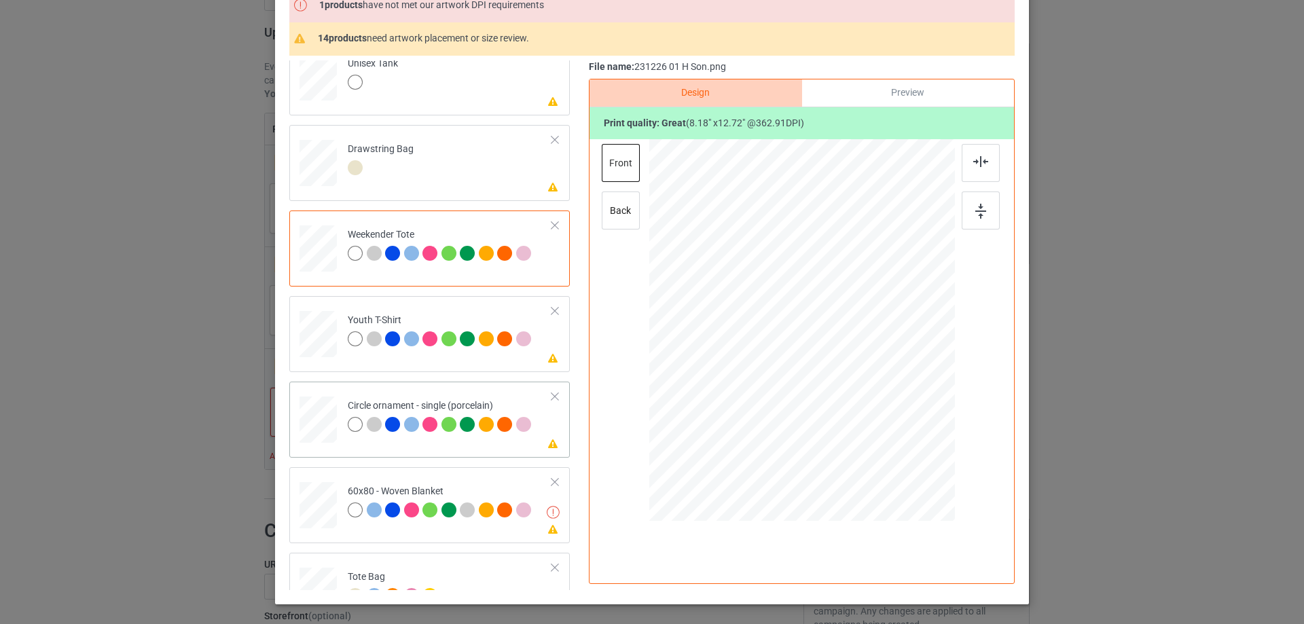
drag, startPoint x: 886, startPoint y: 474, endPoint x: 822, endPoint y: 398, distance: 99.3
click at [875, 435] on div at bounding box center [802, 331] width 306 height 306
drag, startPoint x: 822, startPoint y: 398, endPoint x: 822, endPoint y: 408, distance: 10.2
click at [822, 408] on div at bounding box center [801, 341] width 141 height 220
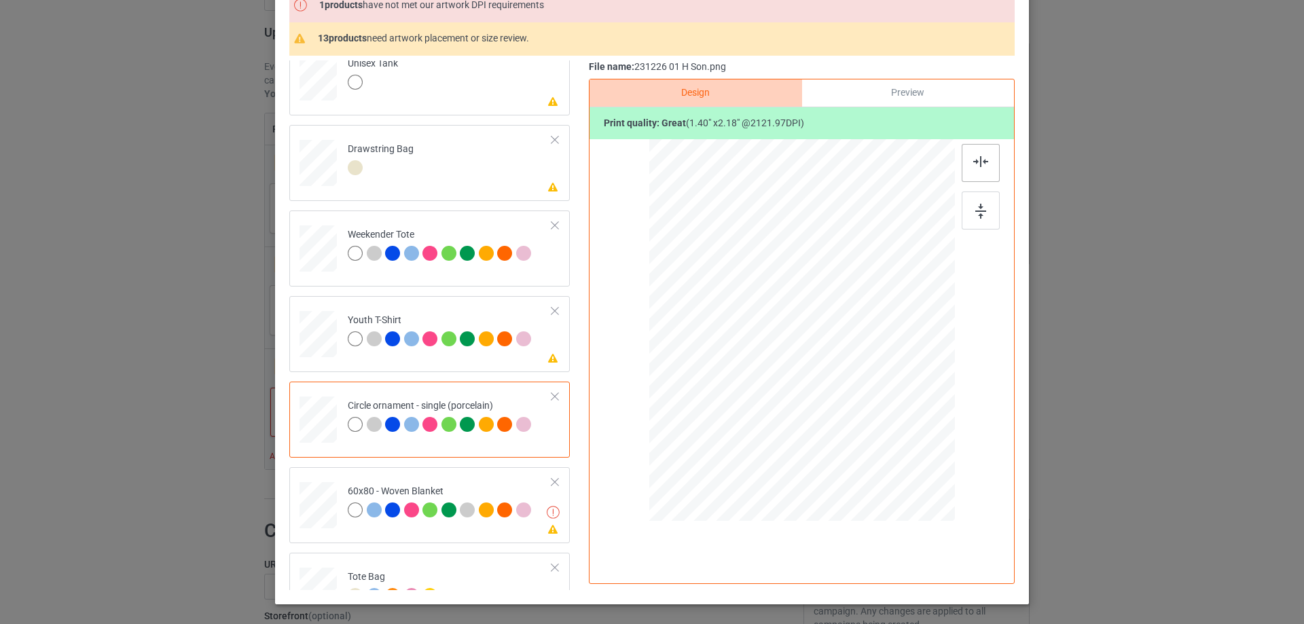
click at [973, 164] on img at bounding box center [980, 161] width 15 height 11
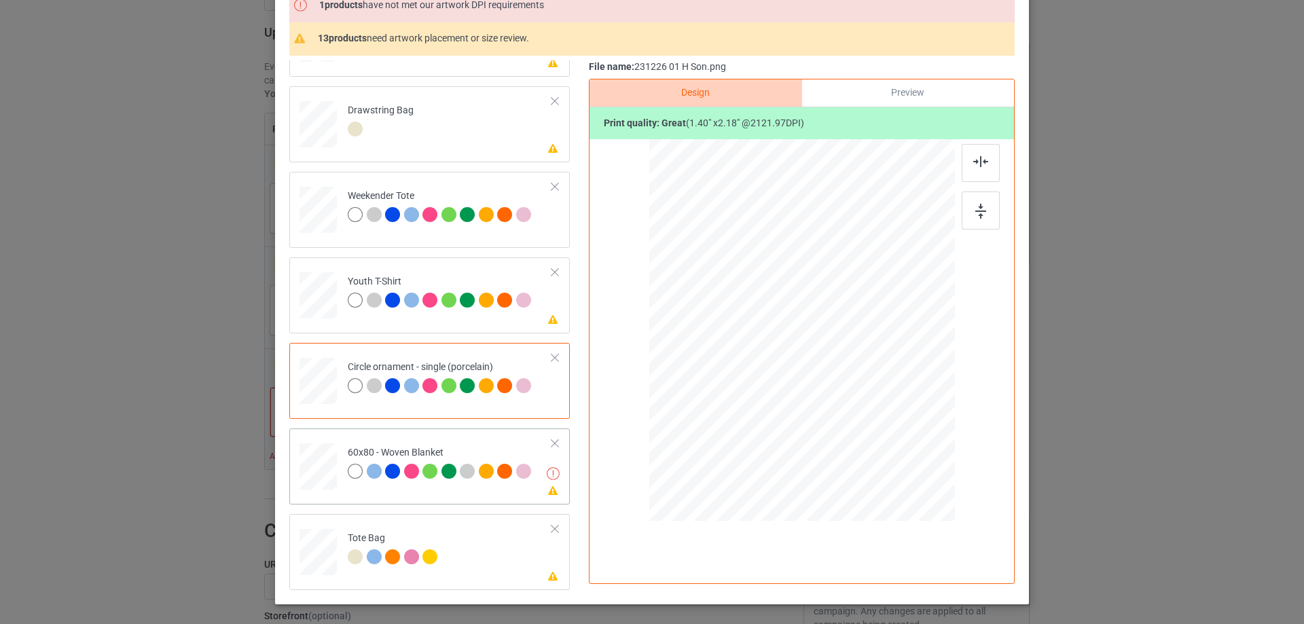
drag, startPoint x: 318, startPoint y: 477, endPoint x: 359, endPoint y: 479, distance: 40.8
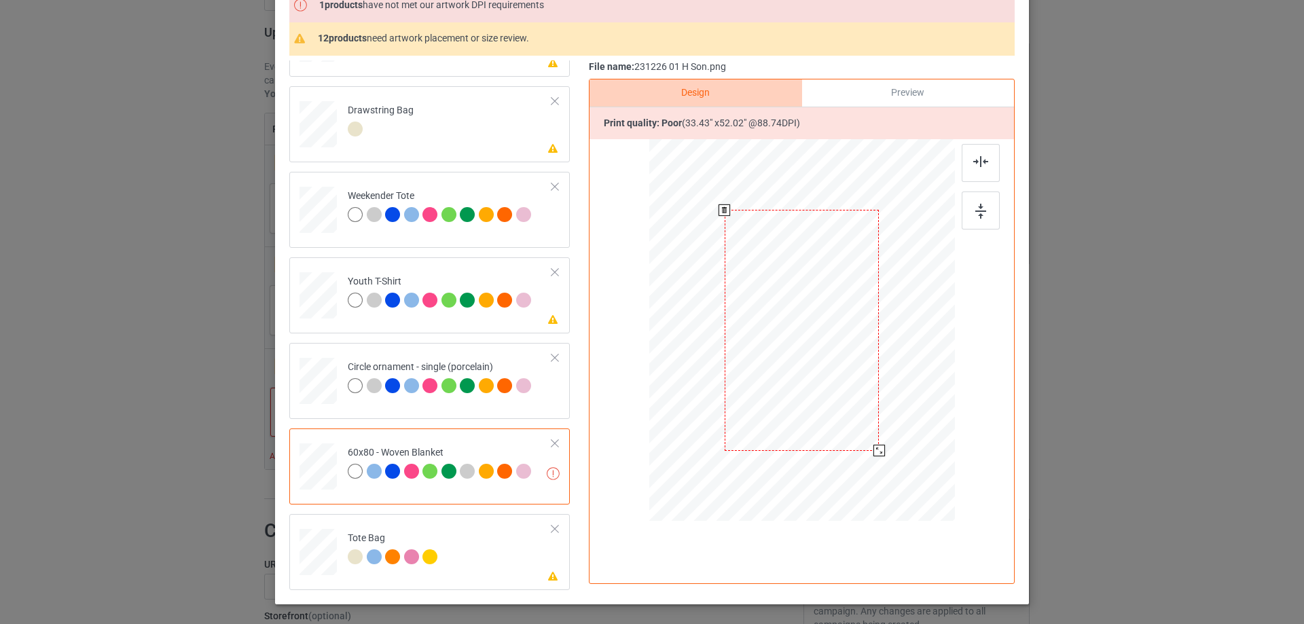
drag, startPoint x: 877, startPoint y: 464, endPoint x: 822, endPoint y: 424, distance: 68.0
click at [873, 451] on div at bounding box center [879, 451] width 12 height 12
drag, startPoint x: 822, startPoint y: 424, endPoint x: 824, endPoint y: 399, distance: 25.2
click at [824, 399] on div at bounding box center [802, 304] width 151 height 235
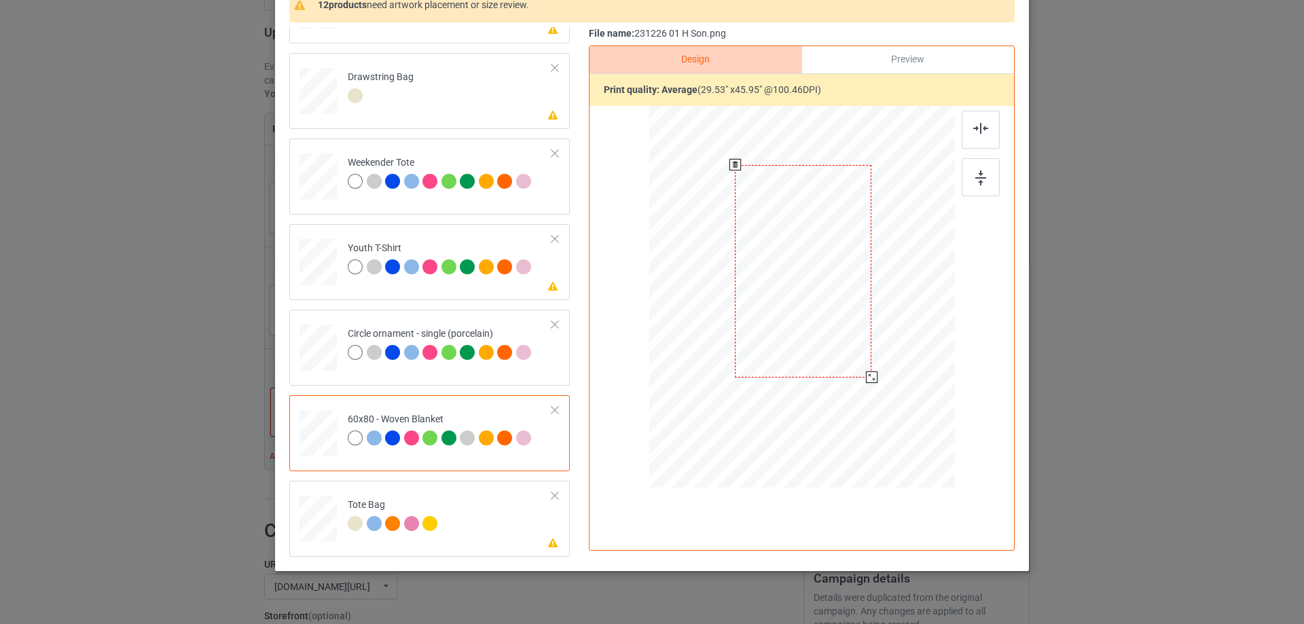
scroll to position [103, 0]
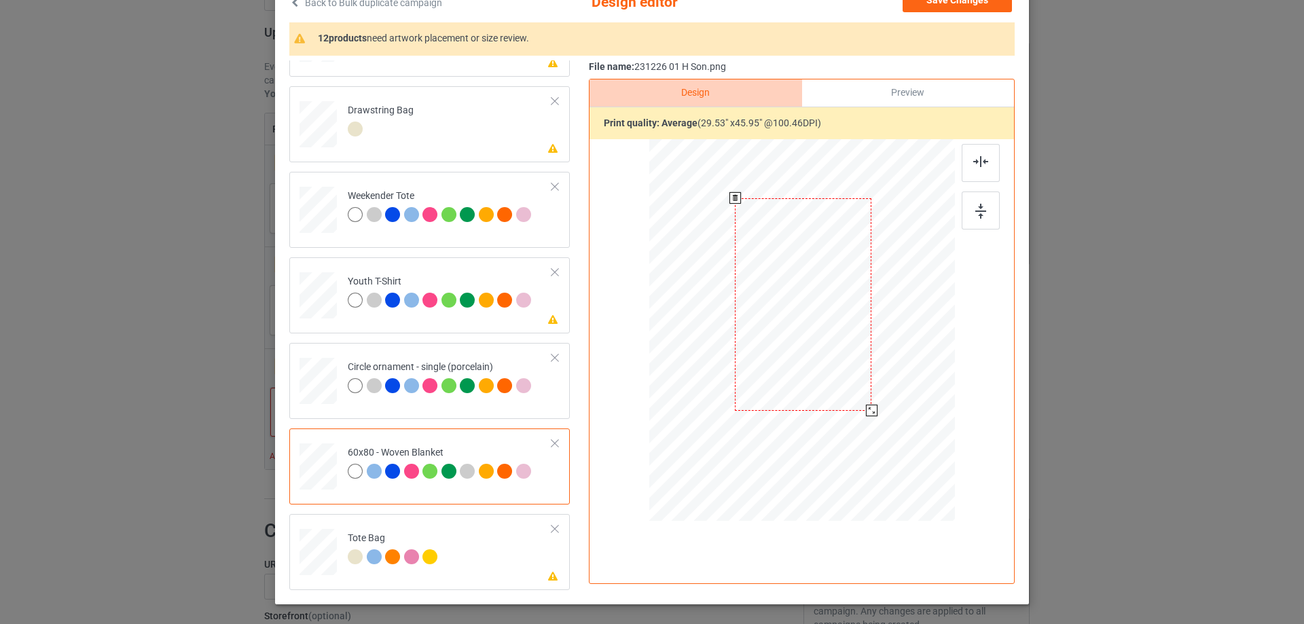
drag, startPoint x: 870, startPoint y: 423, endPoint x: 866, endPoint y: 409, distance: 14.0
click at [866, 409] on div at bounding box center [872, 411] width 12 height 12
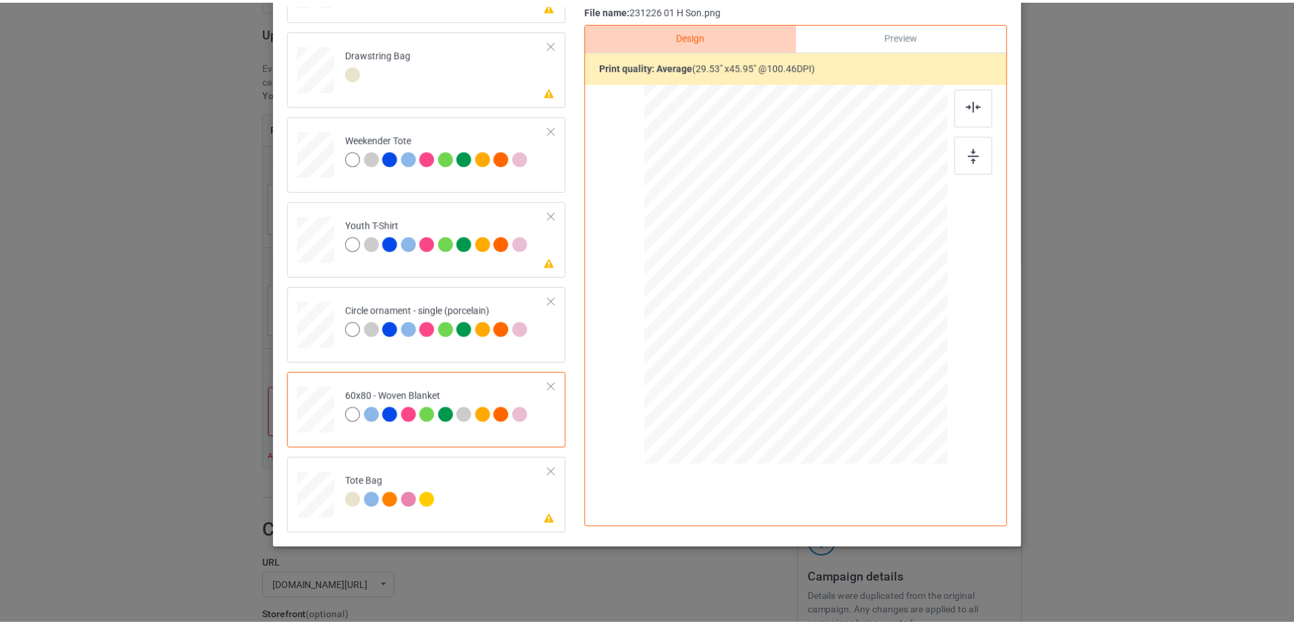
scroll to position [0, 0]
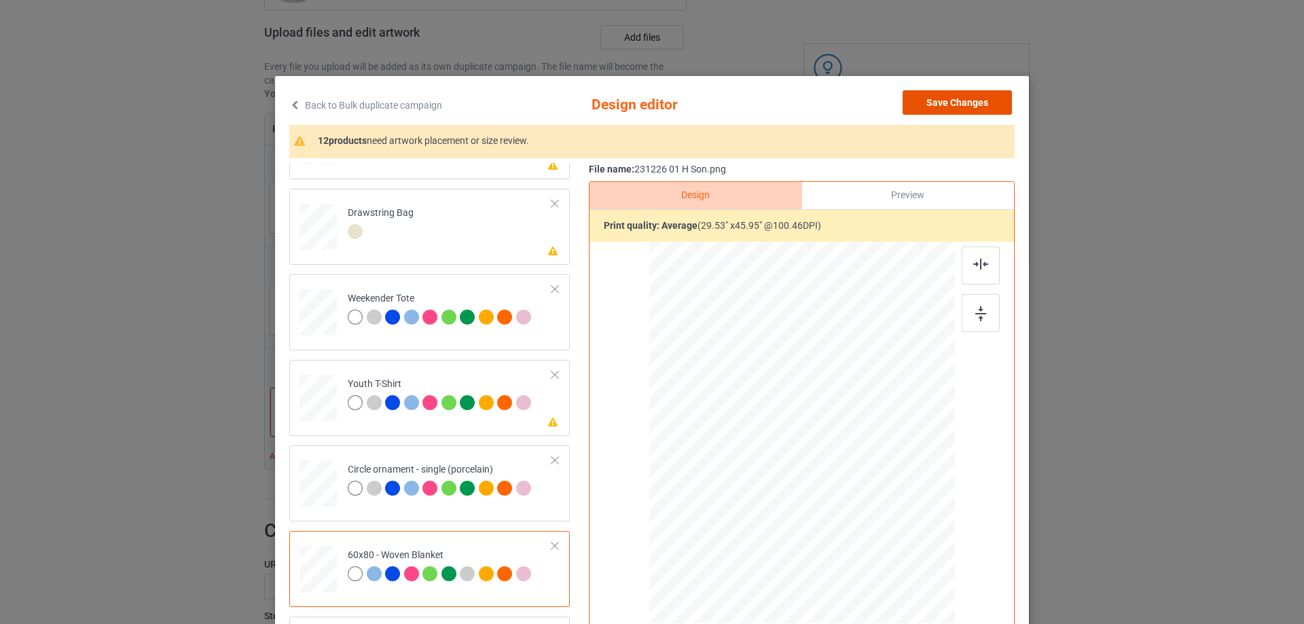
click at [983, 108] on button "Save Changes" at bounding box center [956, 102] width 109 height 24
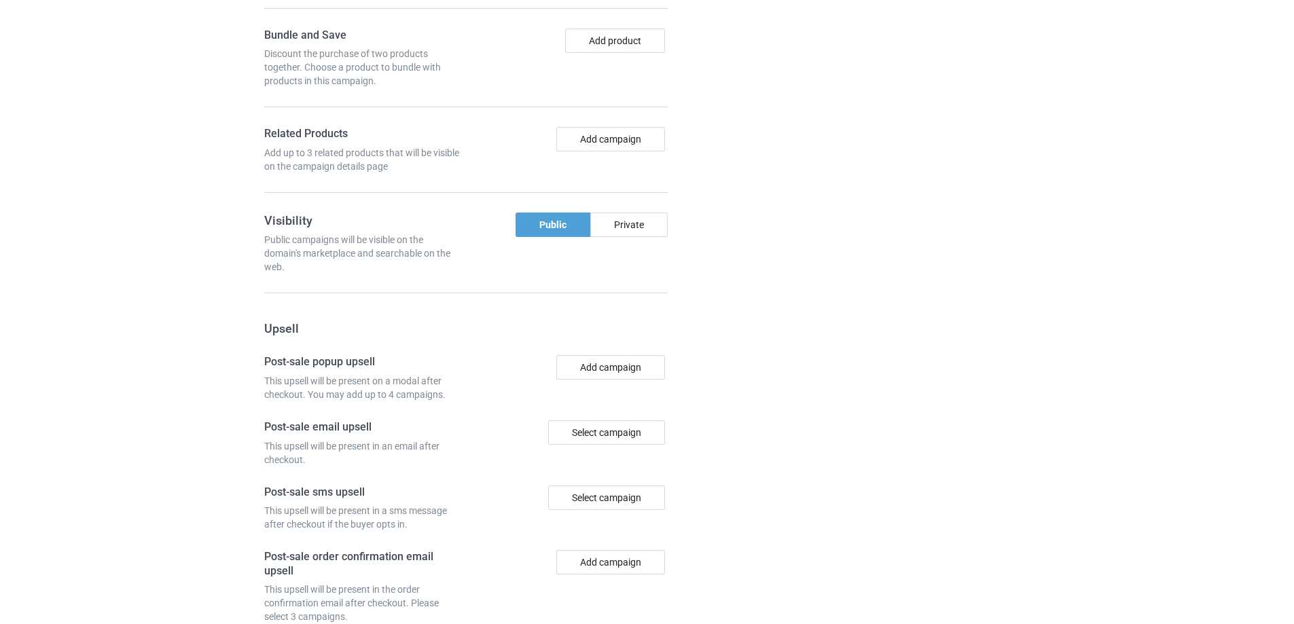
scroll to position [1354, 0]
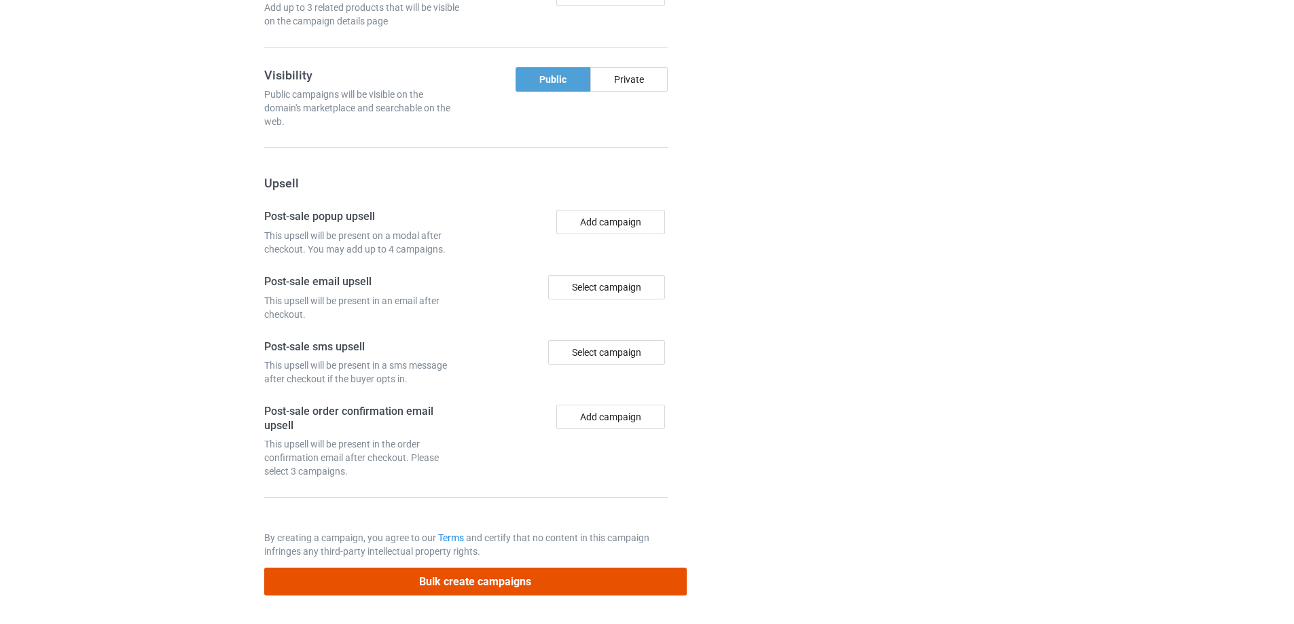
click at [568, 577] on button "Bulk create campaigns" at bounding box center [475, 582] width 422 height 28
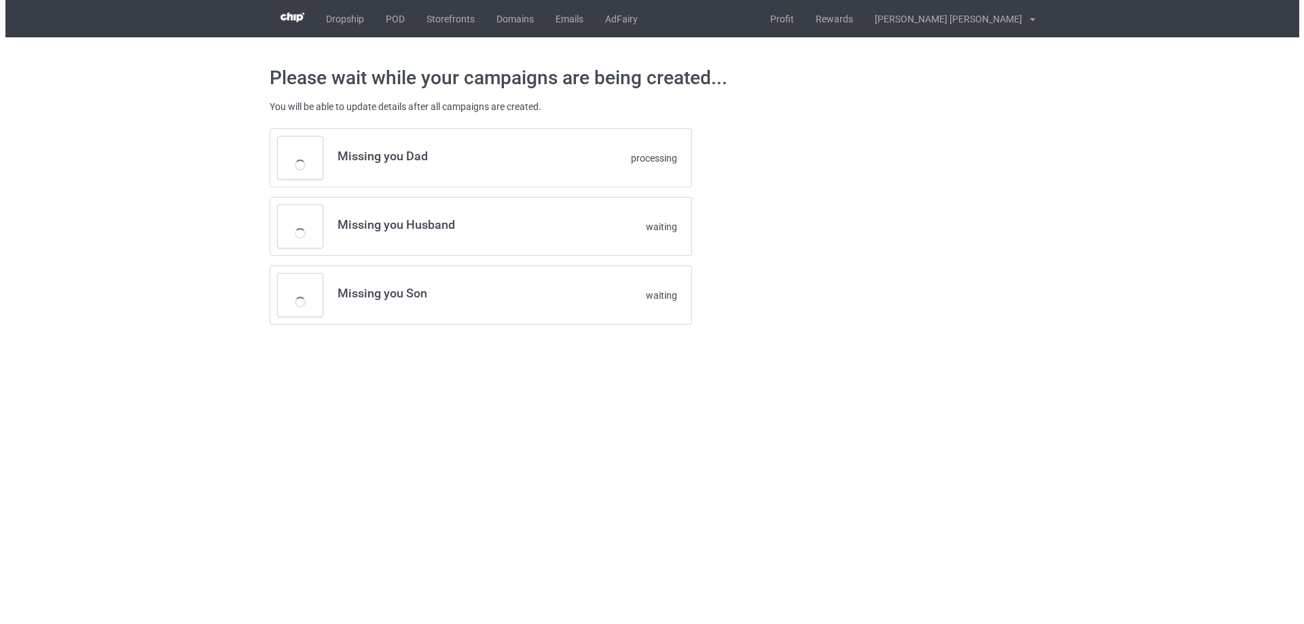
scroll to position [0, 0]
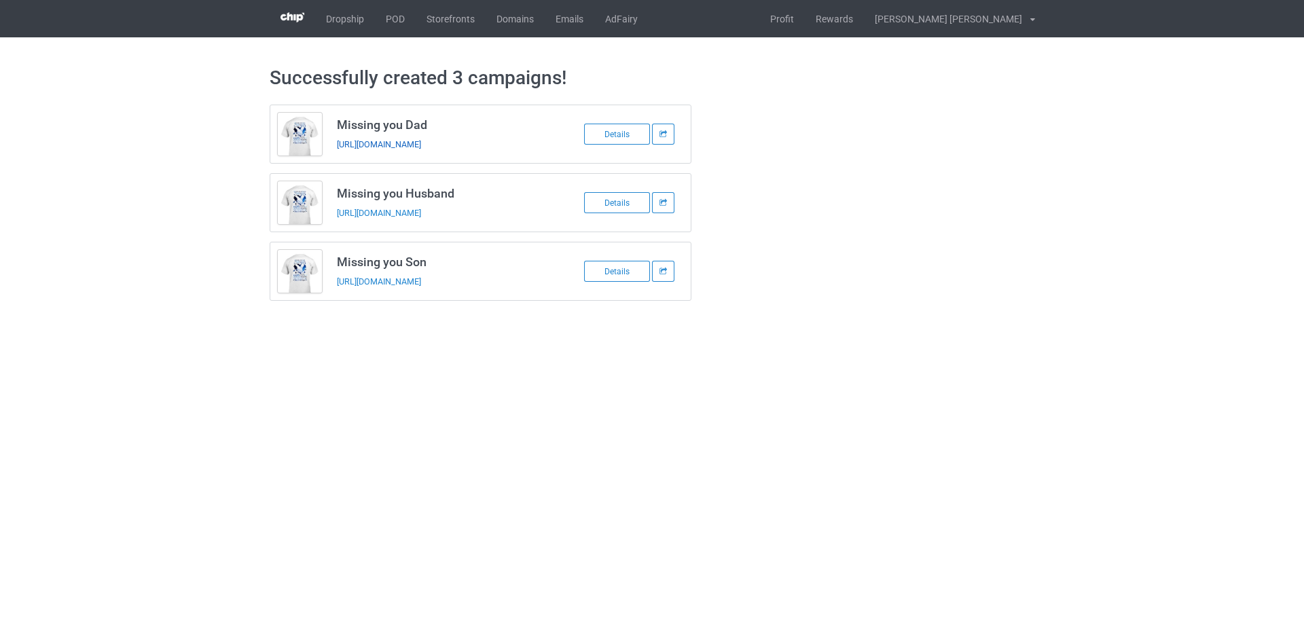
drag, startPoint x: 480, startPoint y: 145, endPoint x: 487, endPoint y: 157, distance: 14.0
